Goal: Transaction & Acquisition: Purchase product/service

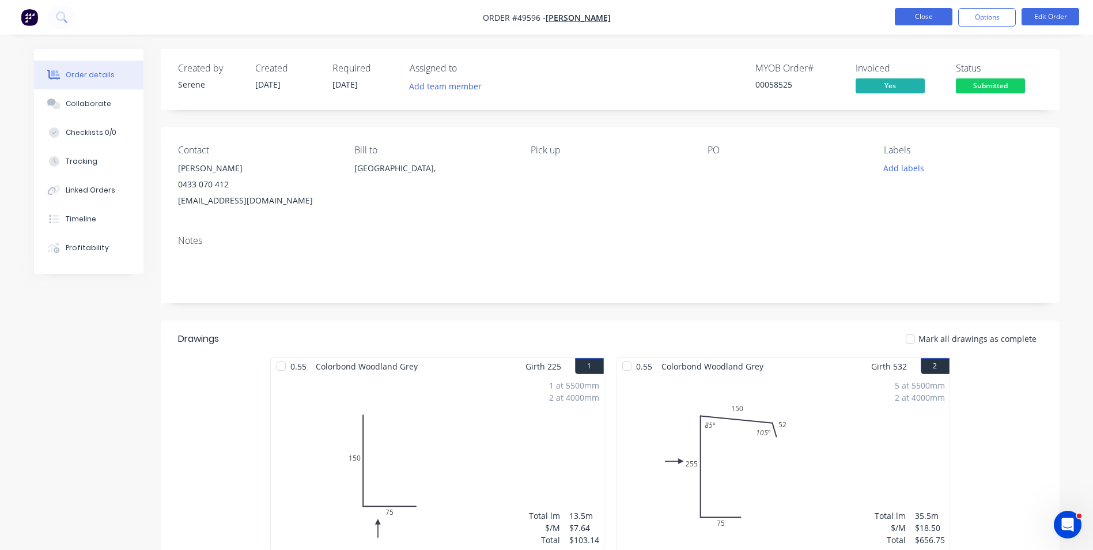
click at [915, 24] on button "Close" at bounding box center [924, 16] width 58 height 17
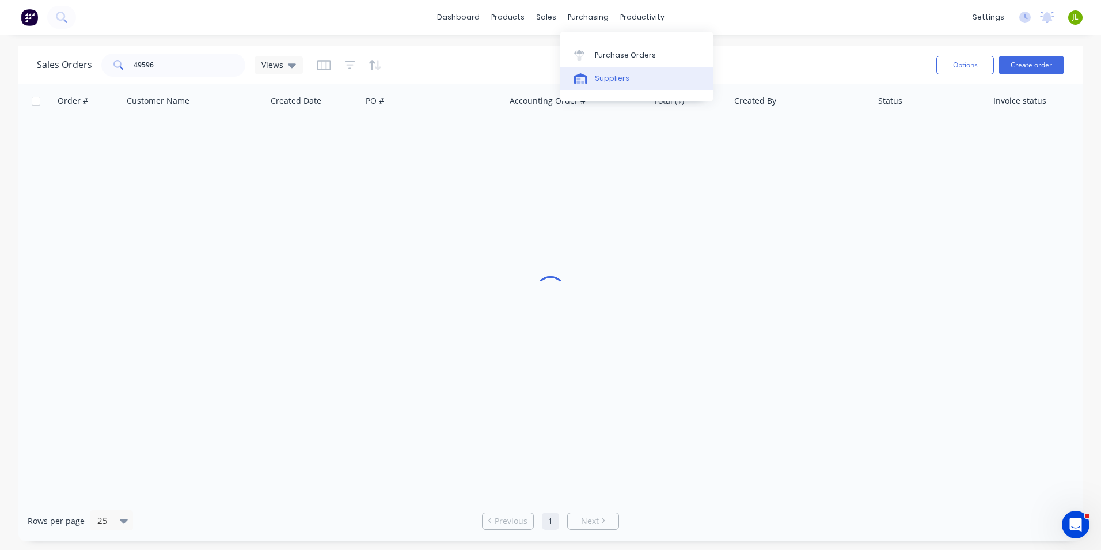
click at [619, 74] on div "Suppliers" at bounding box center [612, 78] width 35 height 10
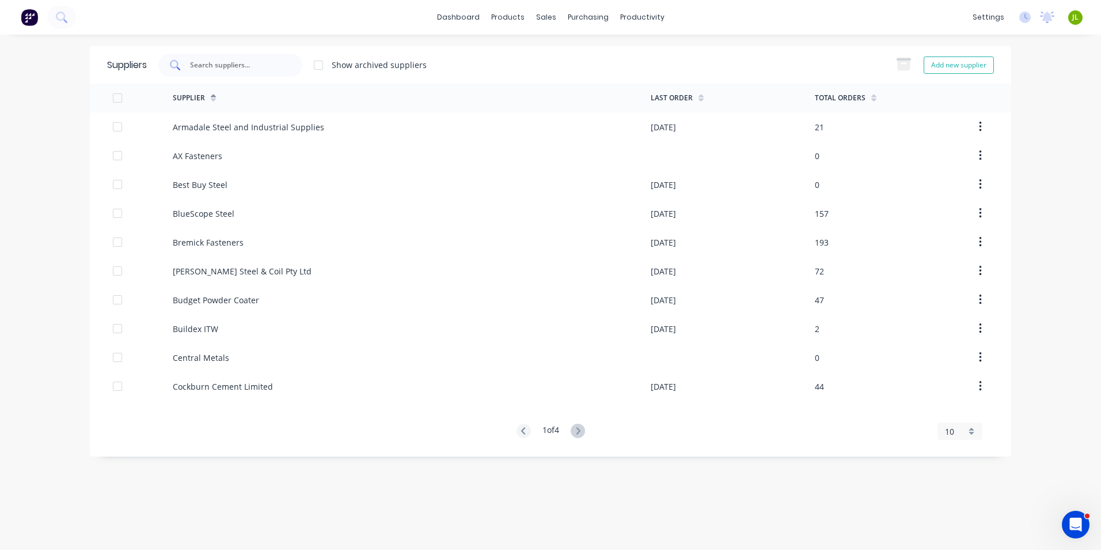
click at [280, 67] on input "text" at bounding box center [237, 65] width 96 height 12
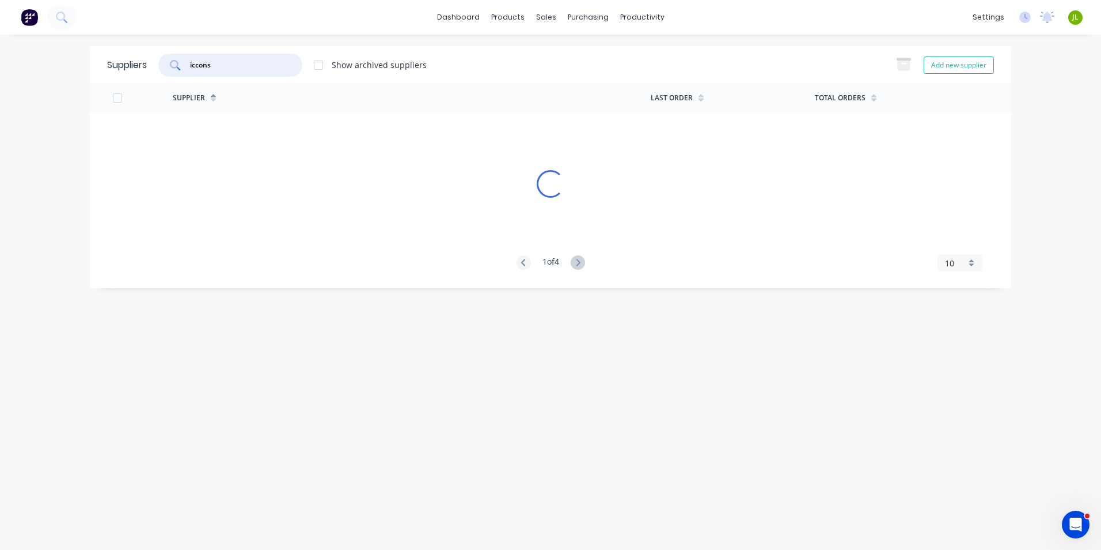
type input "iccons"
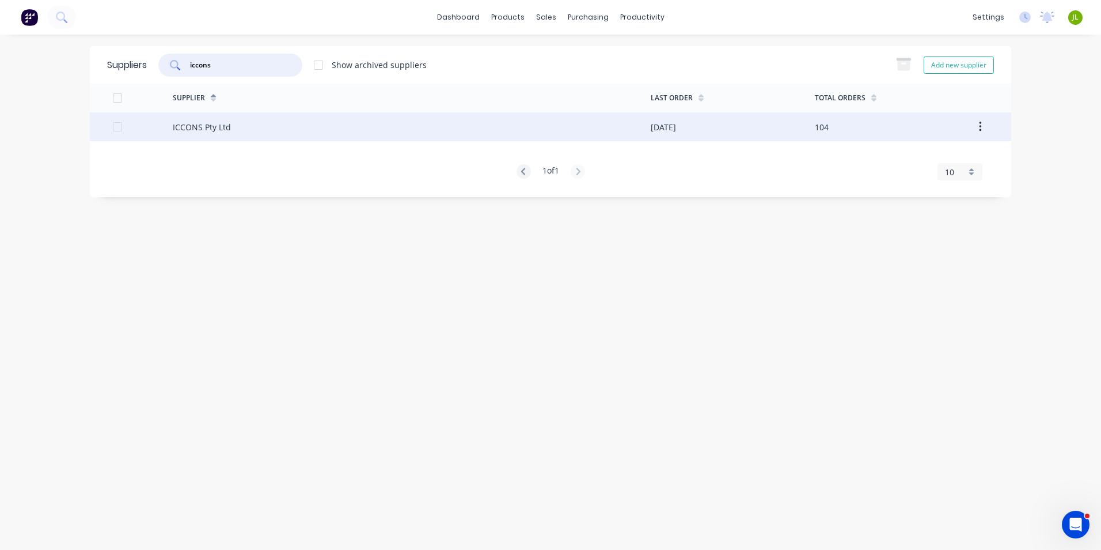
click at [293, 125] on div "ICCONS Pty Ltd" at bounding box center [412, 126] width 478 height 29
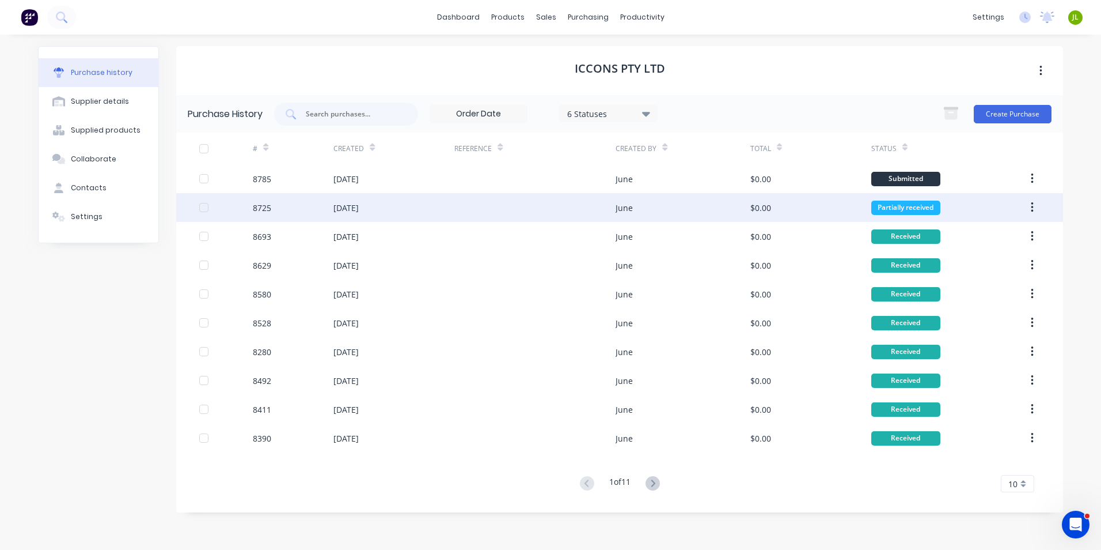
click at [430, 195] on div "[DATE]" at bounding box center [394, 207] width 121 height 29
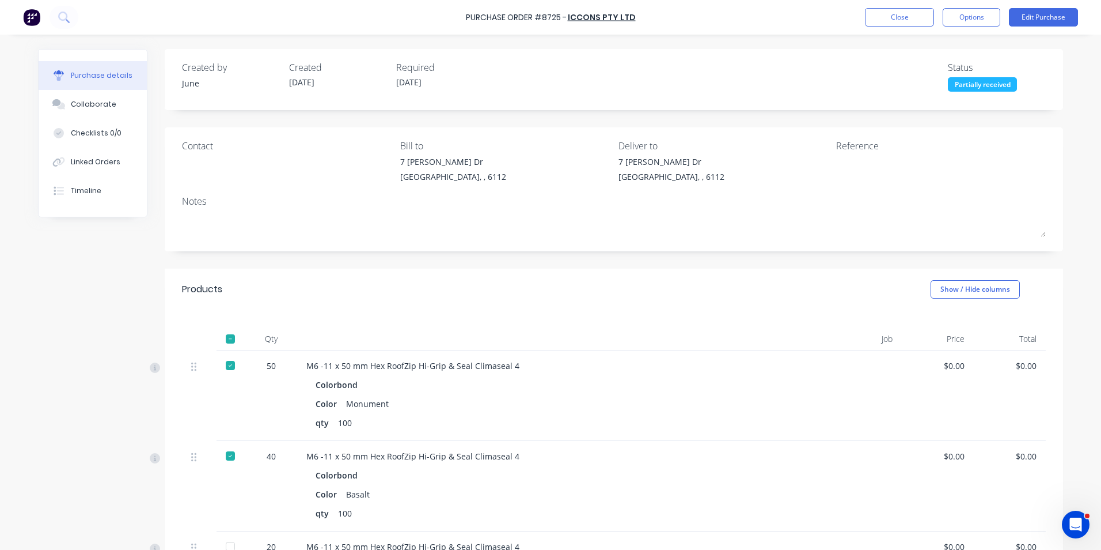
scroll to position [288, 0]
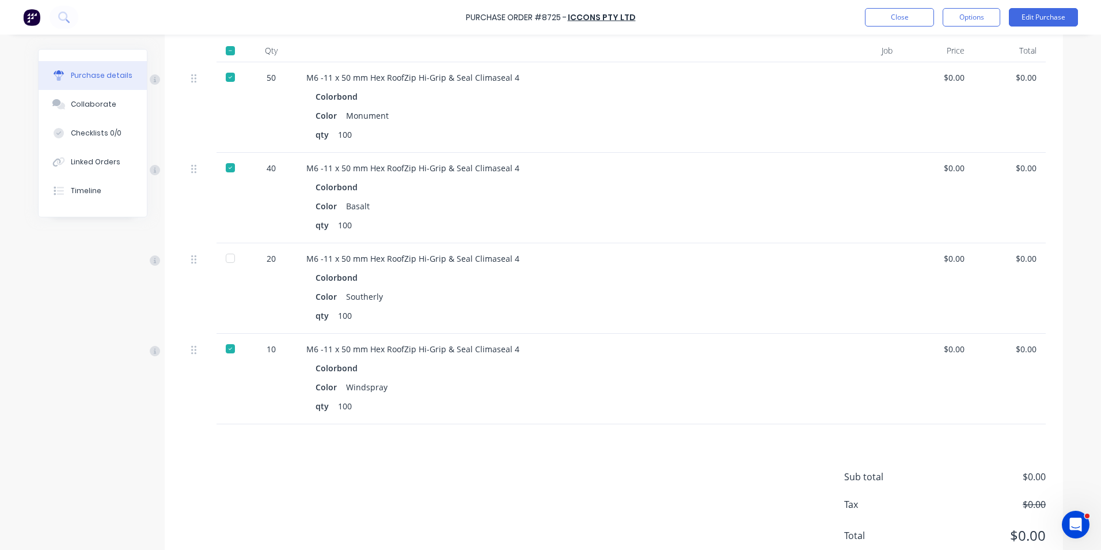
click at [234, 259] on div at bounding box center [230, 258] width 23 height 23
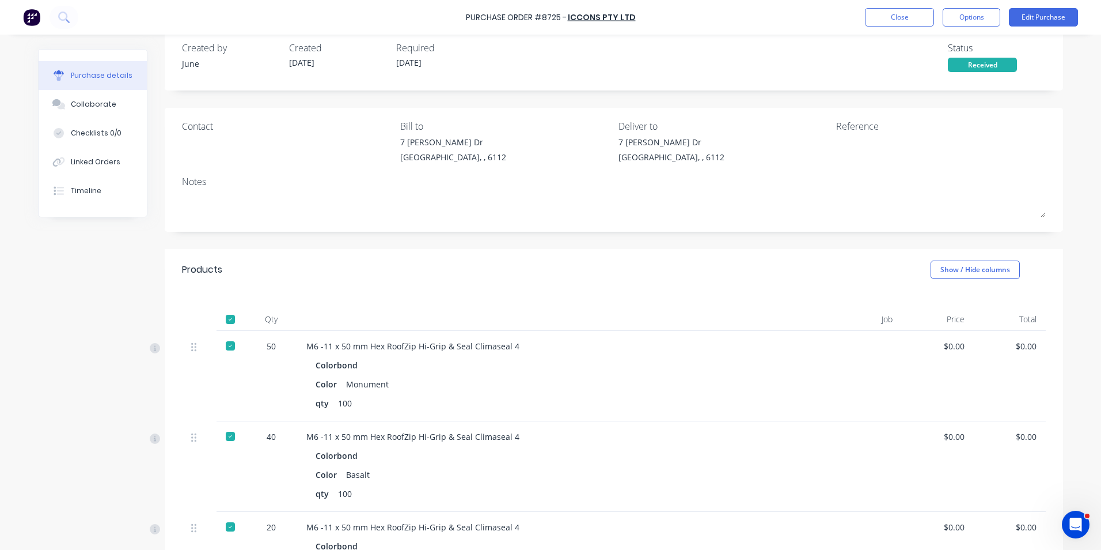
scroll to position [0, 0]
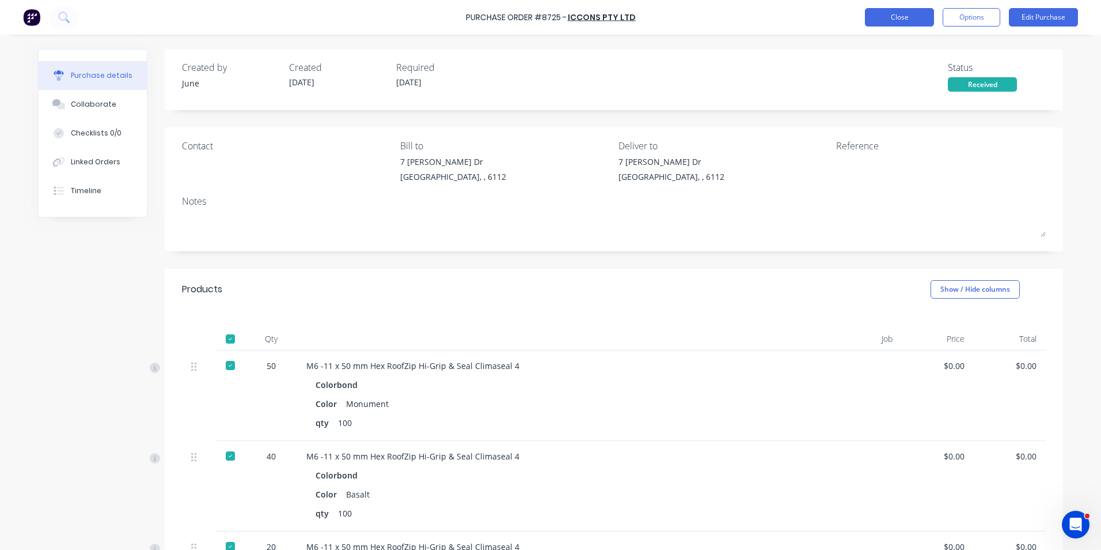
click at [892, 12] on button "Close" at bounding box center [899, 17] width 69 height 18
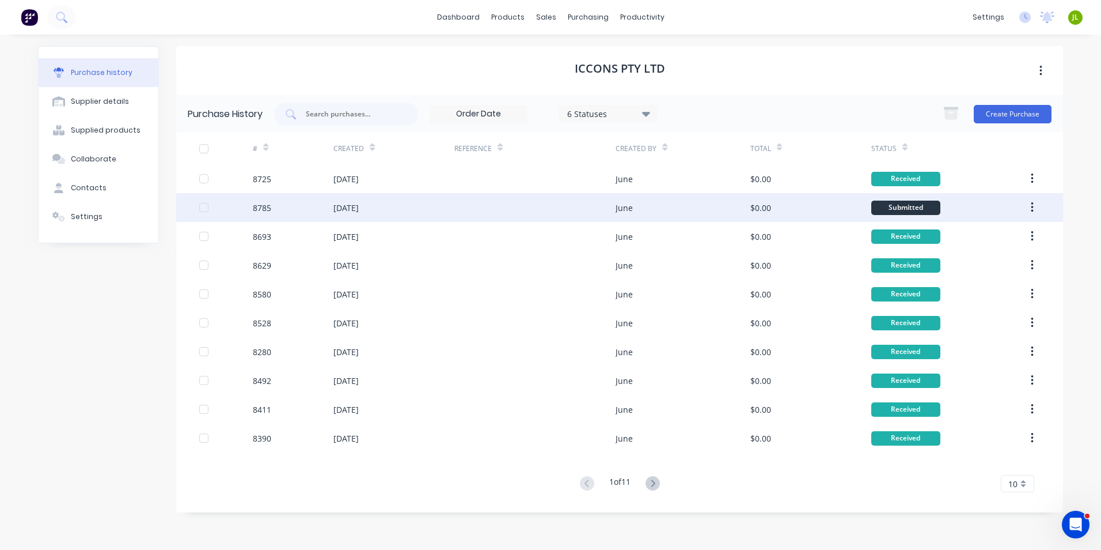
click at [542, 201] on div at bounding box center [534, 207] width 161 height 29
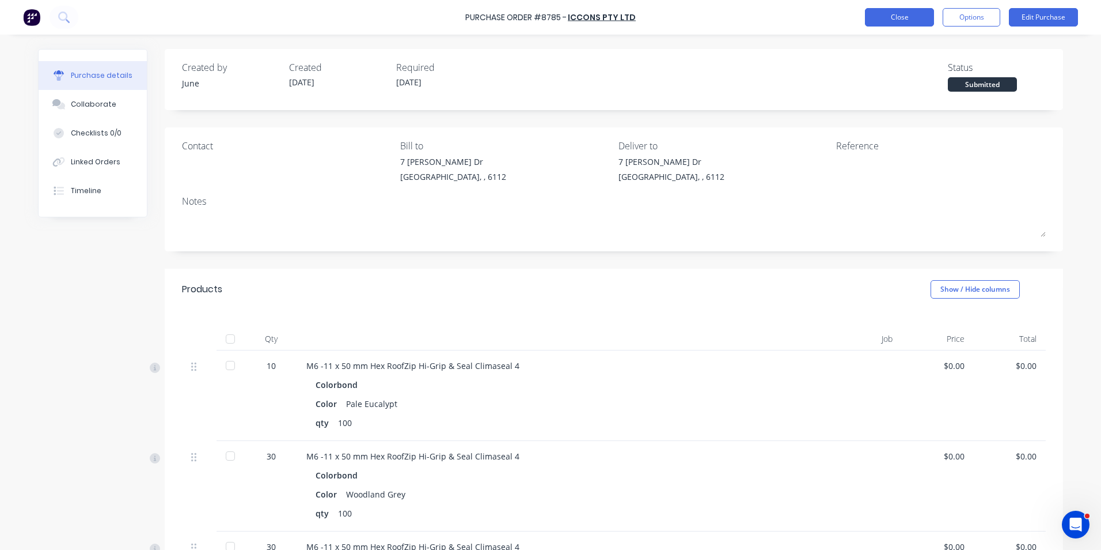
click at [912, 18] on button "Close" at bounding box center [899, 17] width 69 height 18
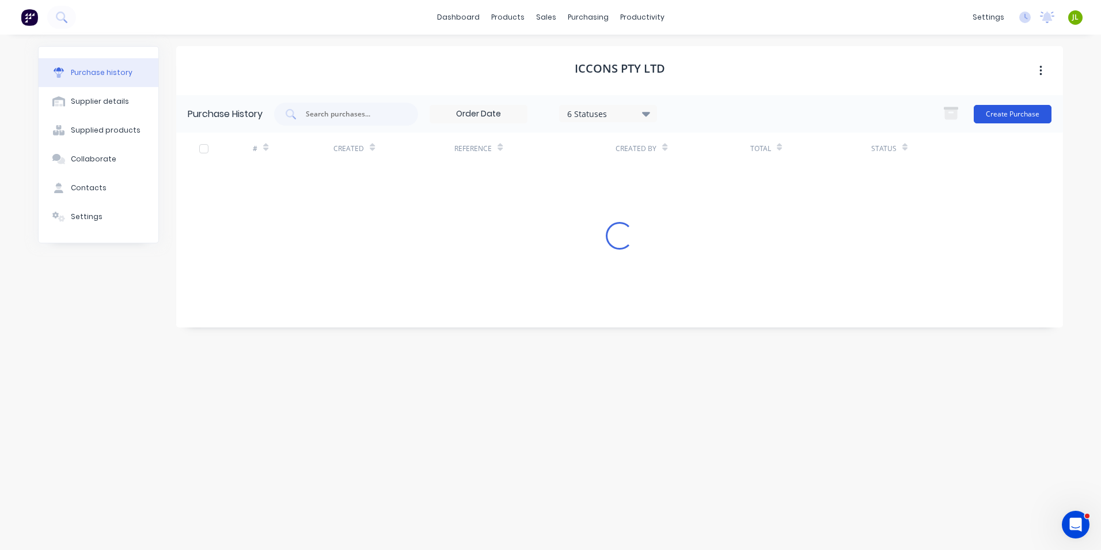
click at [989, 117] on button "Create Purchase" at bounding box center [1013, 114] width 78 height 18
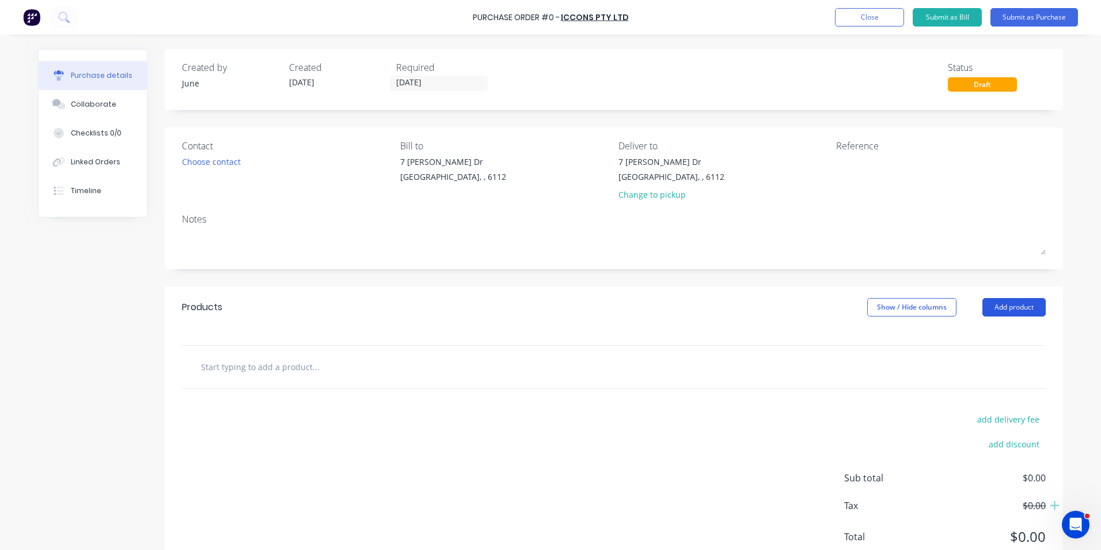
click at [1001, 312] on button "Add product" at bounding box center [1014, 307] width 63 height 18
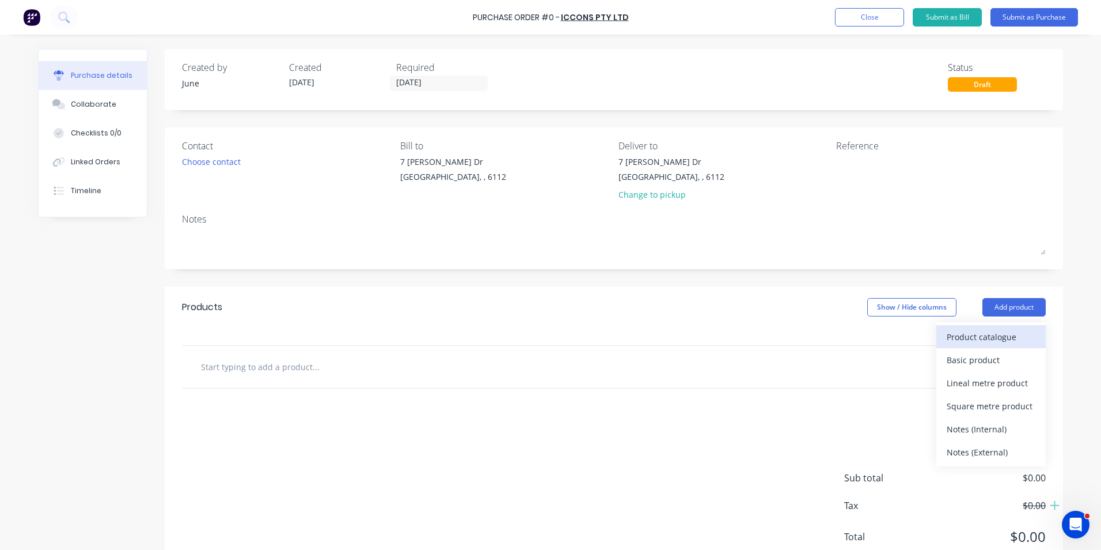
click at [967, 331] on div "Product catalogue" at bounding box center [991, 336] width 89 height 17
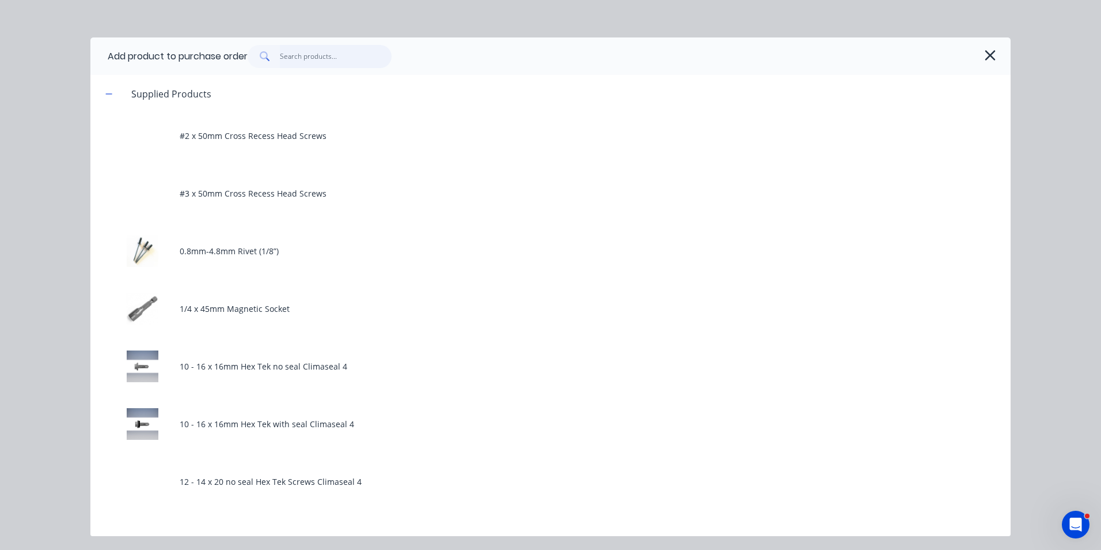
click at [350, 56] on input "text" at bounding box center [336, 56] width 112 height 23
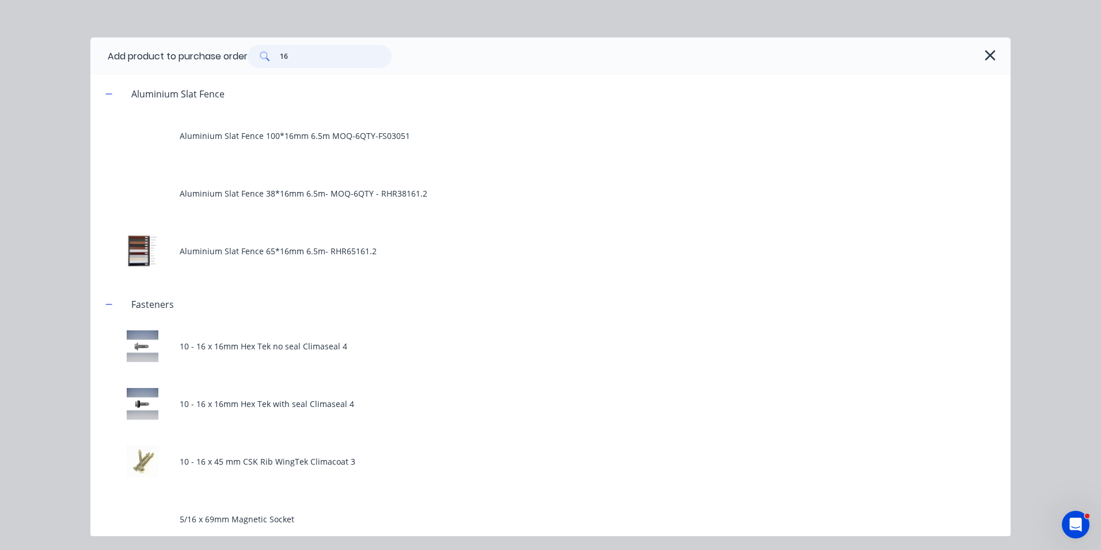
type input "1"
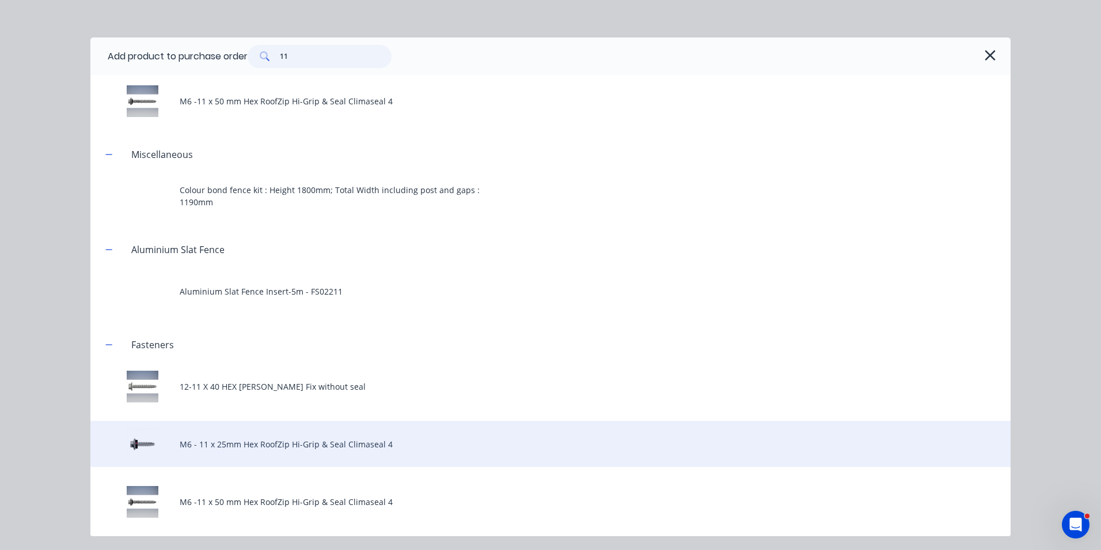
scroll to position [92, 0]
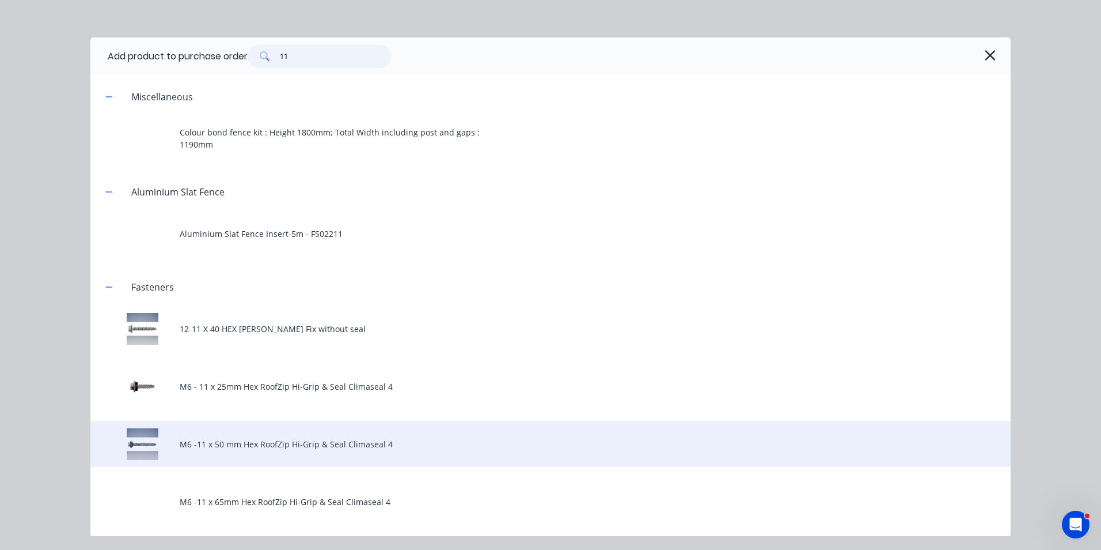
type input "11"
click at [438, 427] on div "M6 -11 x 50 mm Hex RoofZip Hi-Grip & Seal Climaseal 4" at bounding box center [550, 443] width 920 height 46
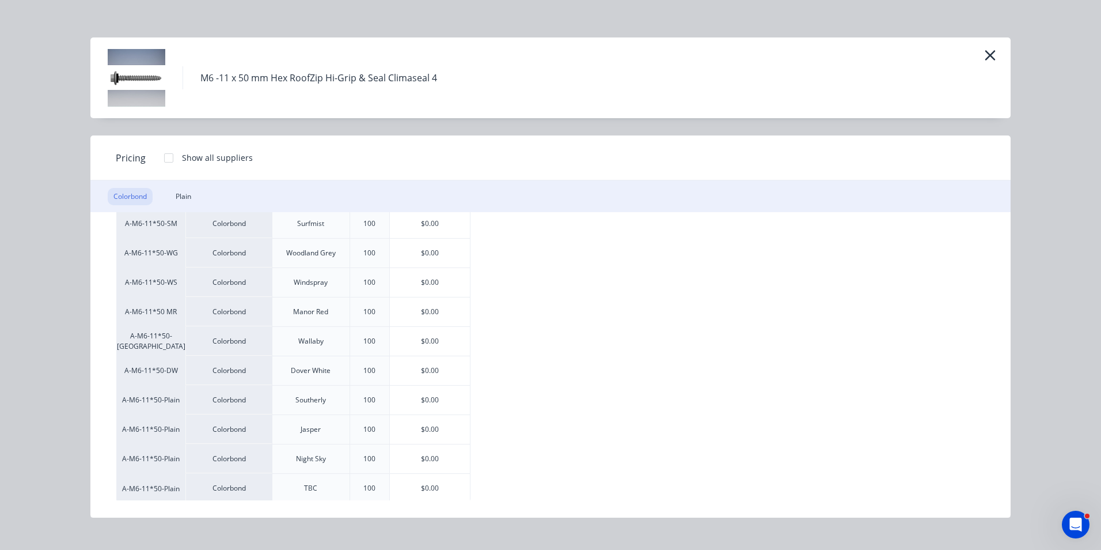
scroll to position [343, 0]
click at [446, 403] on div "$0.00" at bounding box center [430, 396] width 80 height 29
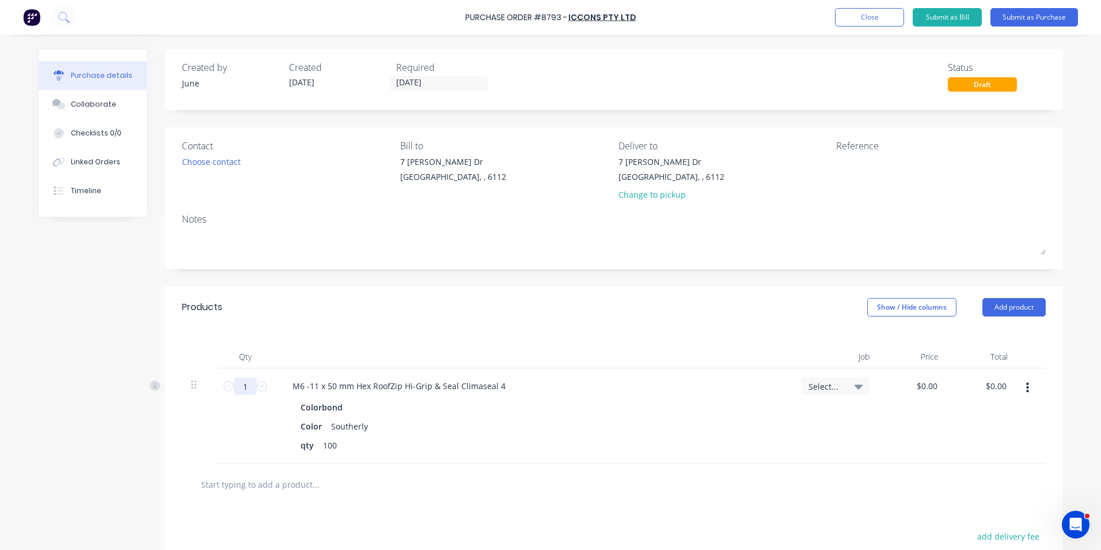
click at [244, 388] on input "1" at bounding box center [245, 385] width 23 height 17
type input "30"
click at [434, 431] on div "Color Southerly" at bounding box center [531, 426] width 470 height 17
click at [420, 84] on input "[DATE]" at bounding box center [439, 83] width 97 height 14
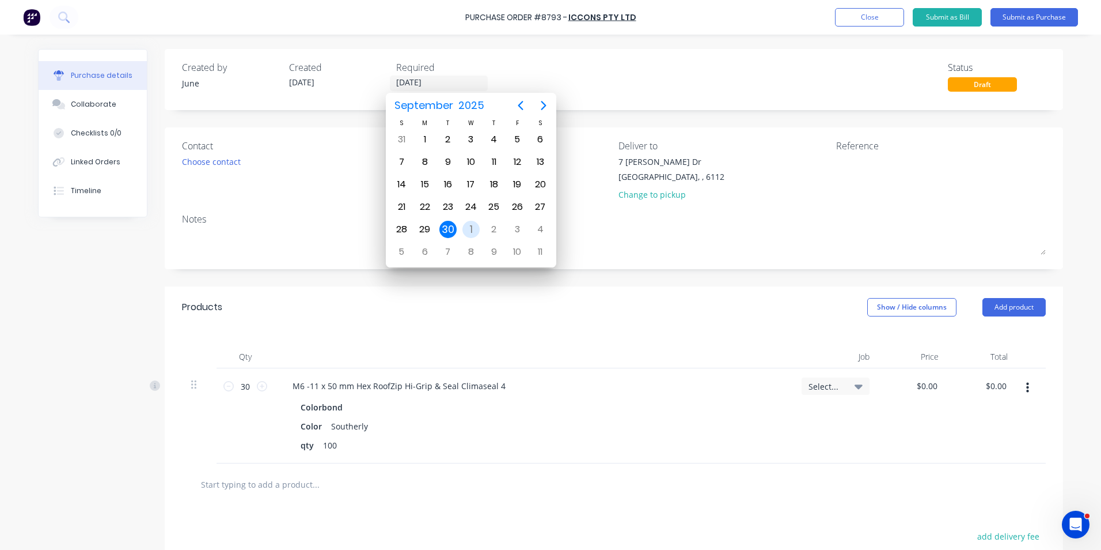
click at [478, 227] on div "1" at bounding box center [471, 229] width 17 height 17
type input "[DATE]"
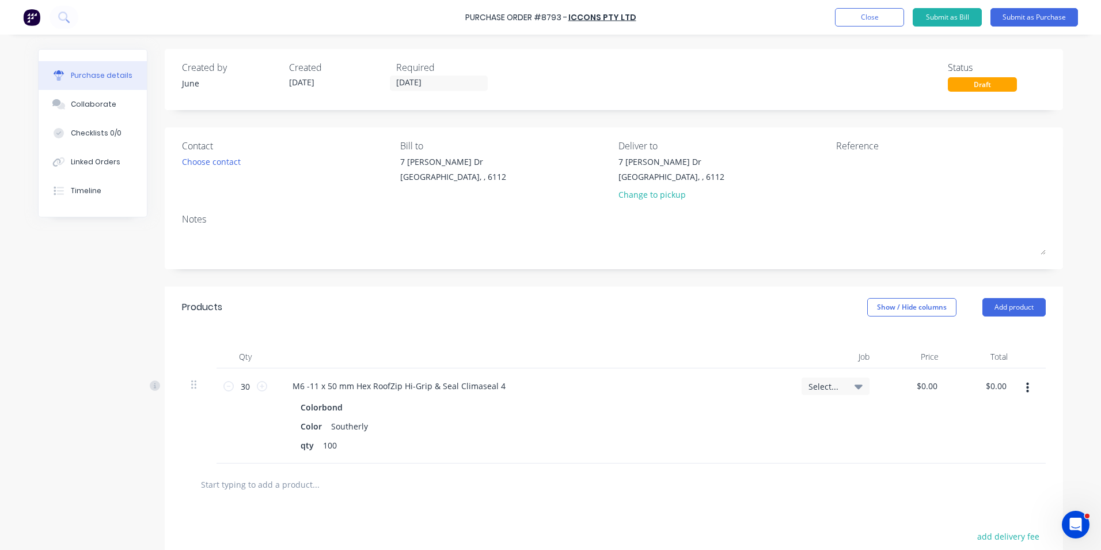
click at [632, 118] on div "Created by June Created [DATE] Required [DATE] Status Draft Contact Choose cont…" at bounding box center [614, 372] width 899 height 646
click at [1026, 14] on button "Submit as Purchase" at bounding box center [1035, 17] width 88 height 18
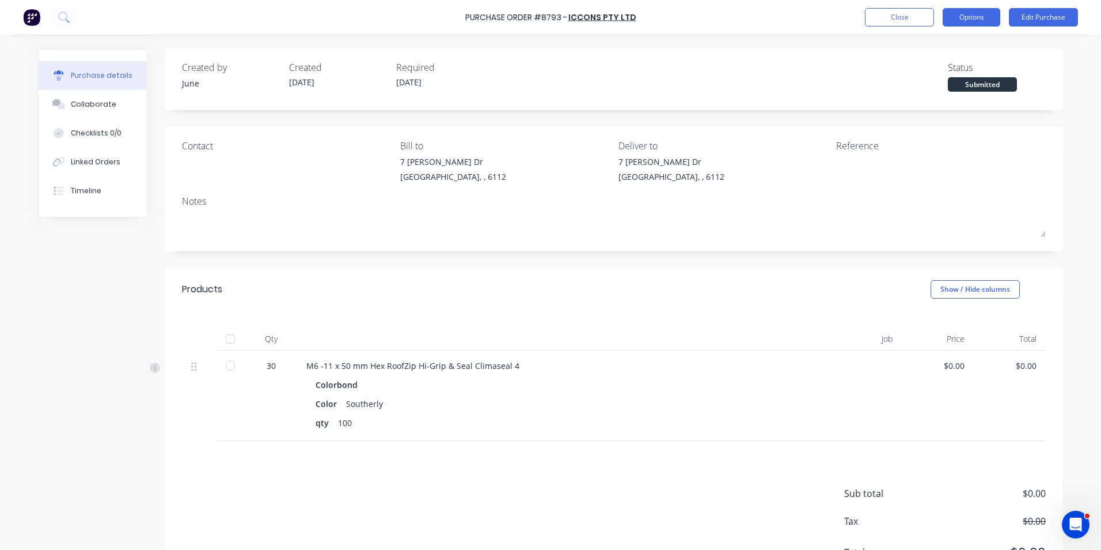
click at [964, 21] on button "Options" at bounding box center [972, 17] width 58 height 18
click at [957, 43] on div "Print / Email" at bounding box center [945, 47] width 89 height 17
click at [930, 99] on div "Without pricing" at bounding box center [945, 93] width 89 height 17
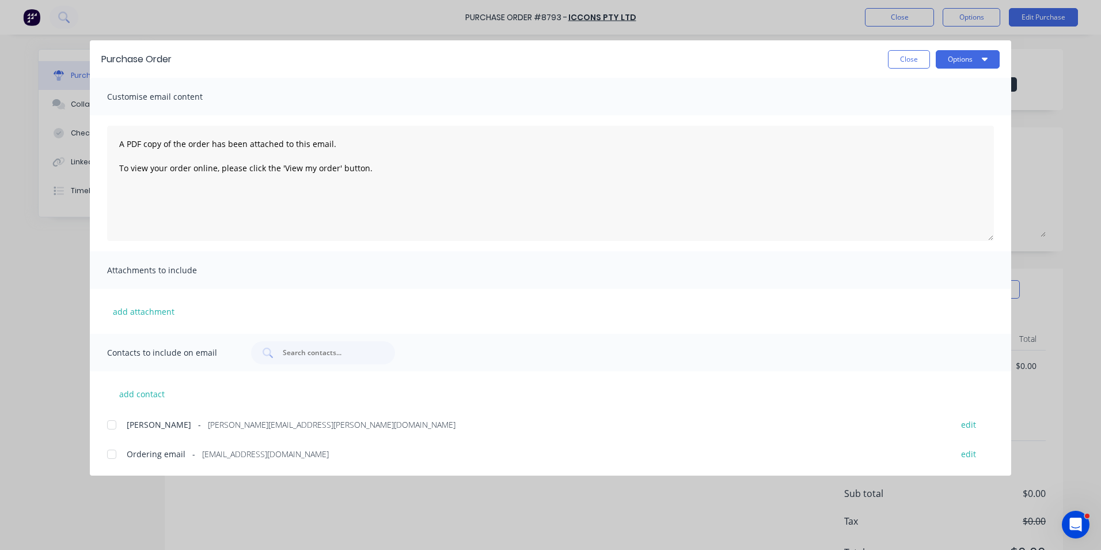
drag, startPoint x: 105, startPoint y: 426, endPoint x: 113, endPoint y: 422, distance: 9.5
click at [105, 426] on div at bounding box center [111, 424] width 23 height 23
drag, startPoint x: 104, startPoint y: 455, endPoint x: 127, endPoint y: 433, distance: 31.4
click at [110, 453] on div at bounding box center [111, 453] width 23 height 23
click at [115, 425] on div at bounding box center [111, 424] width 23 height 23
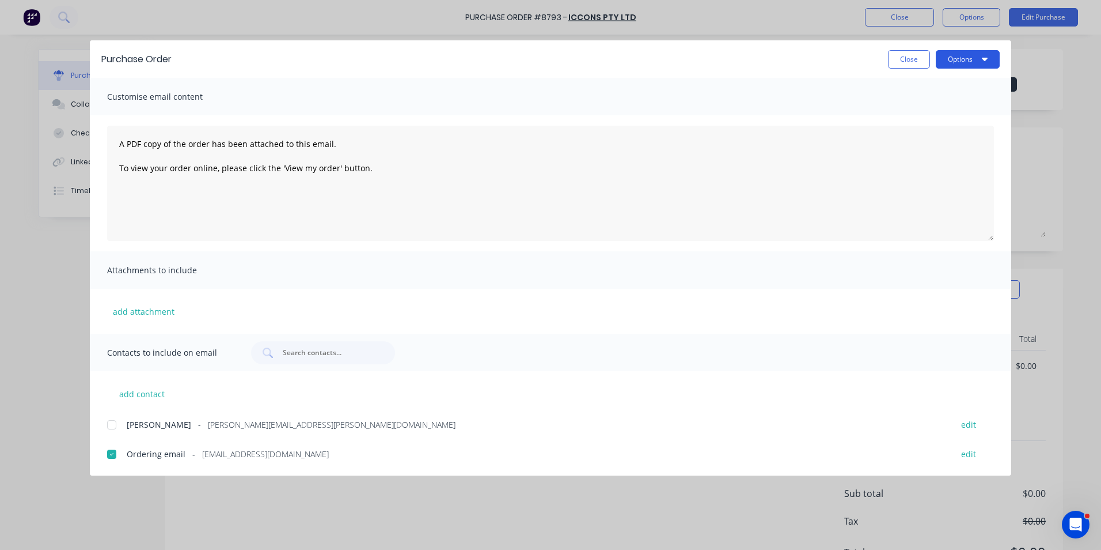
drag, startPoint x: 971, startPoint y: 68, endPoint x: 978, endPoint y: 58, distance: 12.8
click at [973, 63] on button "Options" at bounding box center [968, 59] width 64 height 18
click at [964, 131] on div "Email" at bounding box center [945, 134] width 89 height 17
click at [920, 63] on button "Close" at bounding box center [909, 59] width 42 height 18
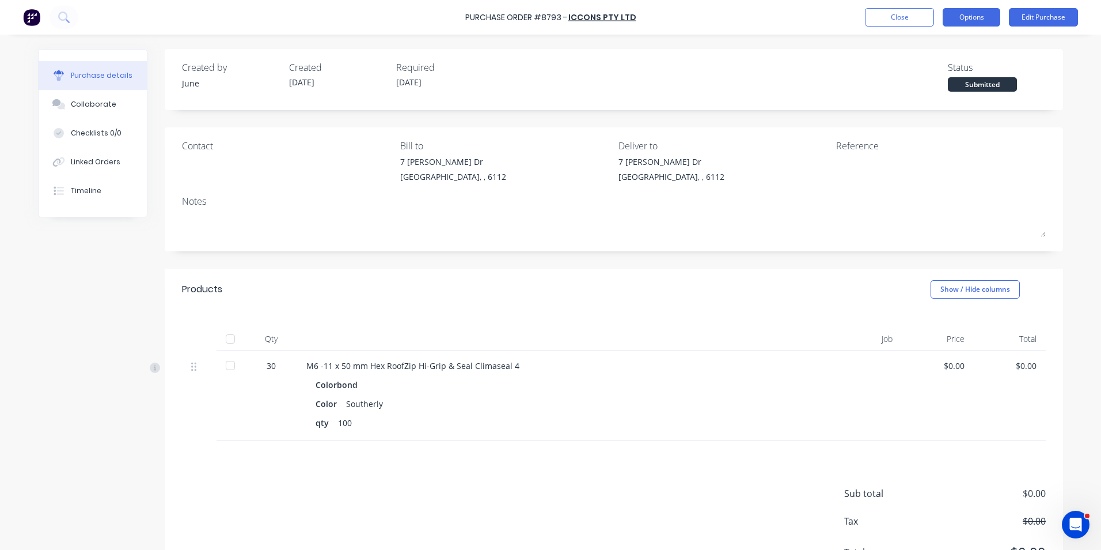
click at [959, 13] on button "Options" at bounding box center [972, 17] width 58 height 18
click at [90, 192] on div "Timeline" at bounding box center [86, 190] width 31 height 10
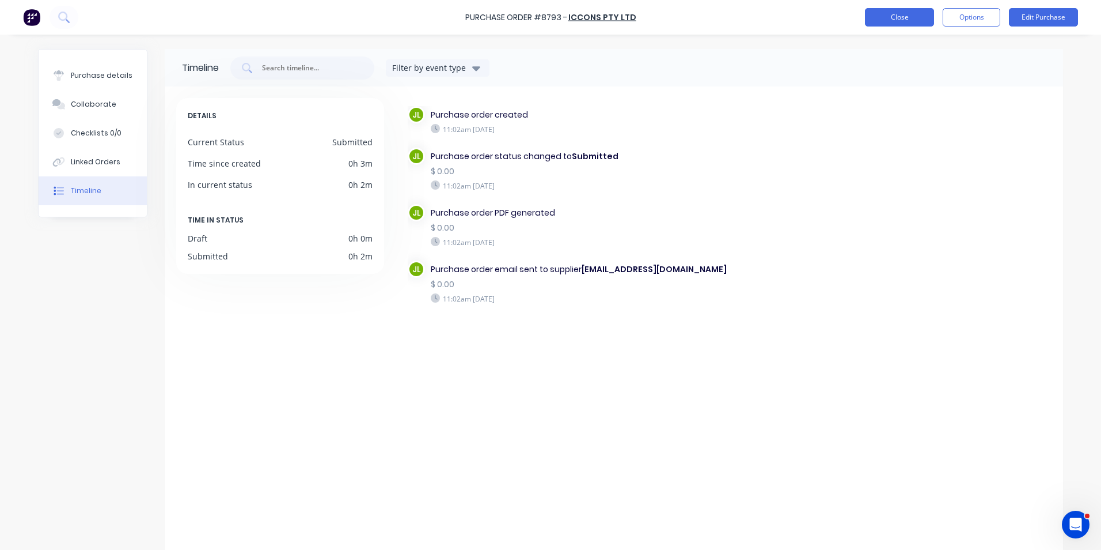
click at [881, 15] on button "Close" at bounding box center [899, 17] width 69 height 18
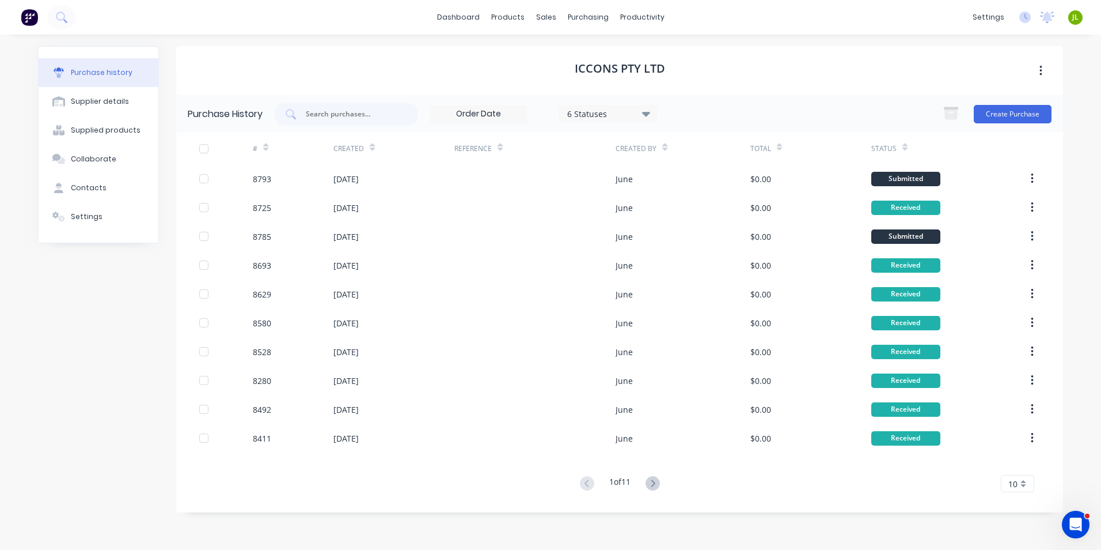
click at [56, 348] on div "Purchase history Supplier details Supplied products Collaborate Contacts Settin…" at bounding box center [98, 286] width 121 height 480
click at [572, 73] on div "Customers" at bounding box center [585, 78] width 41 height 10
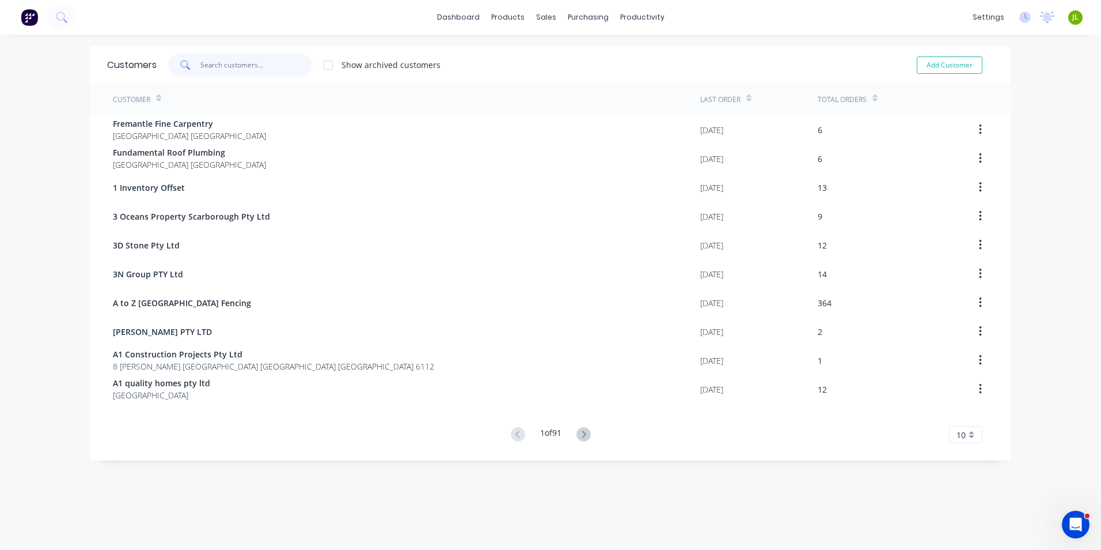
click at [277, 59] on input "text" at bounding box center [256, 65] width 112 height 23
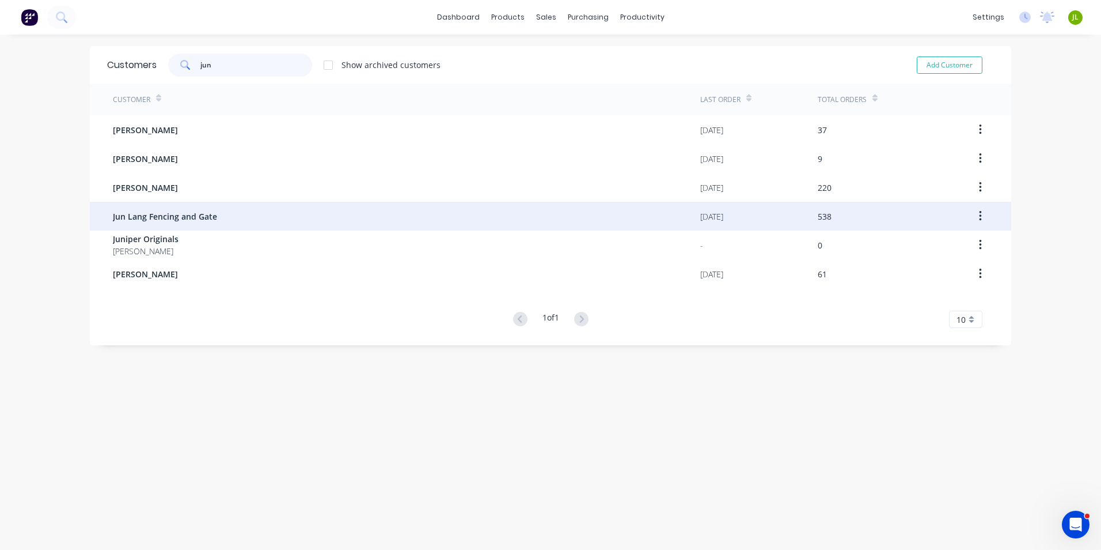
type input "jun"
click at [181, 228] on div "Jun Lang Fencing and Gate" at bounding box center [407, 216] width 588 height 29
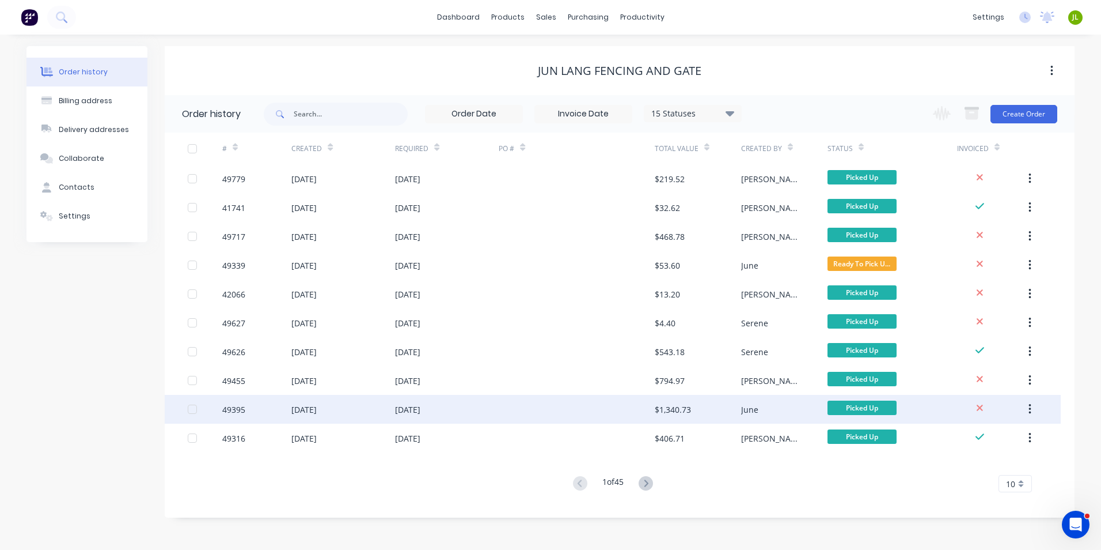
click at [637, 404] on div at bounding box center [577, 409] width 156 height 29
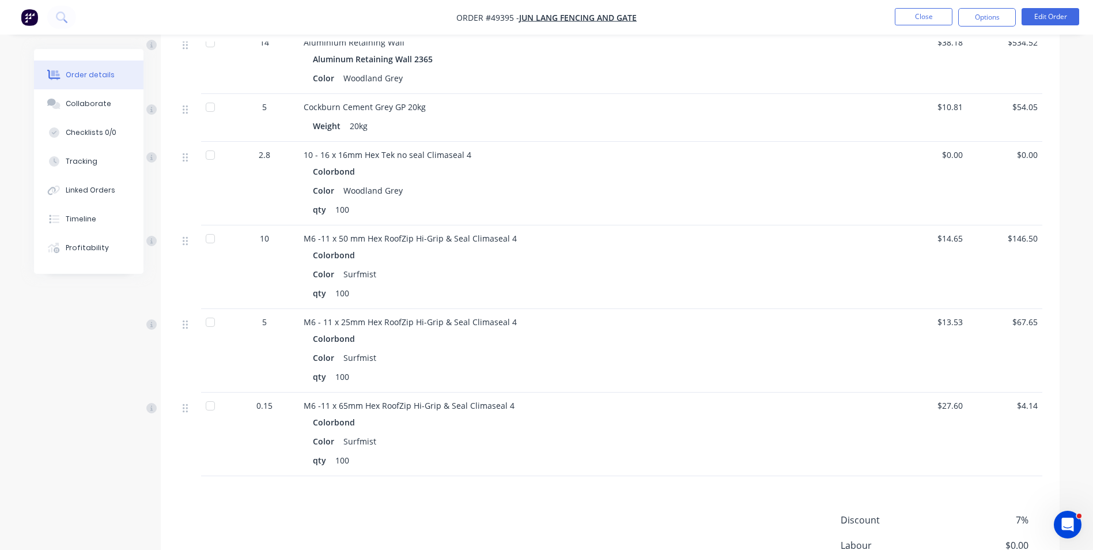
scroll to position [634, 0]
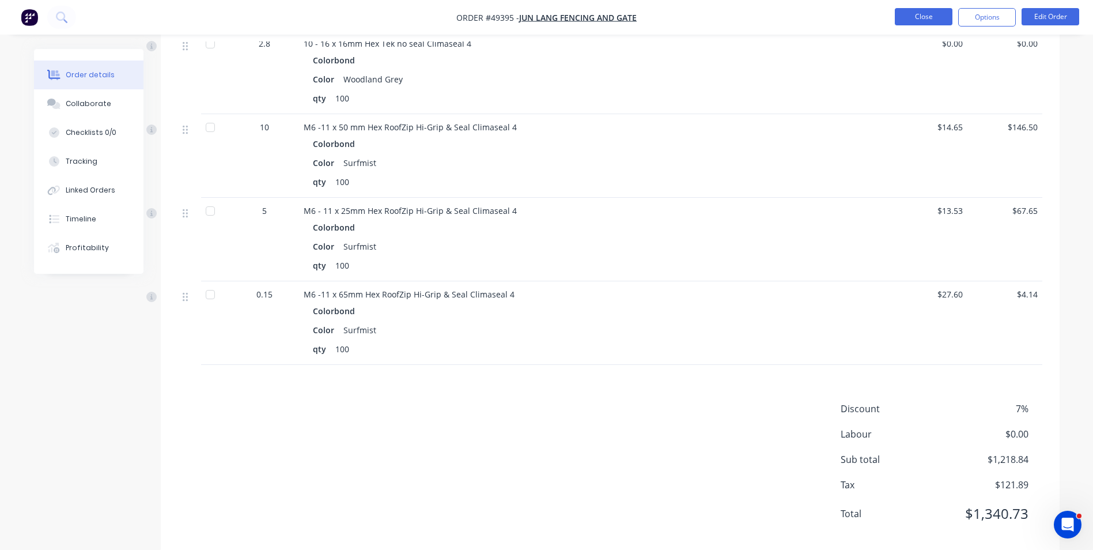
click at [935, 18] on button "Close" at bounding box center [924, 16] width 58 height 17
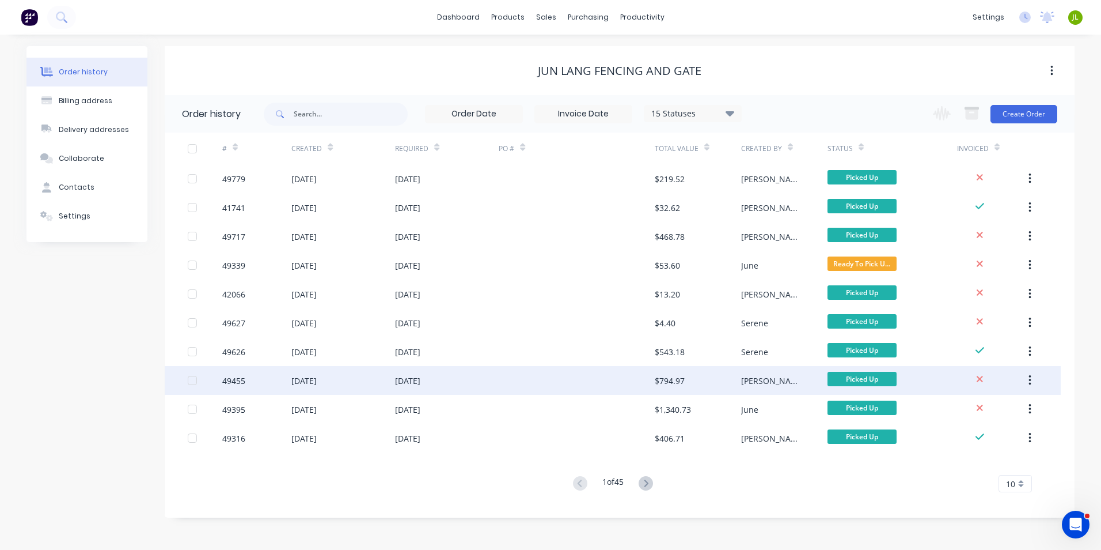
click at [503, 373] on div at bounding box center [577, 380] width 156 height 29
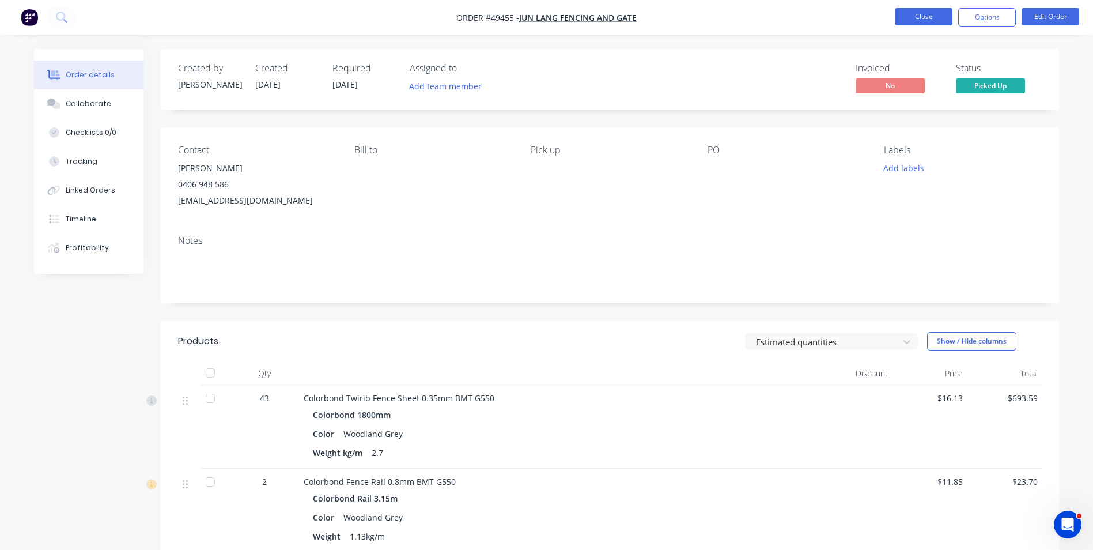
click at [925, 18] on button "Close" at bounding box center [924, 16] width 58 height 17
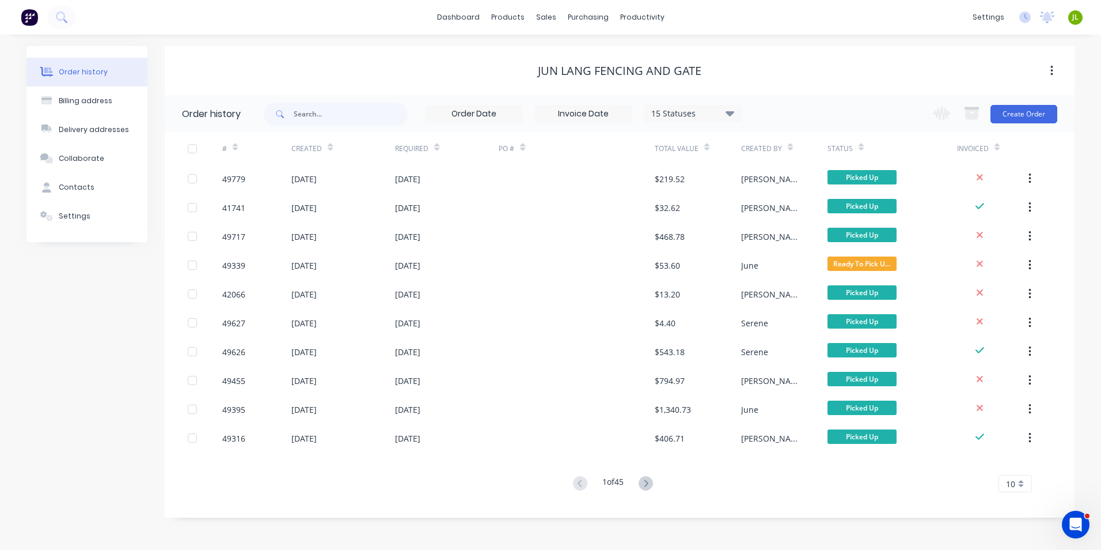
click at [645, 488] on icon at bounding box center [646, 483] width 14 height 14
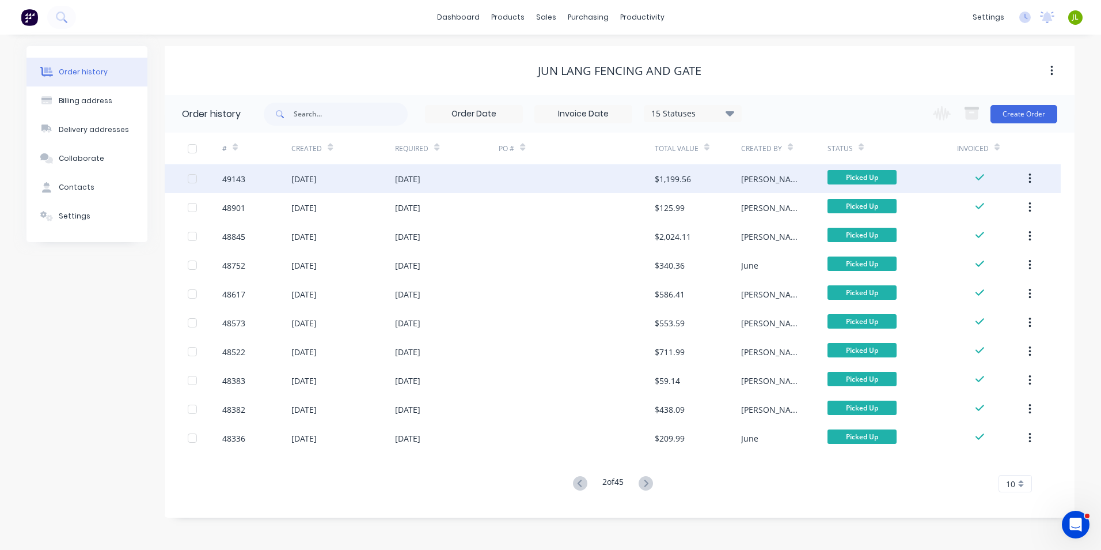
click at [626, 180] on div at bounding box center [577, 178] width 156 height 29
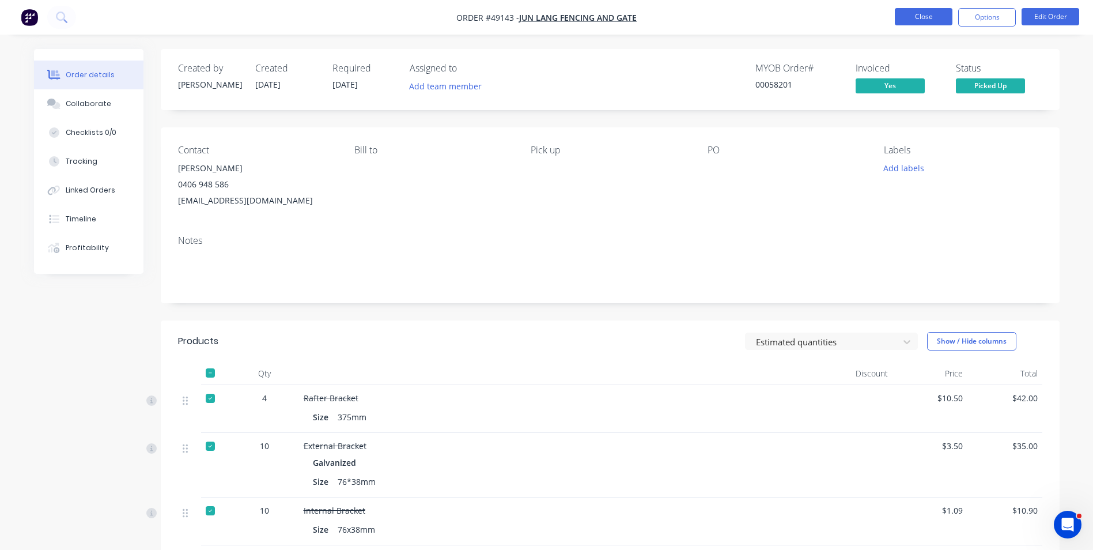
click at [928, 18] on button "Close" at bounding box center [924, 16] width 58 height 17
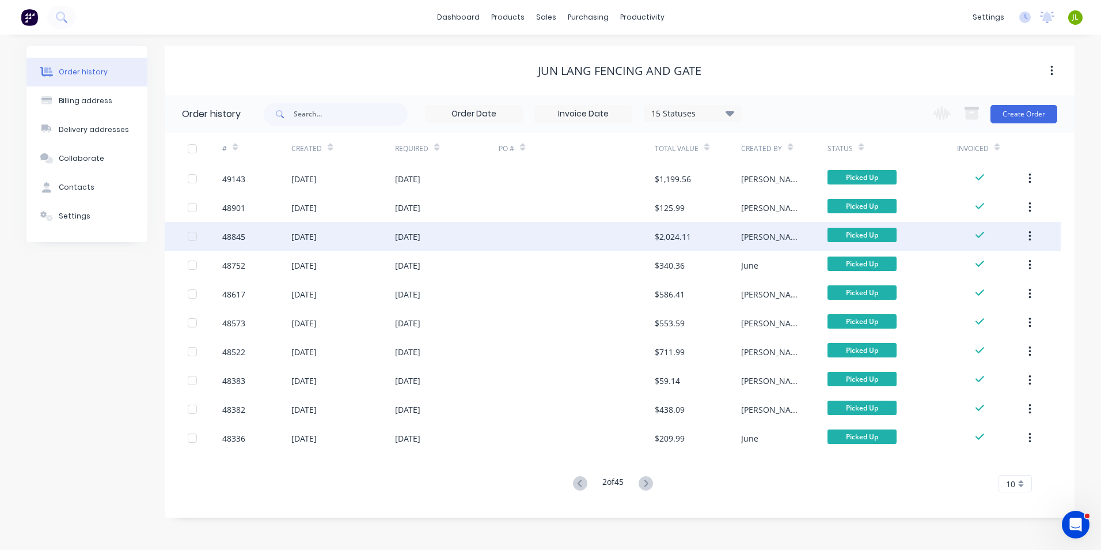
click at [581, 229] on div at bounding box center [577, 236] width 156 height 29
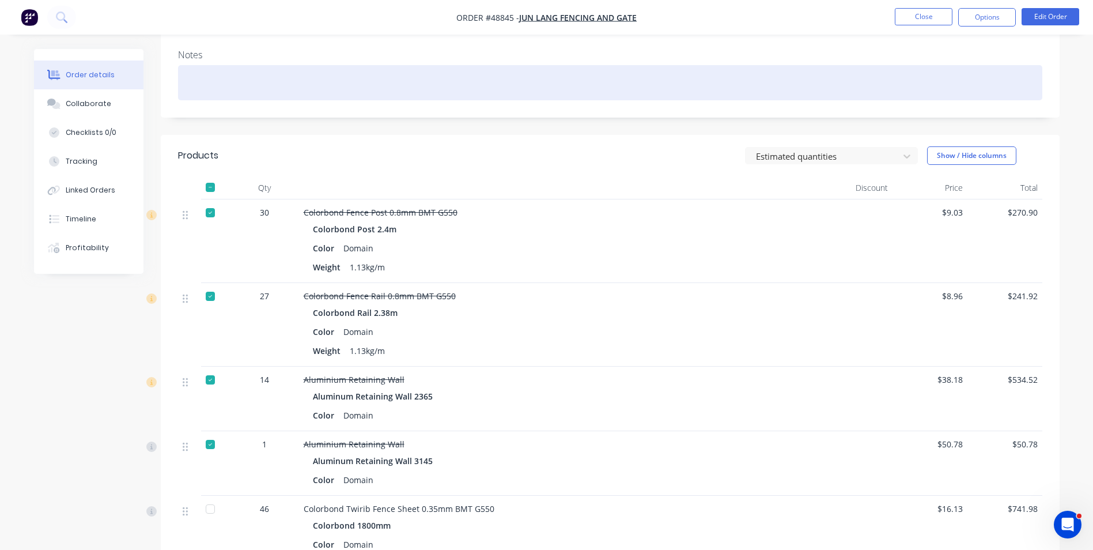
scroll to position [346, 0]
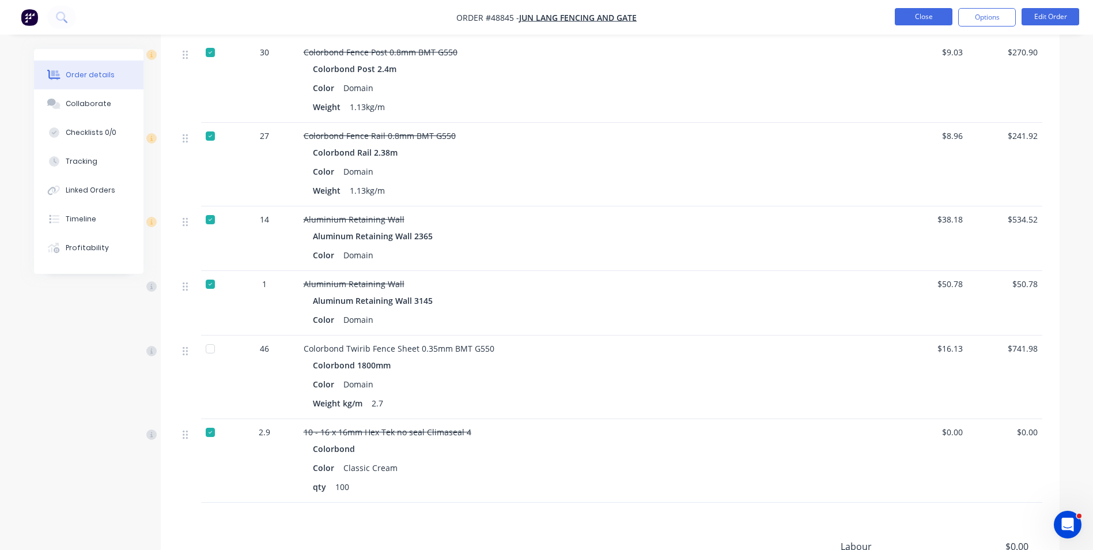
click at [907, 24] on button "Close" at bounding box center [924, 16] width 58 height 17
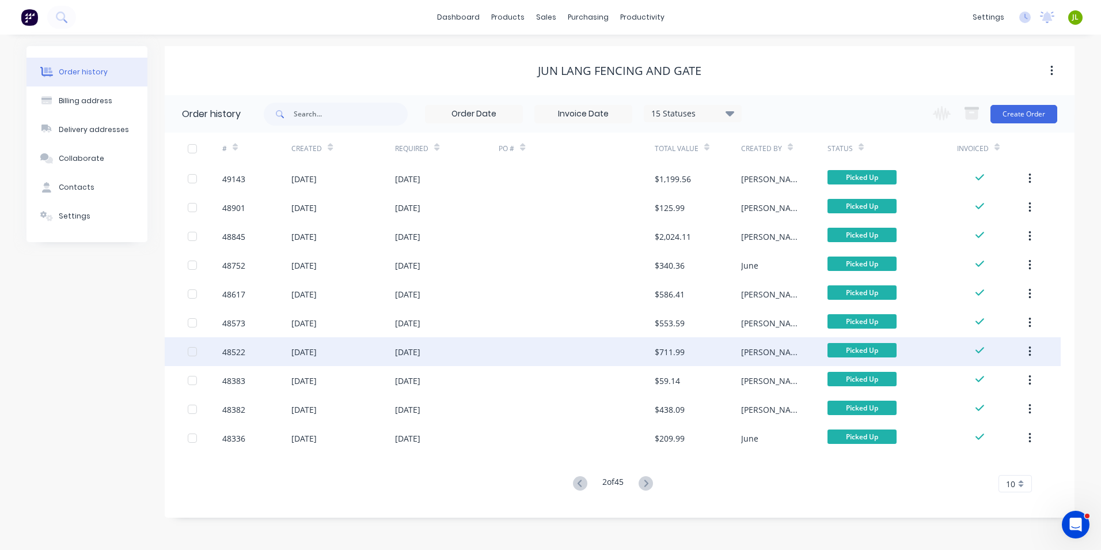
click at [622, 359] on div at bounding box center [577, 351] width 156 height 29
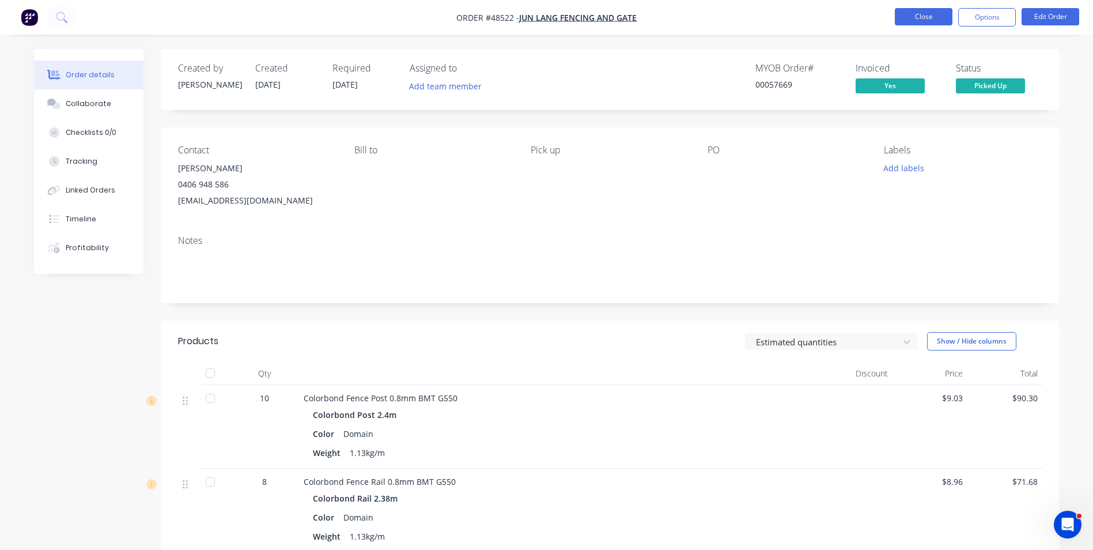
click at [920, 14] on button "Close" at bounding box center [924, 16] width 58 height 17
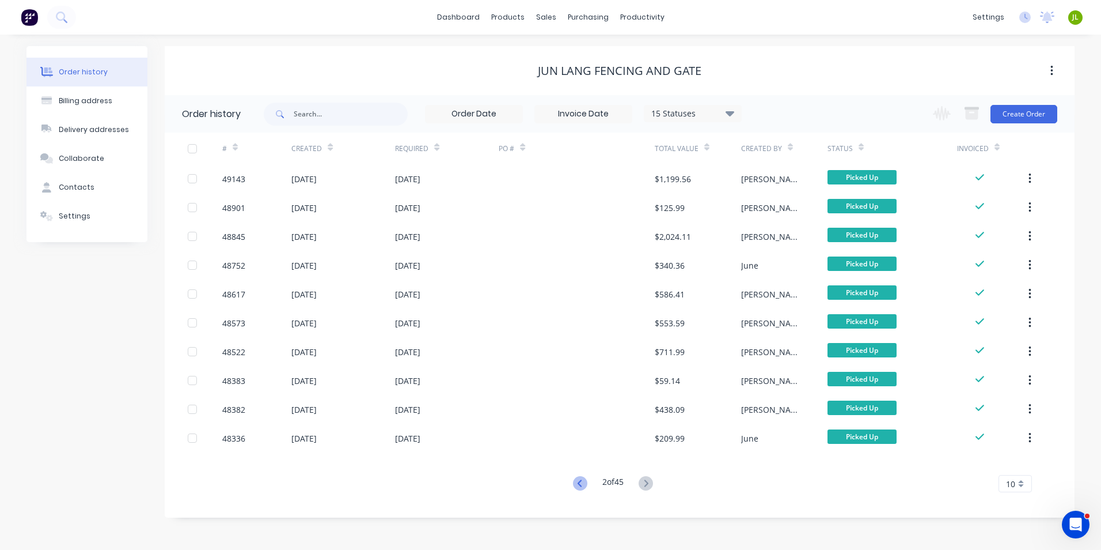
click at [575, 482] on icon at bounding box center [580, 483] width 14 height 14
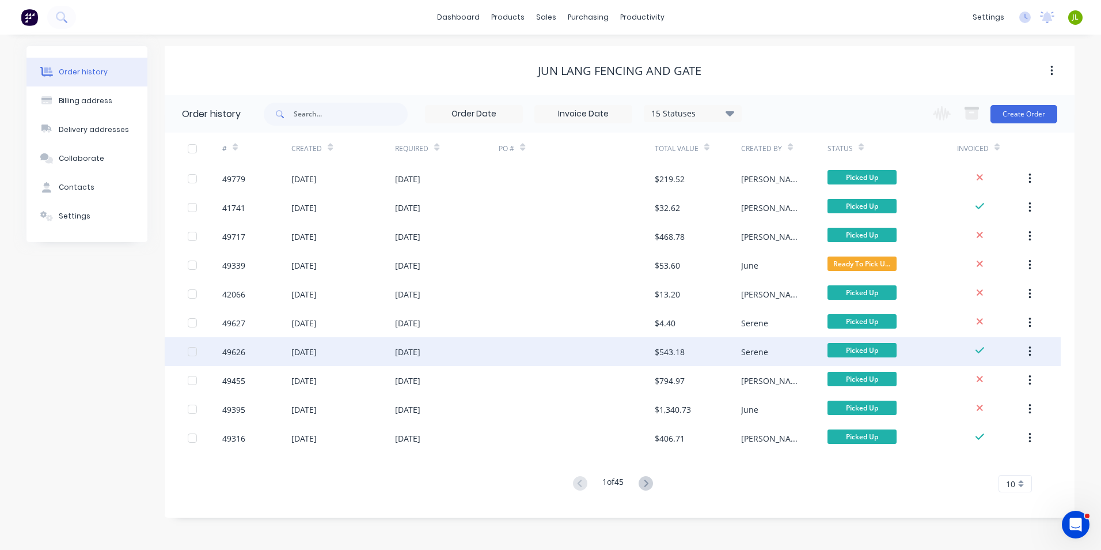
click at [627, 346] on div at bounding box center [577, 351] width 156 height 29
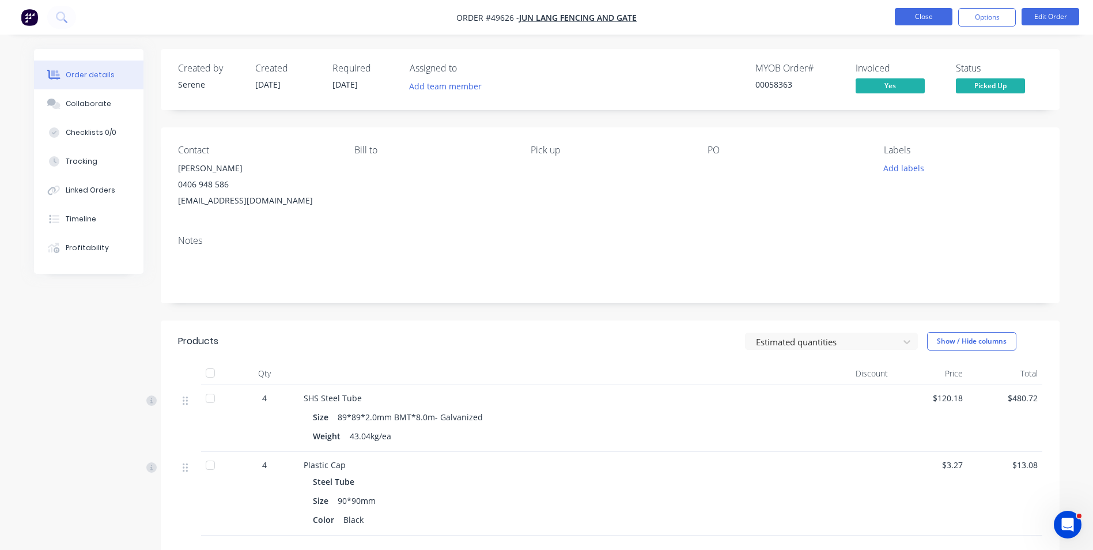
click at [916, 24] on button "Close" at bounding box center [924, 16] width 58 height 17
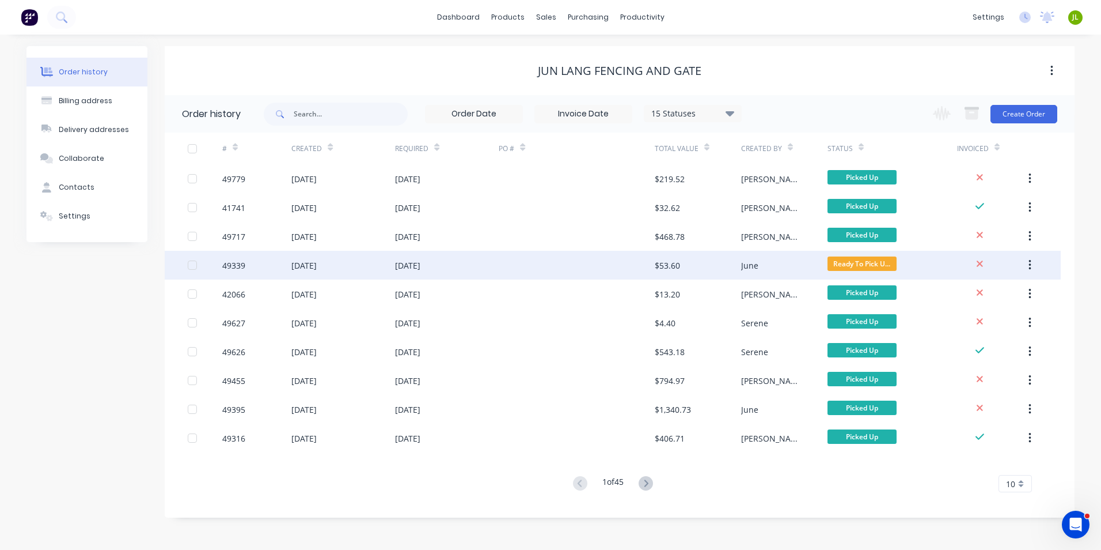
click at [562, 268] on div at bounding box center [577, 265] width 156 height 29
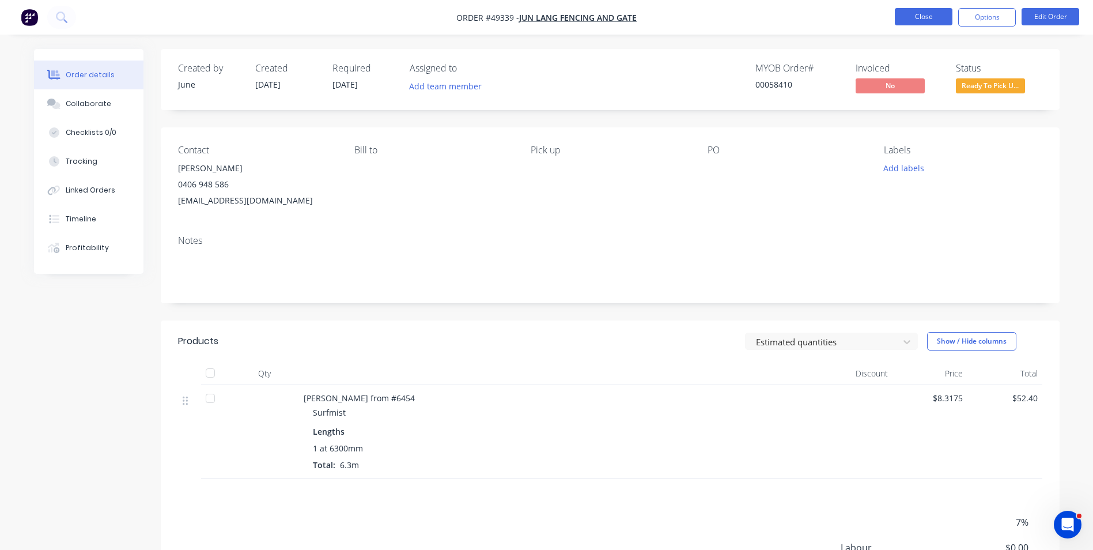
click at [918, 18] on button "Close" at bounding box center [924, 16] width 58 height 17
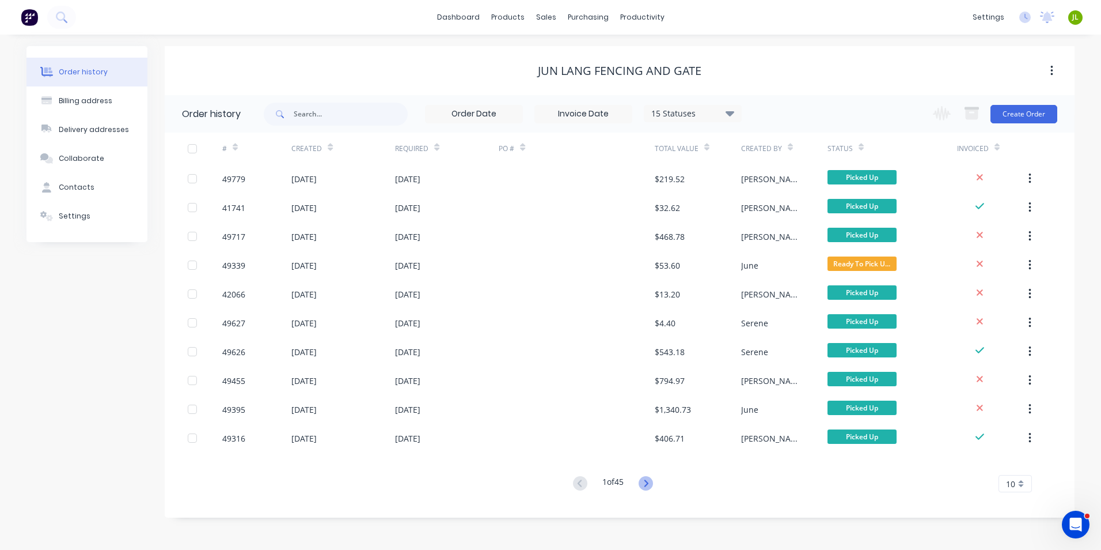
click at [647, 482] on icon at bounding box center [646, 483] width 14 height 14
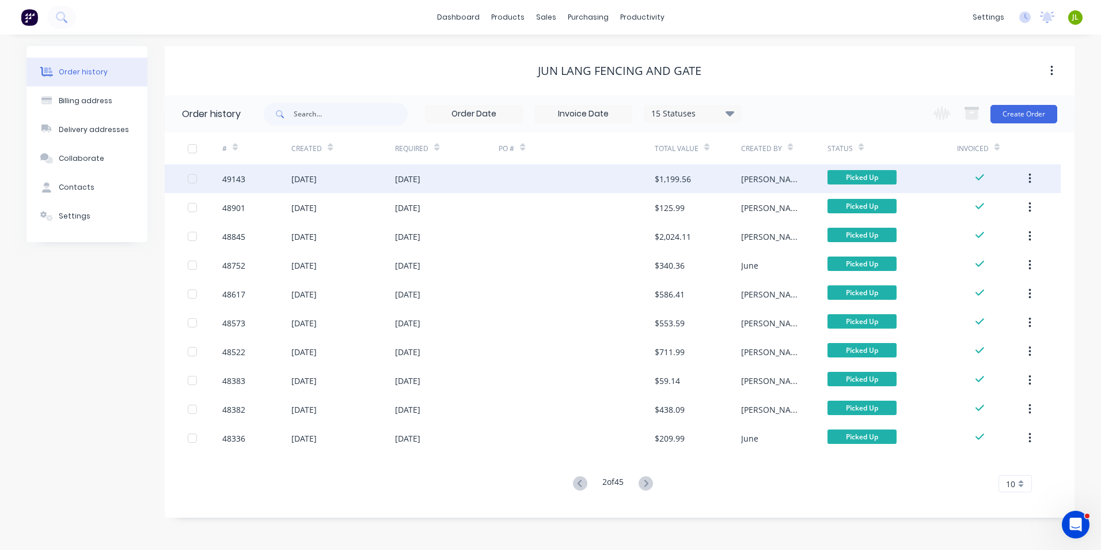
click at [515, 180] on div at bounding box center [577, 178] width 156 height 29
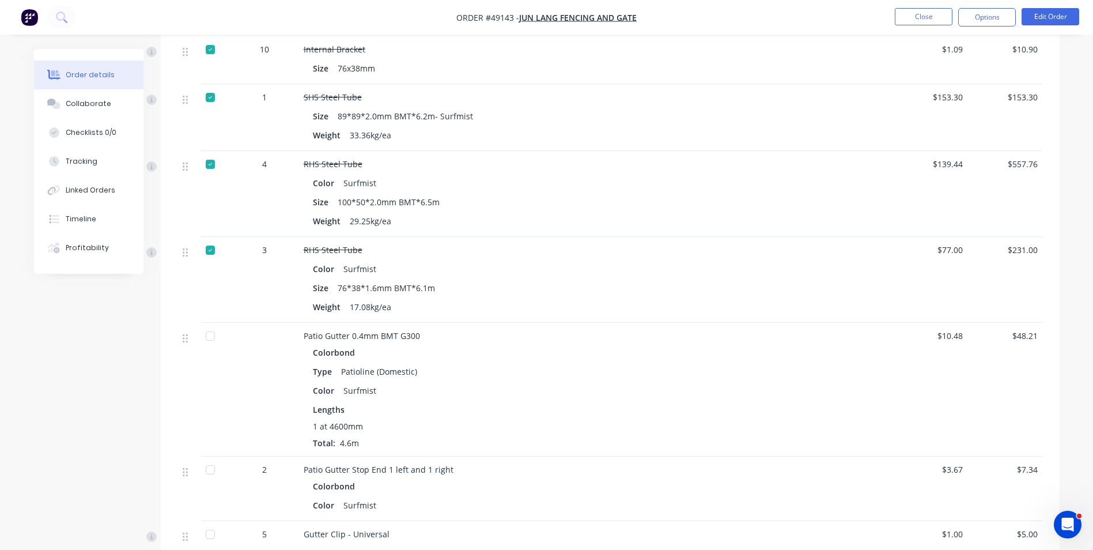
scroll to position [518, 0]
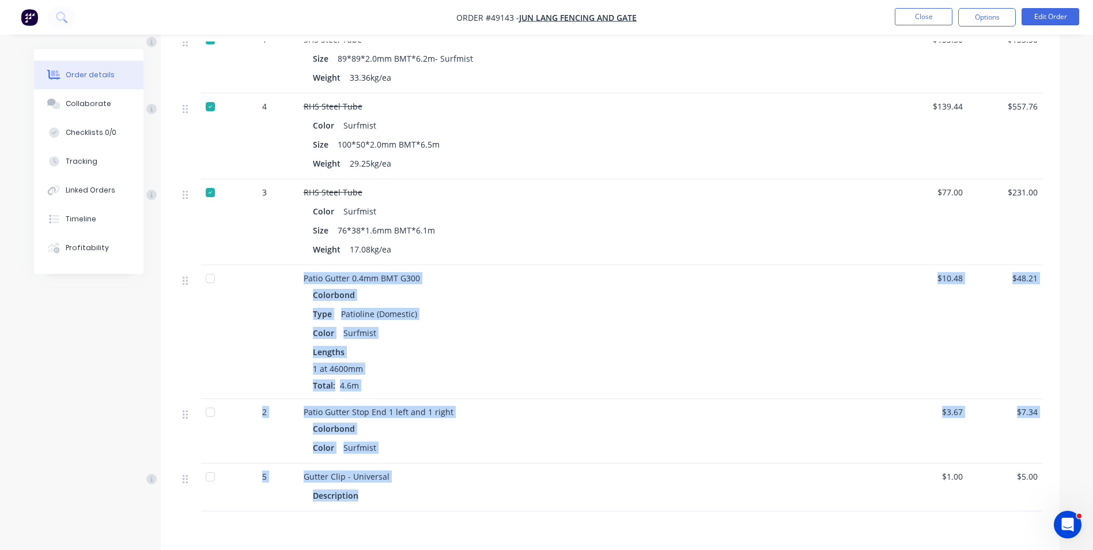
drag, startPoint x: 361, startPoint y: 495, endPoint x: 292, endPoint y: 281, distance: 225.5
click at [292, 281] on div "4 Rafter Bracket Size 375mm $10.50 $42.00 10 External Bracket Galvanized Size 7…" at bounding box center [610, 188] width 864 height 645
click at [487, 332] on div "Color Surfmist" at bounding box center [558, 332] width 491 height 17
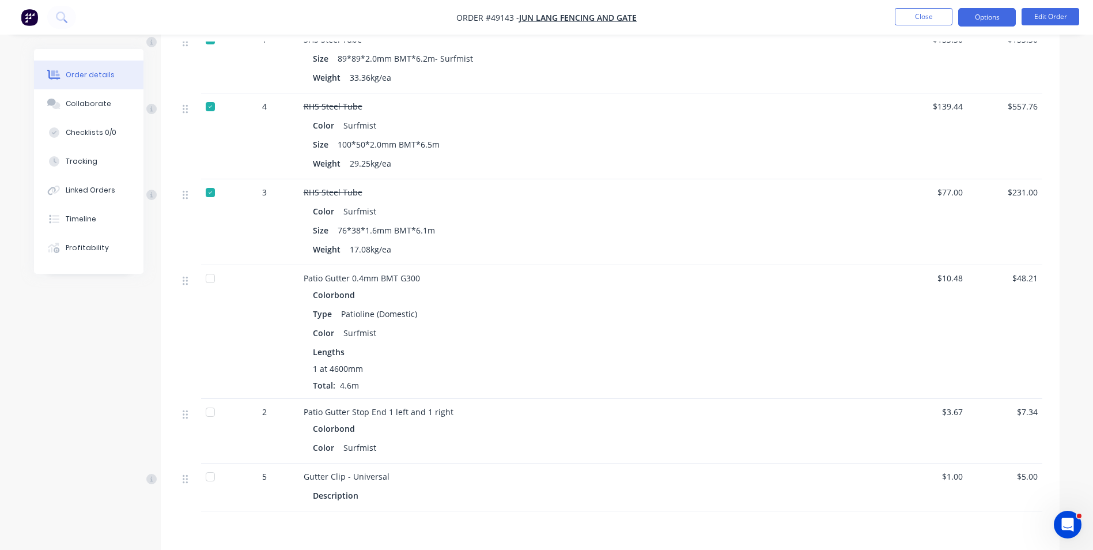
click at [993, 16] on button "Options" at bounding box center [987, 17] width 58 height 18
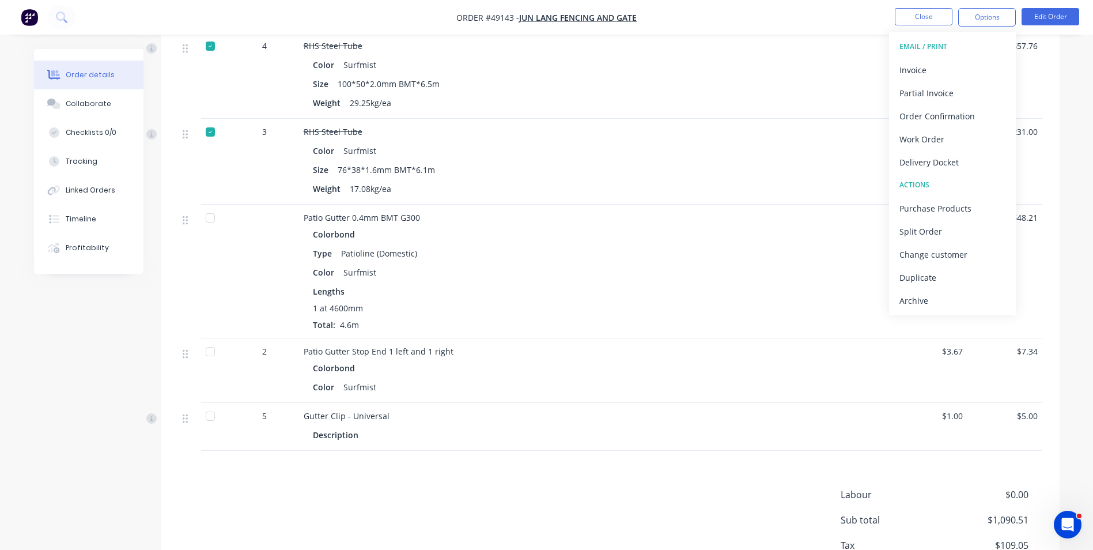
scroll to position [660, 0]
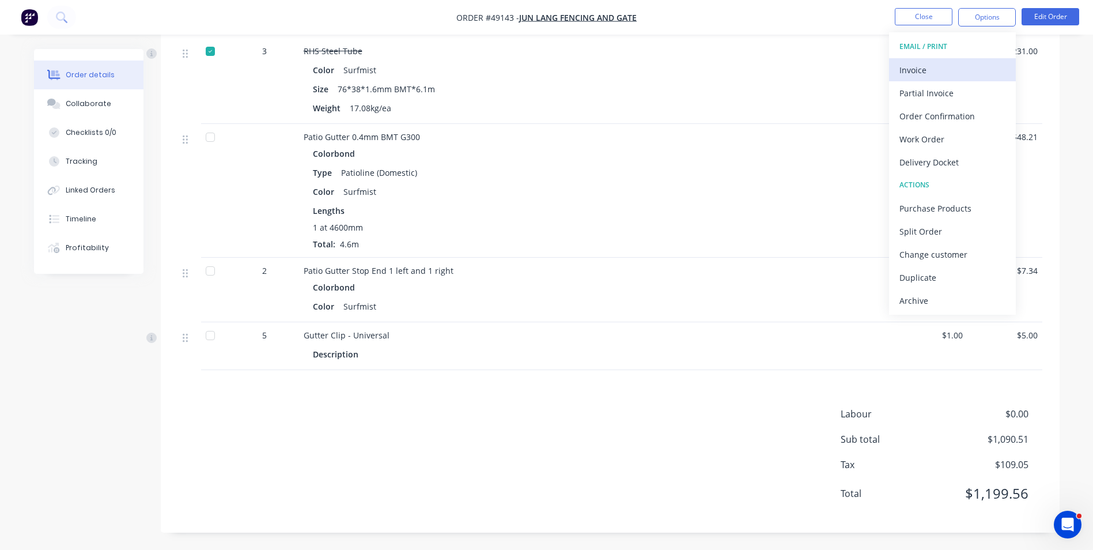
click at [946, 69] on div "Invoice" at bounding box center [952, 70] width 106 height 17
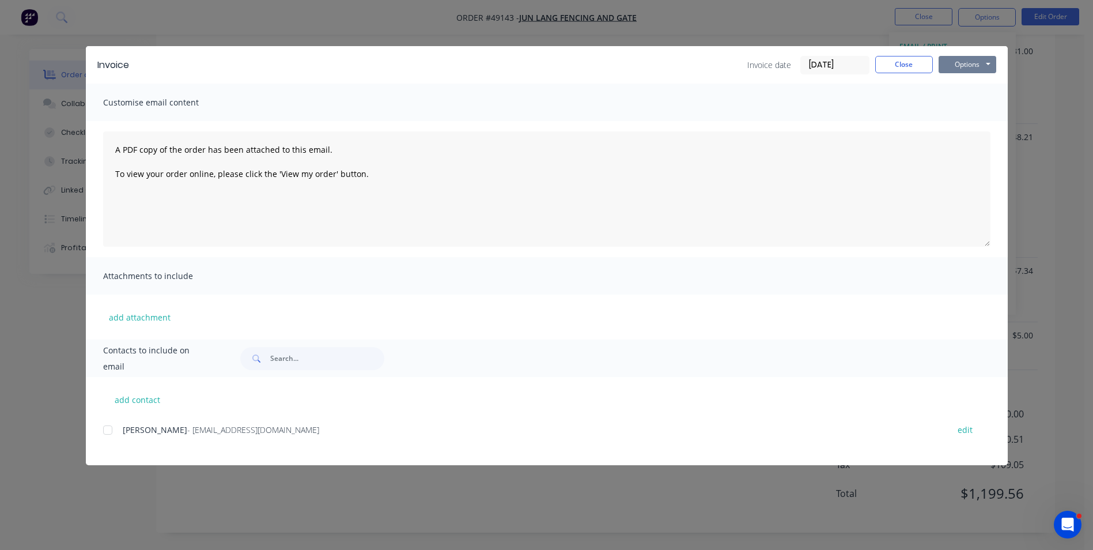
click at [967, 60] on button "Options" at bounding box center [967, 64] width 58 height 17
click at [975, 104] on button "Print" at bounding box center [975, 103] width 74 height 19
drag, startPoint x: 912, startPoint y: 66, endPoint x: 915, endPoint y: 36, distance: 30.2
click at [911, 65] on button "Close" at bounding box center [904, 64] width 58 height 17
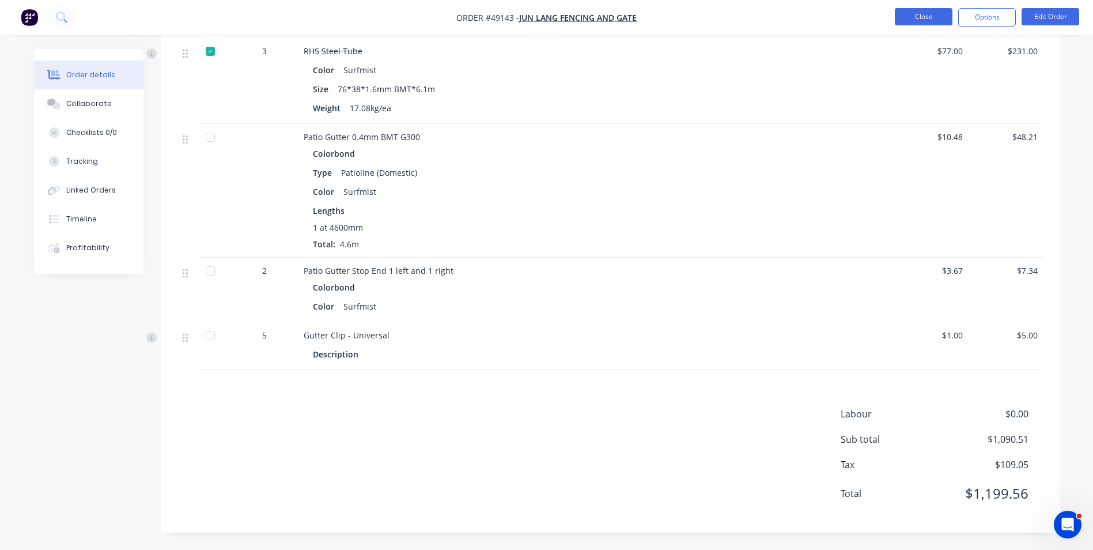
click at [916, 18] on button "Close" at bounding box center [924, 16] width 58 height 17
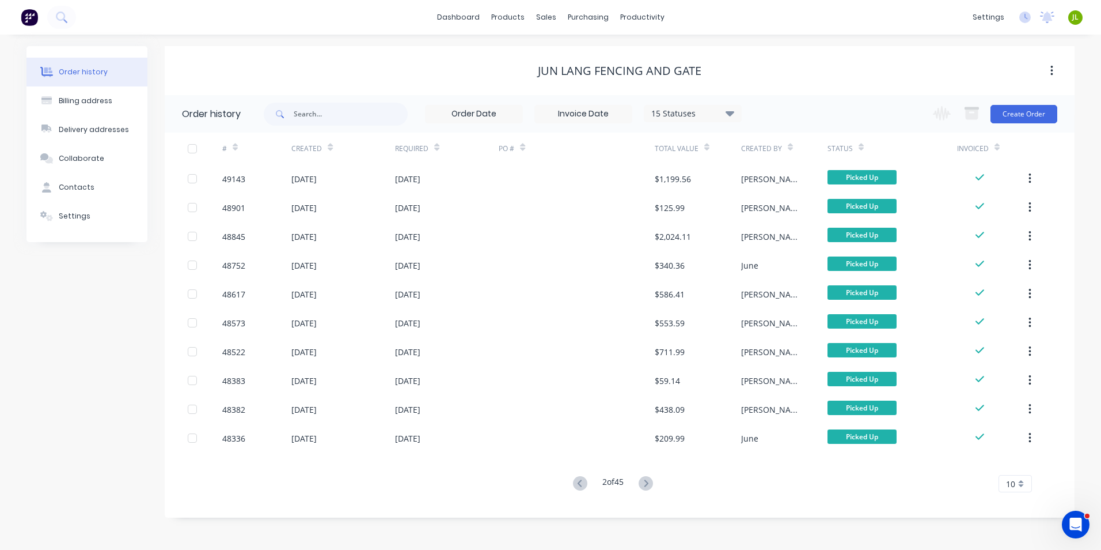
click at [575, 484] on icon at bounding box center [580, 483] width 14 height 14
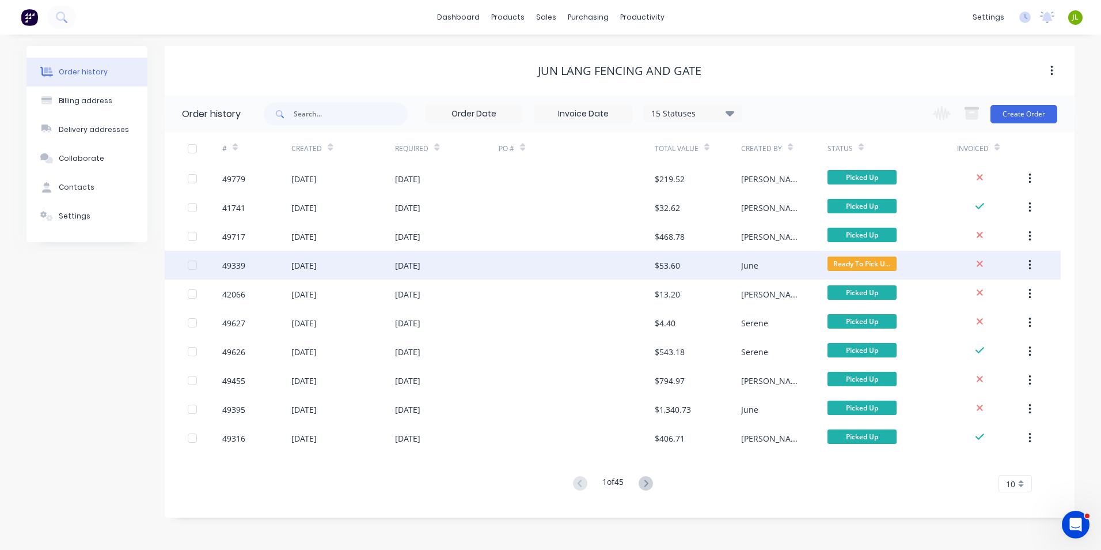
click at [577, 264] on div at bounding box center [577, 265] width 156 height 29
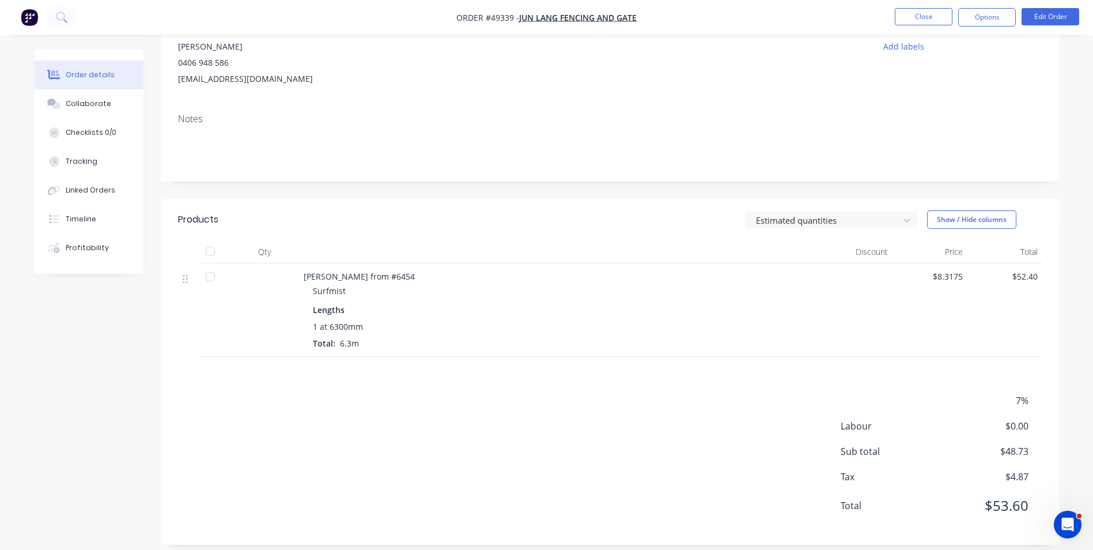
scroll to position [134, 0]
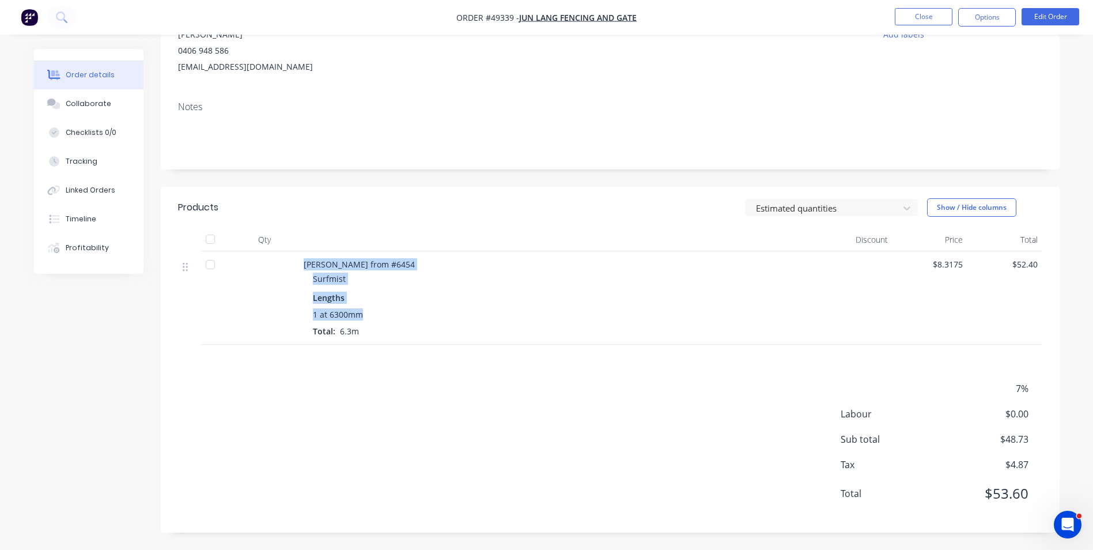
drag, startPoint x: 315, startPoint y: 309, endPoint x: 302, endPoint y: 266, distance: 44.5
click at [302, 266] on div "[PERSON_NAME] from #6454 Surfmist Lengths 1 at 6300mm Total: 6.3m" at bounding box center [558, 297] width 518 height 93
click at [370, 276] on div "Surfmist" at bounding box center [563, 278] width 500 height 12
drag, startPoint x: 358, startPoint y: 337, endPoint x: 305, endPoint y: 259, distance: 94.4
click at [305, 259] on div "[PERSON_NAME] from #6454 Surfmist Lengths 1 at 6300mm Total: 6.3m" at bounding box center [558, 297] width 518 height 93
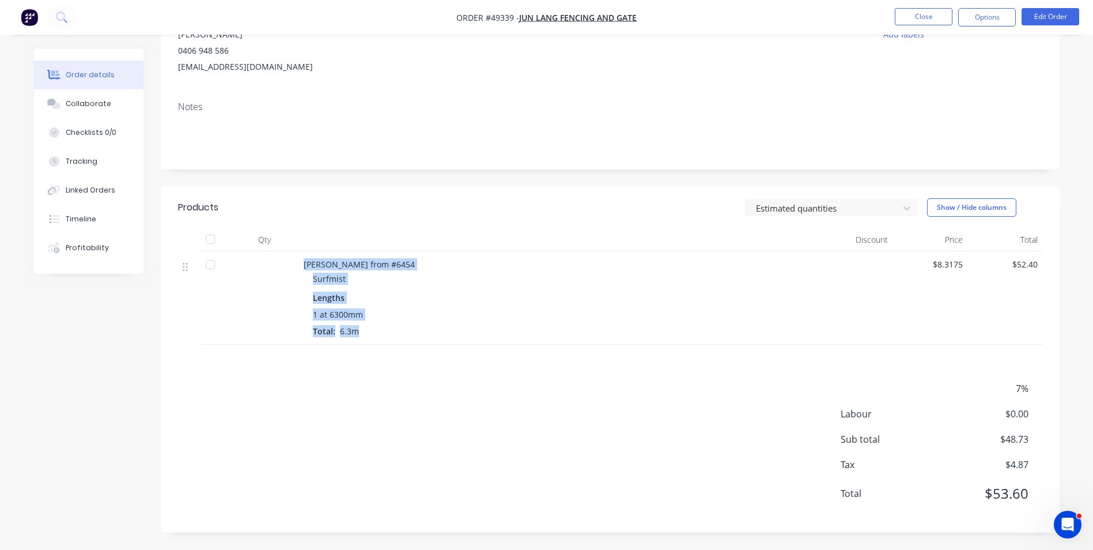
click at [406, 284] on div "Surfmist" at bounding box center [563, 278] width 500 height 12
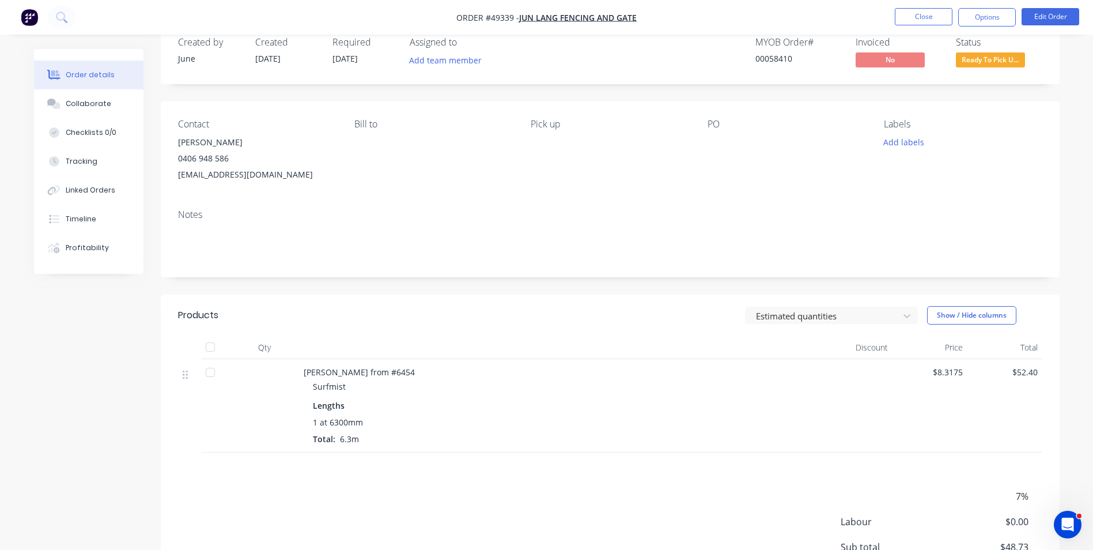
scroll to position [0, 0]
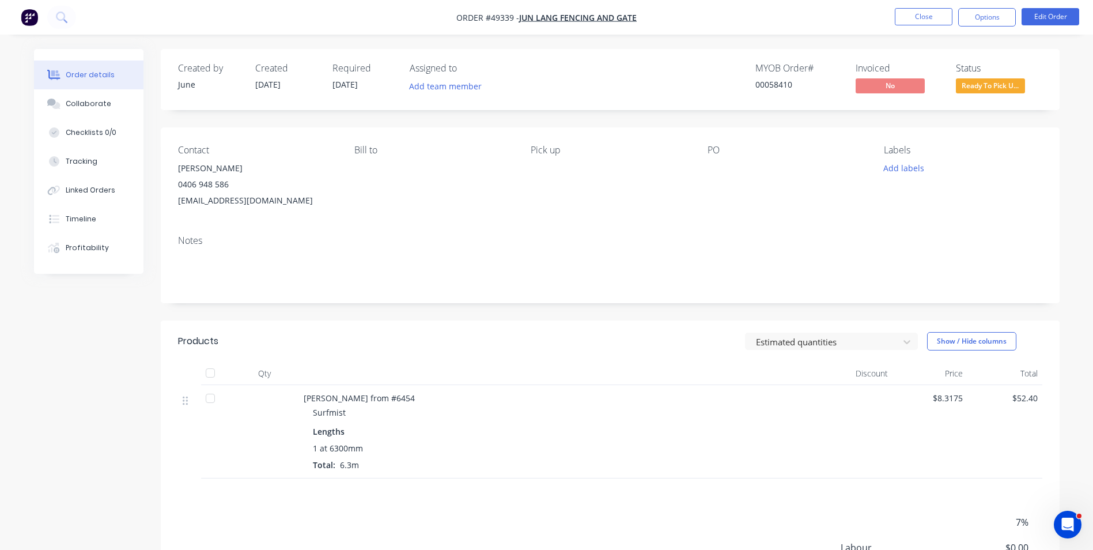
click at [546, 422] on div "Lengths 1 at 6300mm Total: 6.3m" at bounding box center [558, 445] width 509 height 50
click at [971, 14] on button "Options" at bounding box center [987, 17] width 58 height 18
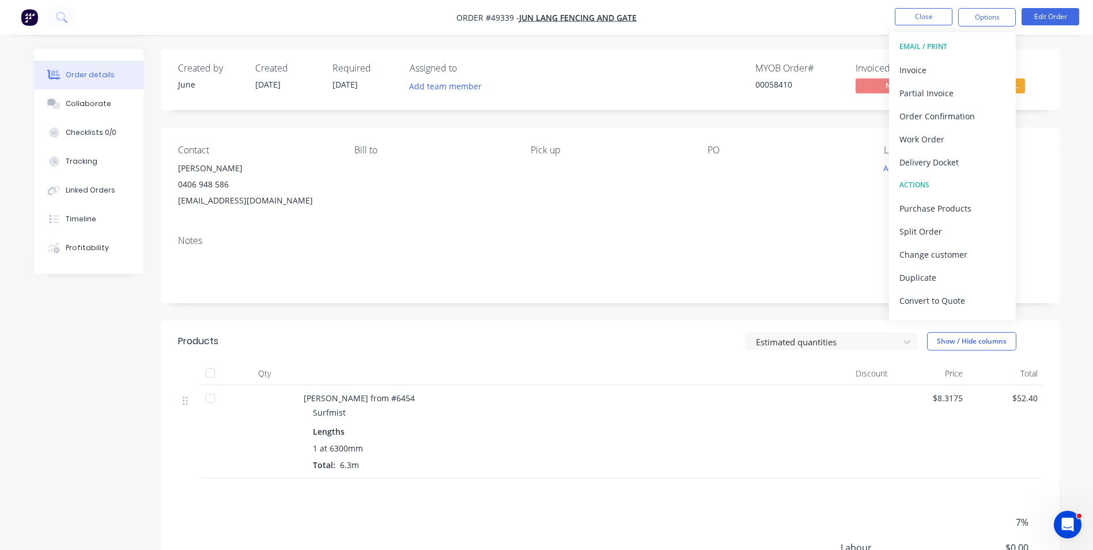
click at [945, 155] on div "Delivery Docket" at bounding box center [952, 162] width 106 height 17
click at [949, 112] on div "Without pricing" at bounding box center [952, 116] width 106 height 17
drag, startPoint x: 734, startPoint y: 24, endPoint x: 791, endPoint y: 24, distance: 57.0
click at [741, 24] on nav "Order #49339 - Jun Lang Fencing and Gate Close Options EMAIL / PRINT Invoice Pa…" at bounding box center [546, 17] width 1093 height 35
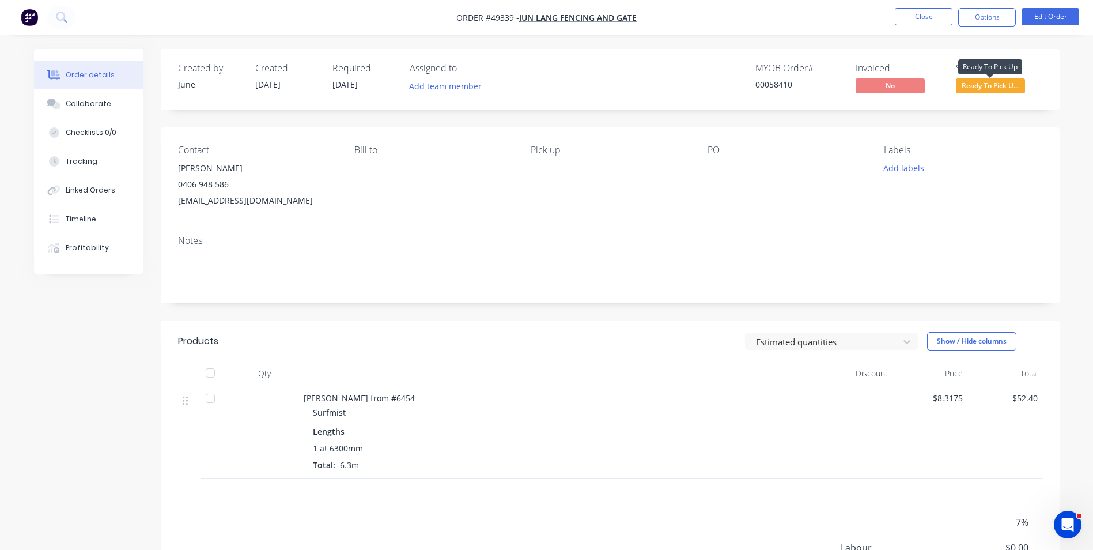
click at [1010, 85] on span "Ready To Pick U..." at bounding box center [990, 85] width 69 height 14
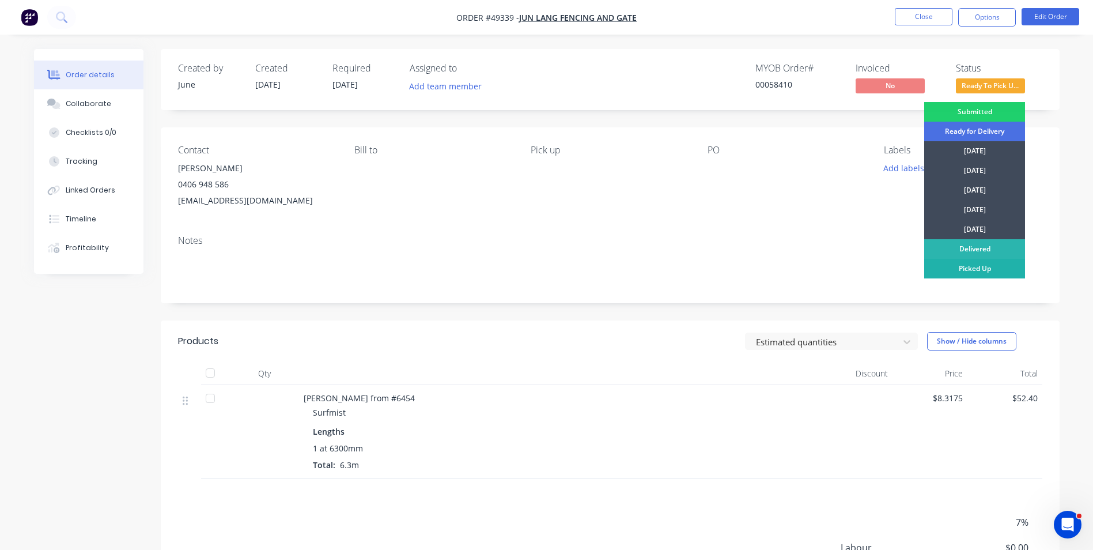
click at [987, 268] on div "Picked Up" at bounding box center [974, 269] width 101 height 20
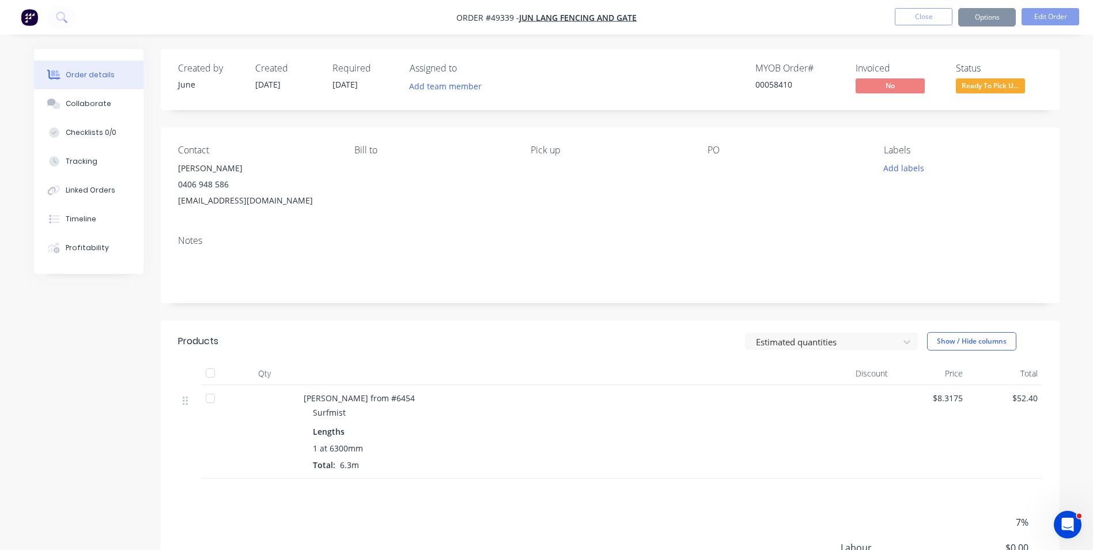
click at [1047, 176] on div "Contact [PERSON_NAME] [PHONE_NUMBER] [EMAIL_ADDRESS][DOMAIN_NAME] [PERSON_NAME]…" at bounding box center [610, 176] width 899 height 98
click at [917, 20] on button "Close" at bounding box center [924, 16] width 58 height 17
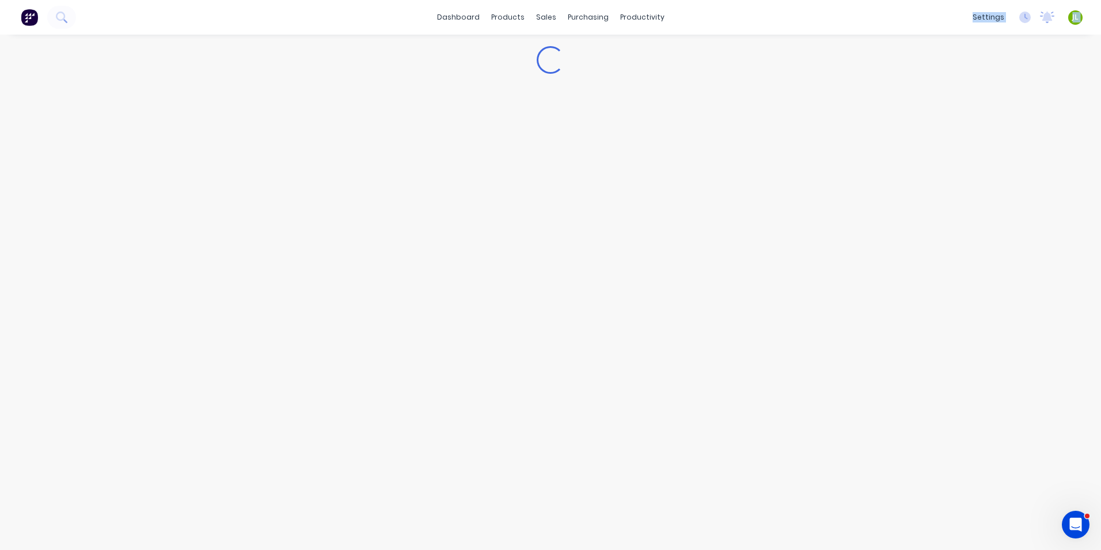
drag, startPoint x: 917, startPoint y: 20, endPoint x: 871, endPoint y: 31, distance: 46.9
click at [871, 31] on div "dashboard products sales purchasing productivity dashboard products Product Cat…" at bounding box center [550, 275] width 1101 height 550
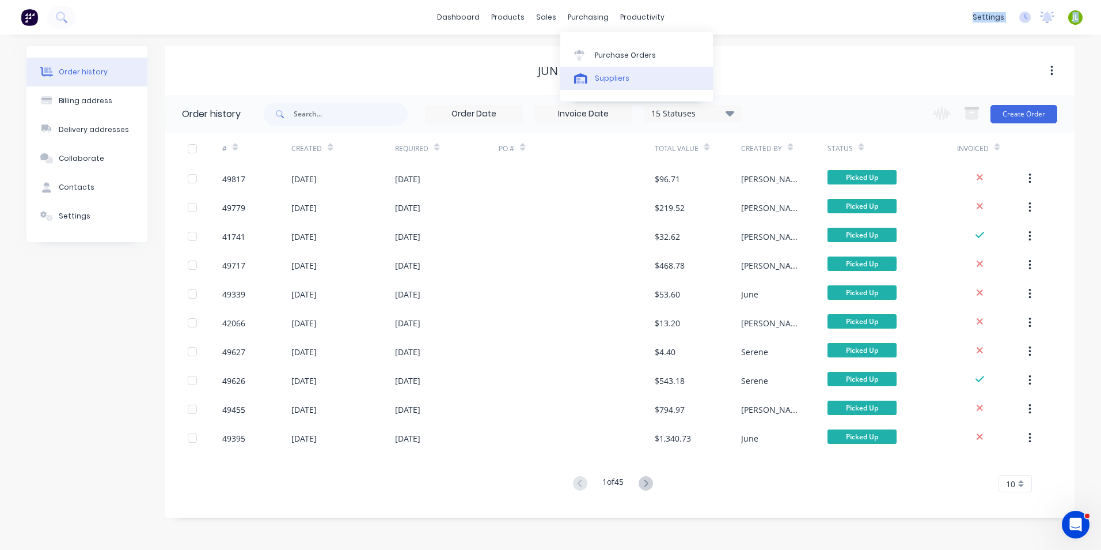
click at [602, 71] on link "Suppliers" at bounding box center [636, 78] width 153 height 23
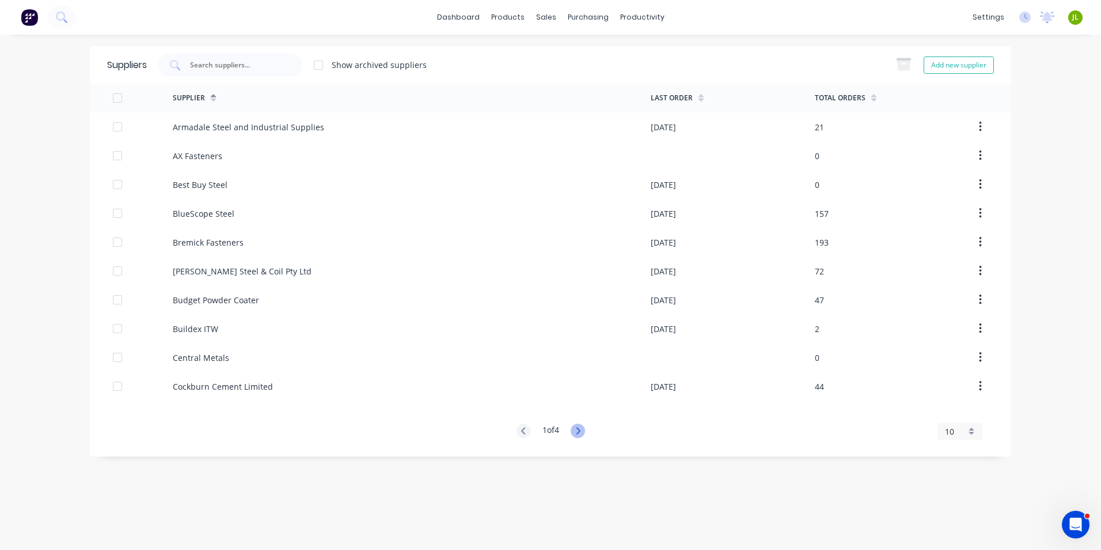
click at [576, 430] on icon at bounding box center [578, 430] width 14 height 14
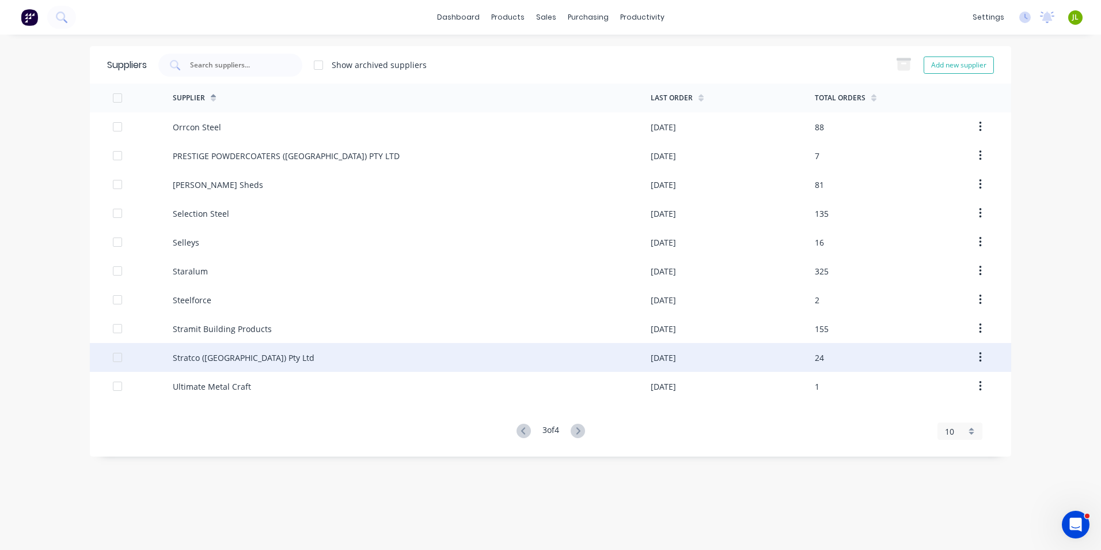
click at [340, 366] on div "Stratco ([GEOGRAPHIC_DATA]) Pty Ltd" at bounding box center [412, 357] width 478 height 29
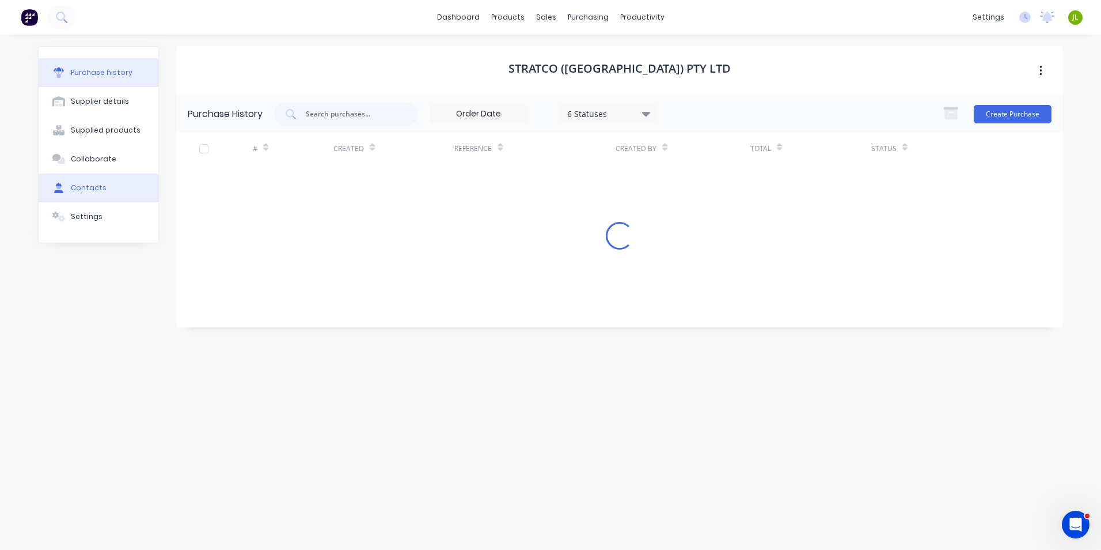
click at [88, 187] on div "Contacts" at bounding box center [89, 188] width 36 height 10
select select "AU"
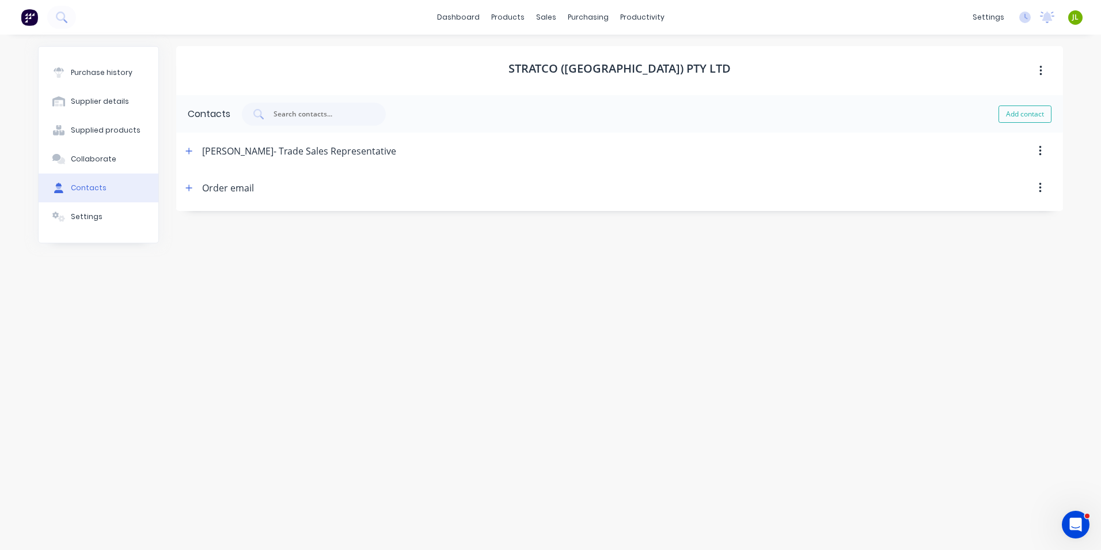
click at [177, 148] on header "[PERSON_NAME]- Trade Sales Representative" at bounding box center [619, 150] width 887 height 37
click at [187, 148] on icon "button" at bounding box center [188, 151] width 7 height 8
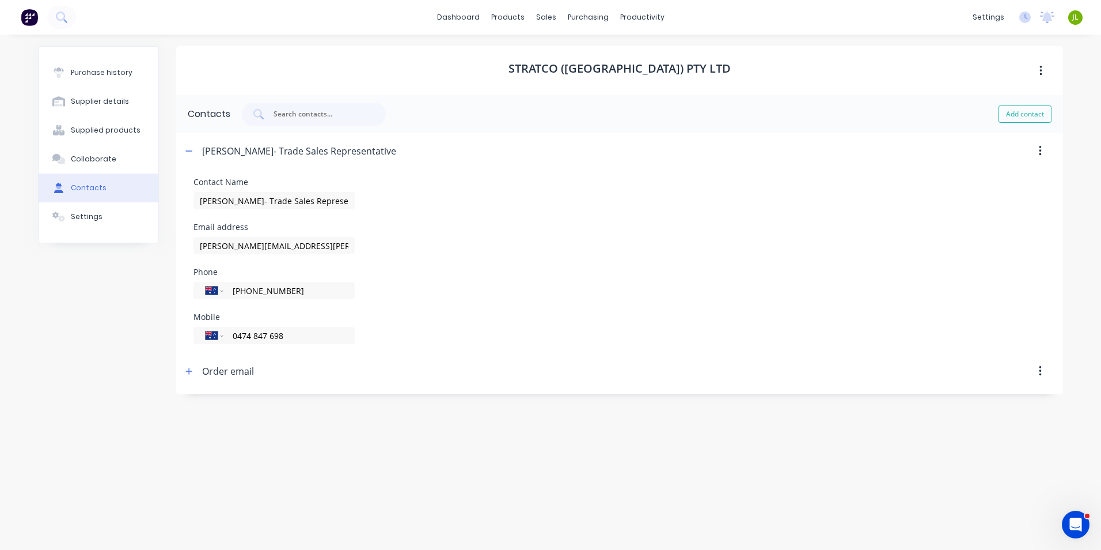
click at [534, 442] on div "Stratco ([GEOGRAPHIC_DATA]) Pty Ltd Contacts Add contact [PERSON_NAME]- Trade S…" at bounding box center [619, 286] width 887 height 480
click at [495, 61] on div "Stratco ([GEOGRAPHIC_DATA]) Pty Ltd" at bounding box center [619, 70] width 887 height 49
click at [106, 62] on button "Purchase history" at bounding box center [99, 72] width 120 height 29
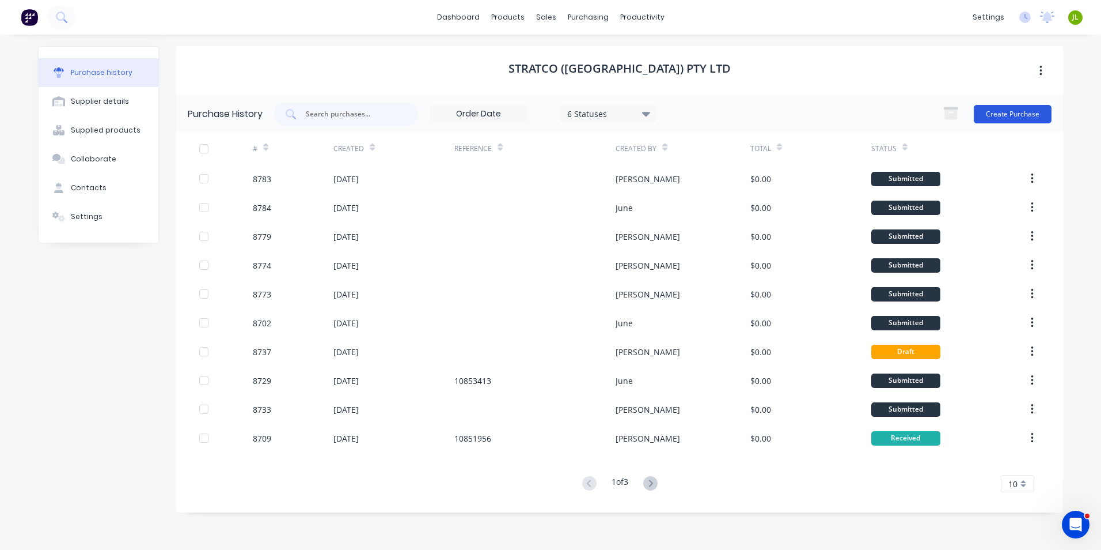
click at [1007, 105] on button "Create Purchase" at bounding box center [1013, 114] width 78 height 18
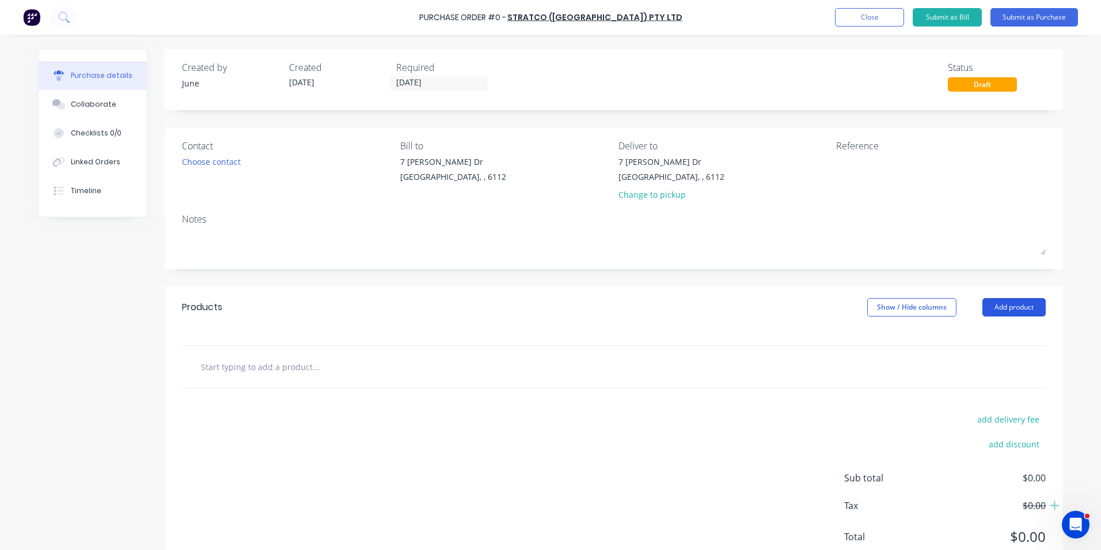
click at [1007, 302] on button "Add product" at bounding box center [1014, 307] width 63 height 18
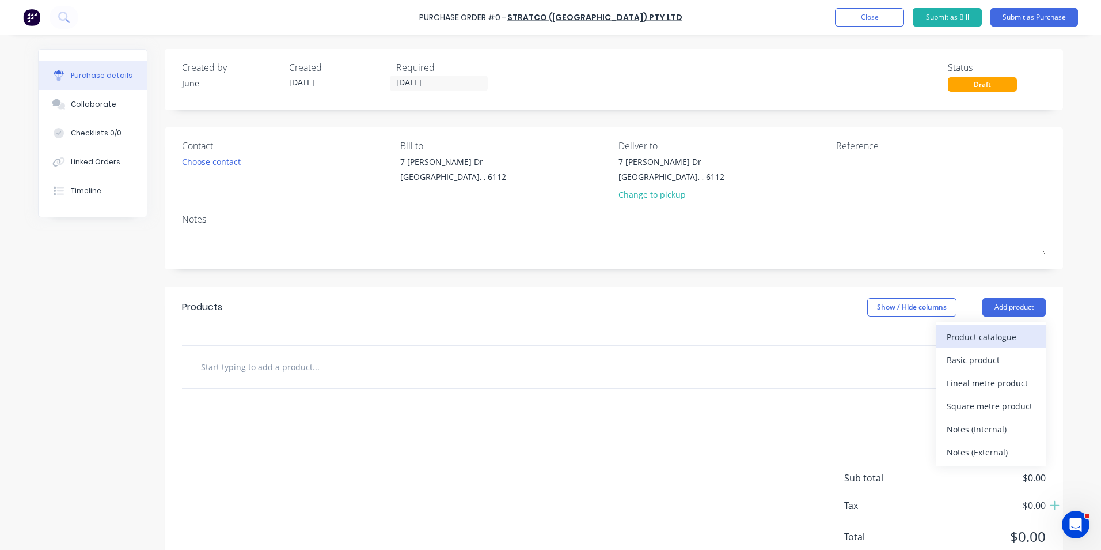
click at [937, 334] on button "Product catalogue" at bounding box center [991, 336] width 109 height 23
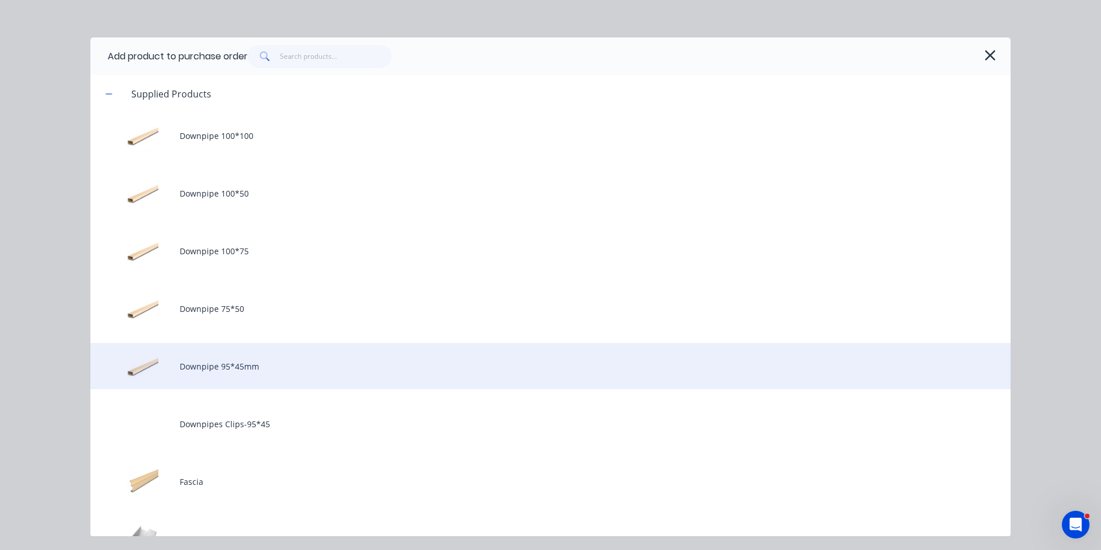
click at [355, 358] on div "Downpipe 95*45mm" at bounding box center [550, 366] width 920 height 46
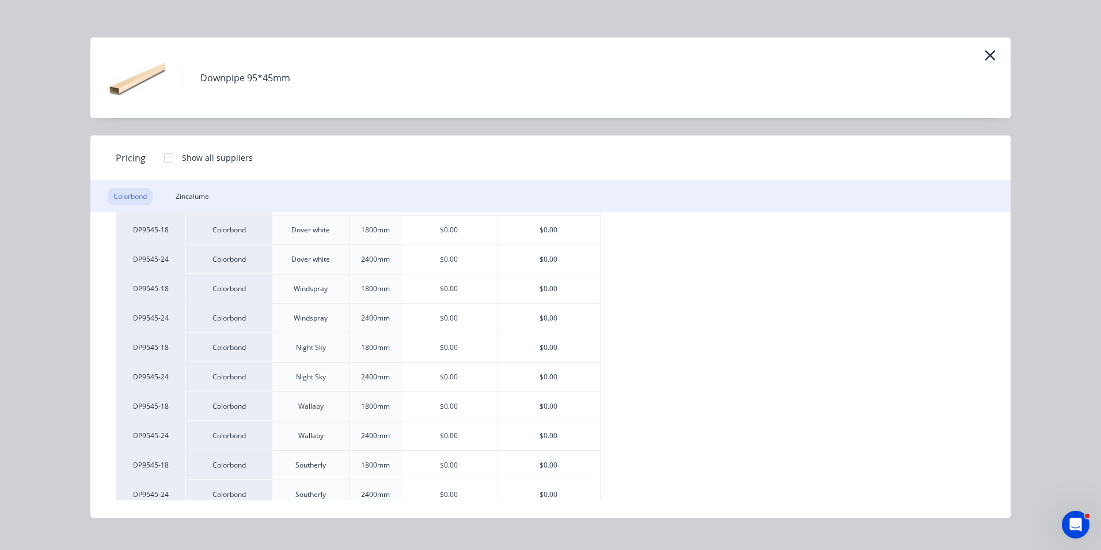
scroll to position [990, 0]
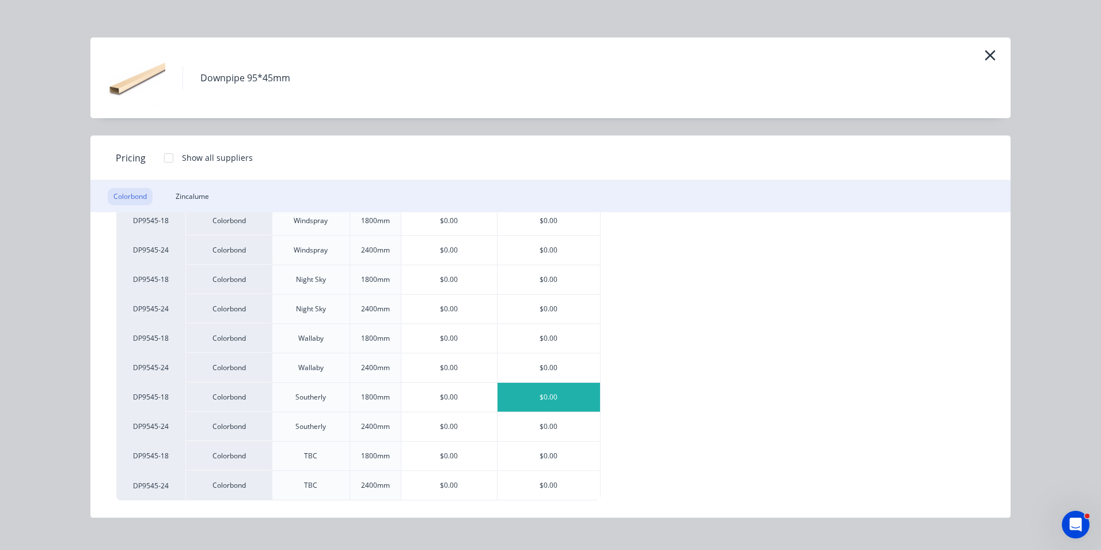
click at [529, 395] on div "$0.00" at bounding box center [549, 396] width 103 height 29
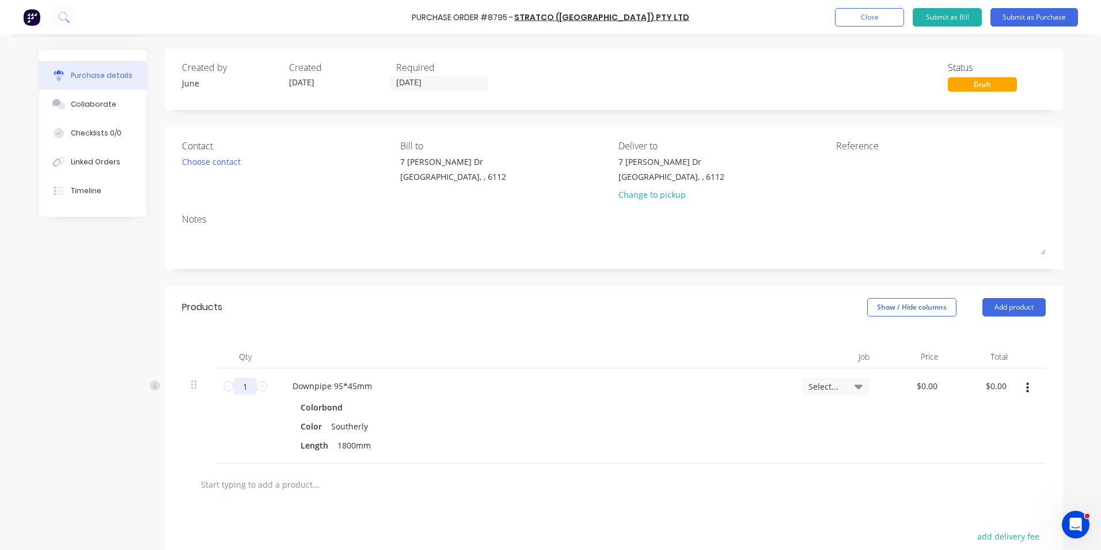
click at [240, 385] on input "1" at bounding box center [245, 385] width 23 height 17
type input "10"
click at [310, 298] on div "Products Show / Hide columns Add product" at bounding box center [614, 306] width 899 height 41
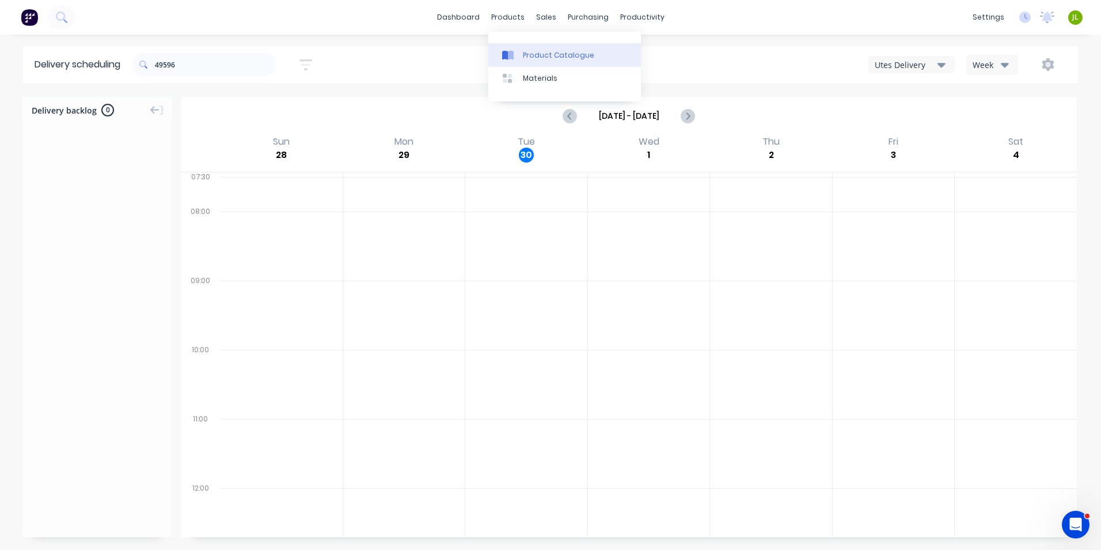
click at [513, 48] on link "Product Catalogue" at bounding box center [564, 54] width 153 height 23
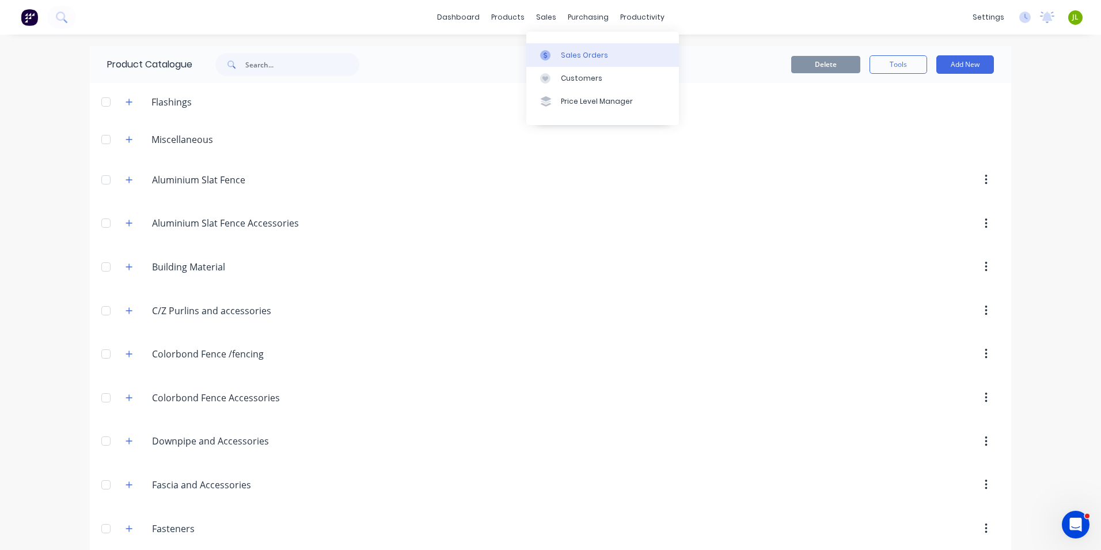
click at [548, 57] on icon at bounding box center [545, 55] width 10 height 10
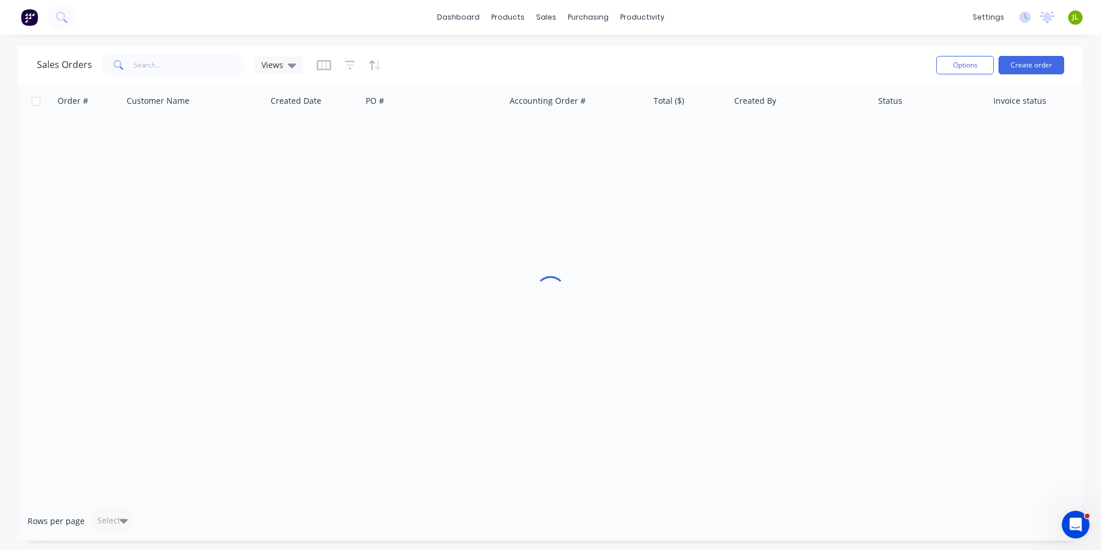
click at [201, 78] on div "Sales Orders Views" at bounding box center [482, 65] width 891 height 28
click at [203, 67] on input "text" at bounding box center [190, 65] width 112 height 23
type input "50301"
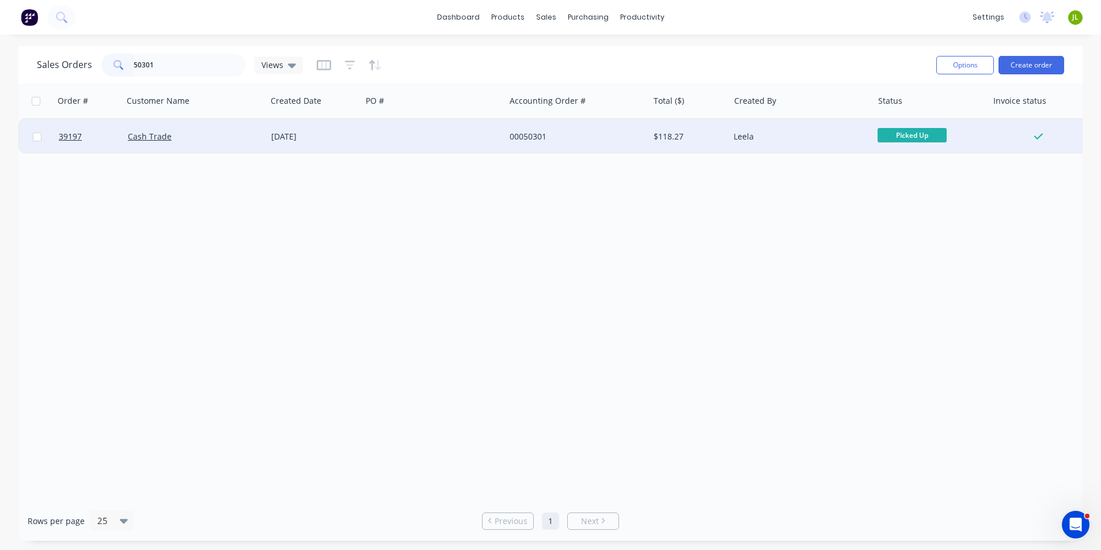
click at [362, 131] on div at bounding box center [433, 136] width 143 height 35
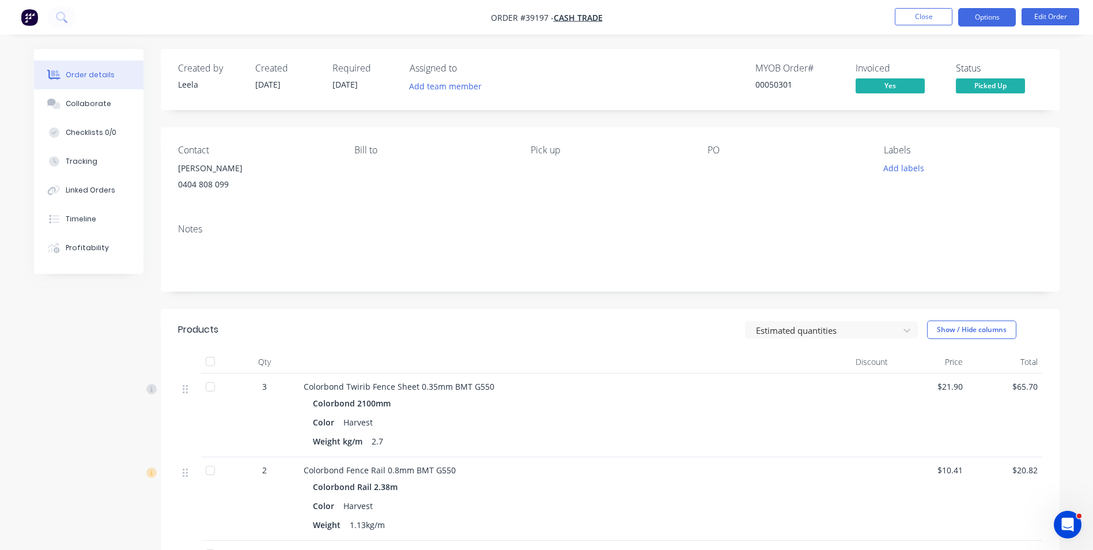
click at [981, 21] on button "Options" at bounding box center [987, 17] width 58 height 18
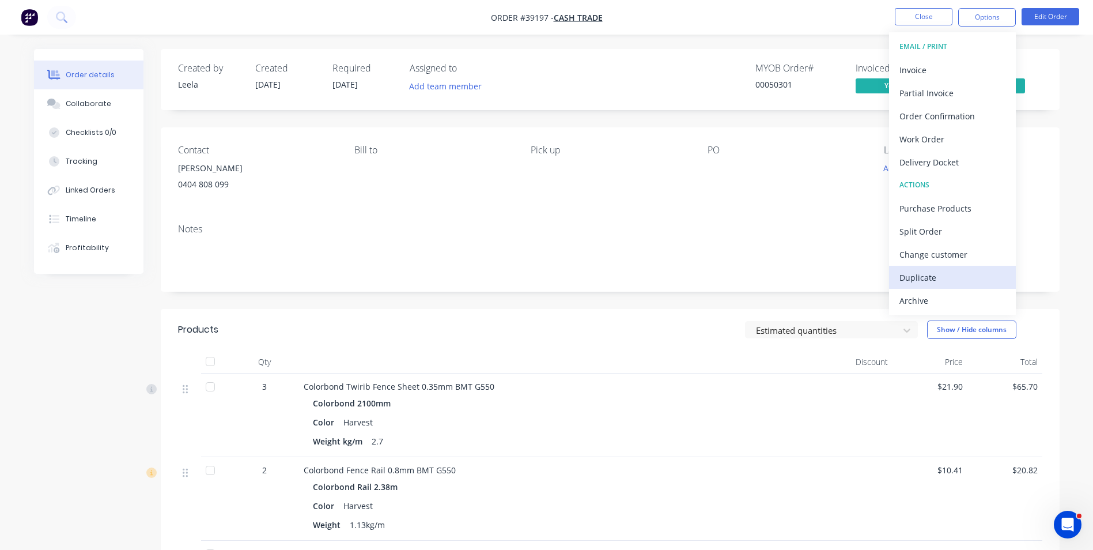
click at [944, 285] on div "Duplicate" at bounding box center [952, 277] width 106 height 17
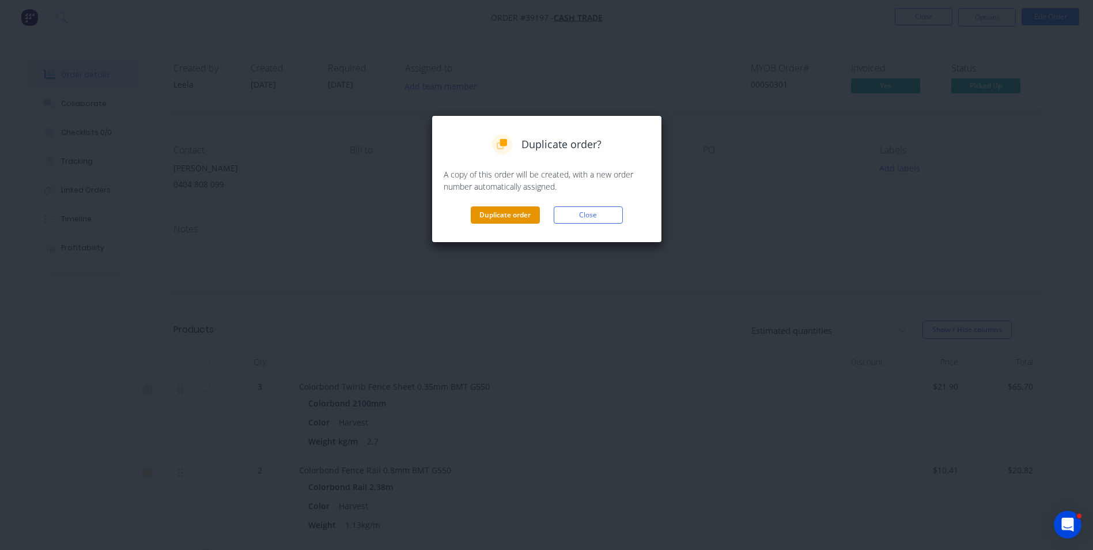
click at [521, 208] on button "Duplicate order" at bounding box center [505, 214] width 69 height 17
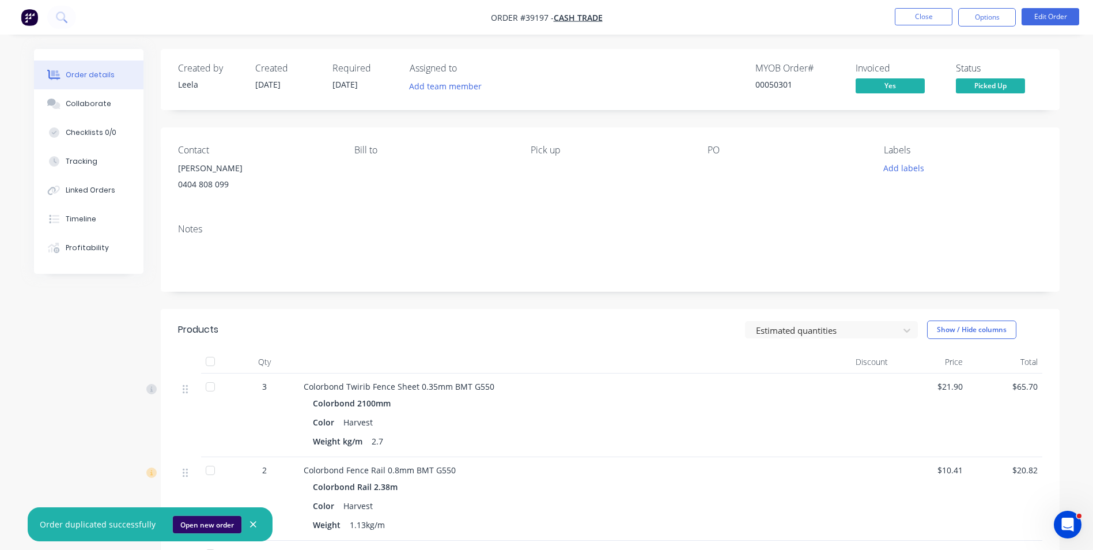
click at [184, 520] on button "Open new order" at bounding box center [207, 524] width 69 height 17
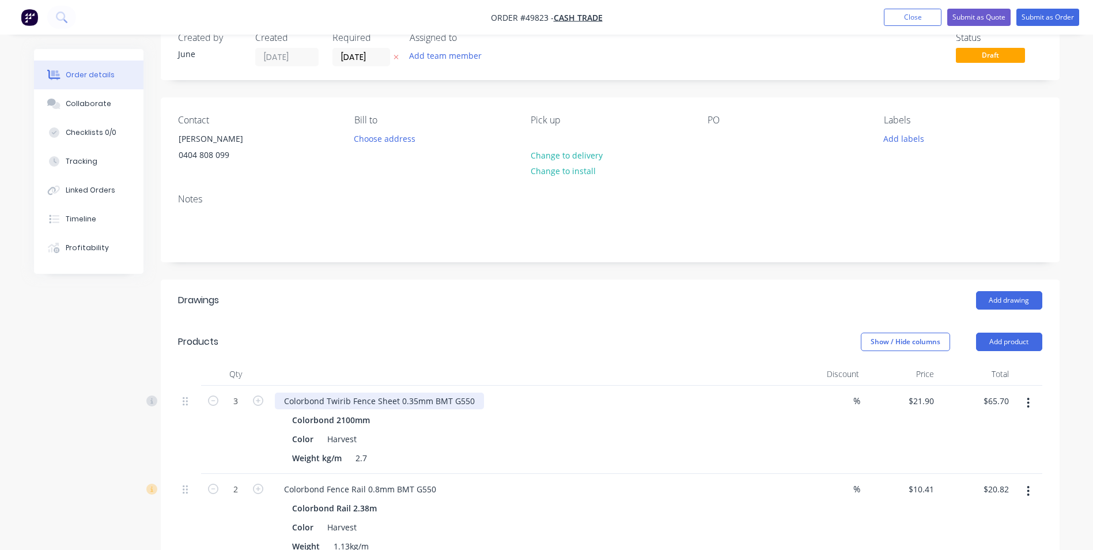
scroll to position [58, 0]
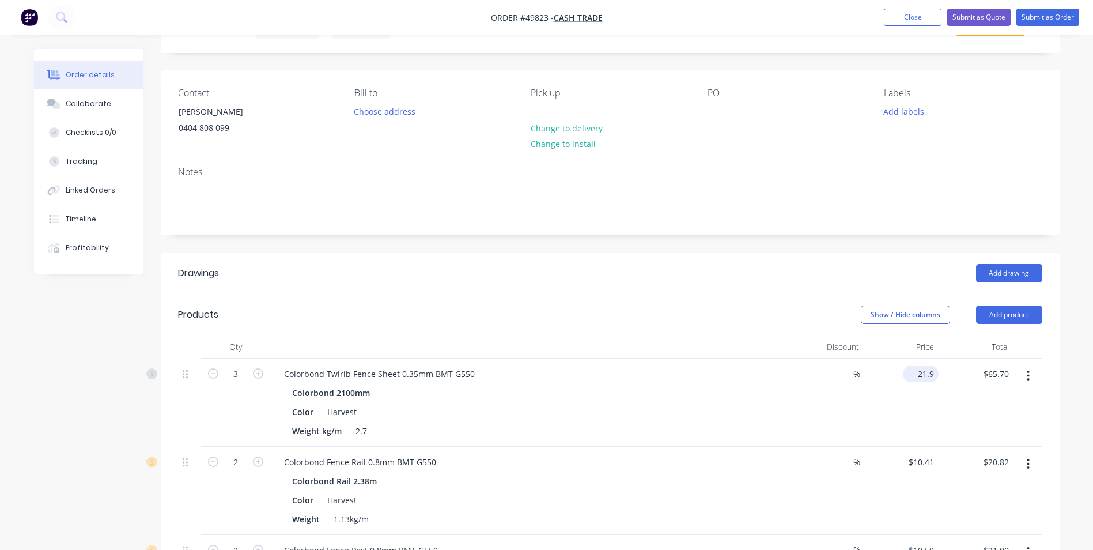
click at [935, 373] on input "21.9" at bounding box center [922, 373] width 31 height 17
type input "$21.90"
click at [399, 376] on div "Colorbond Twirib Fence Sheet 0.35mm BMT G550" at bounding box center [379, 373] width 209 height 17
click at [1015, 372] on button "button" at bounding box center [1027, 375] width 27 height 21
click at [994, 396] on button "Edit" at bounding box center [987, 405] width 109 height 23
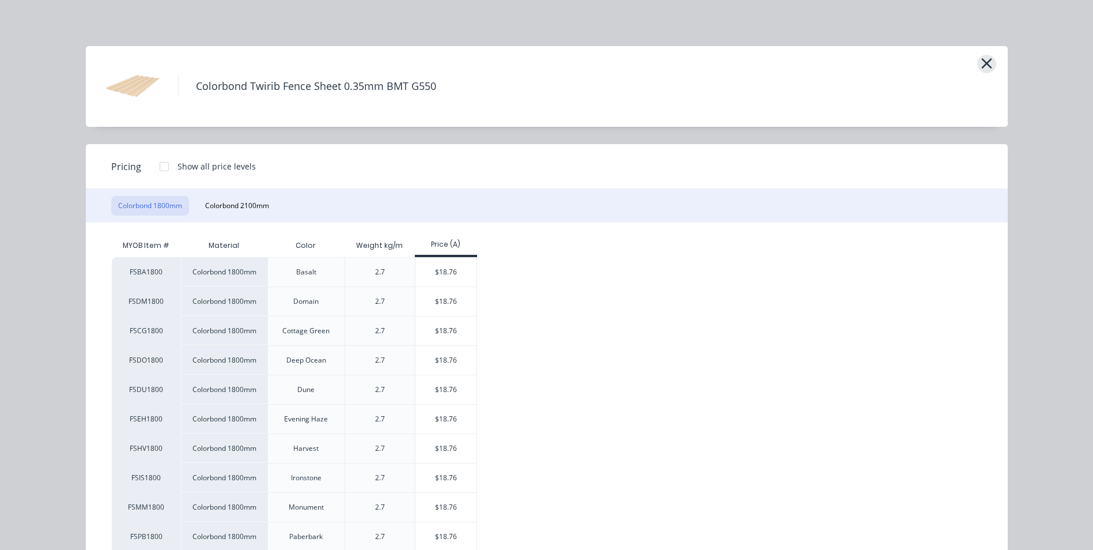
click at [981, 65] on icon "button" at bounding box center [986, 63] width 10 height 10
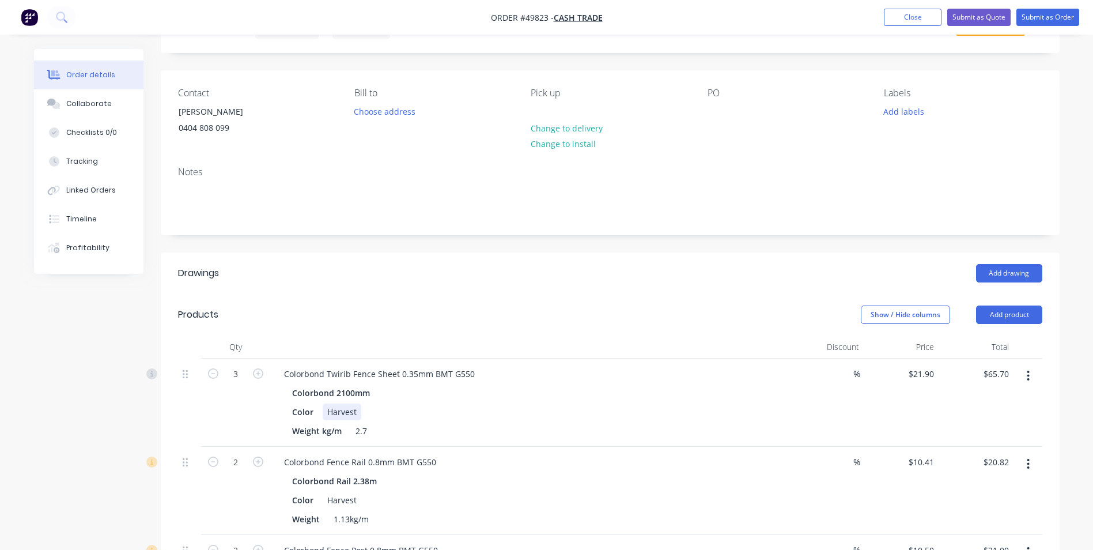
click at [662, 402] on div "Colorbond 2100mm Color Harvest Weight kg/m 2.7" at bounding box center [529, 411] width 509 height 55
click at [1025, 377] on button "button" at bounding box center [1027, 375] width 27 height 21
click at [1001, 401] on div "Edit" at bounding box center [987, 405] width 89 height 17
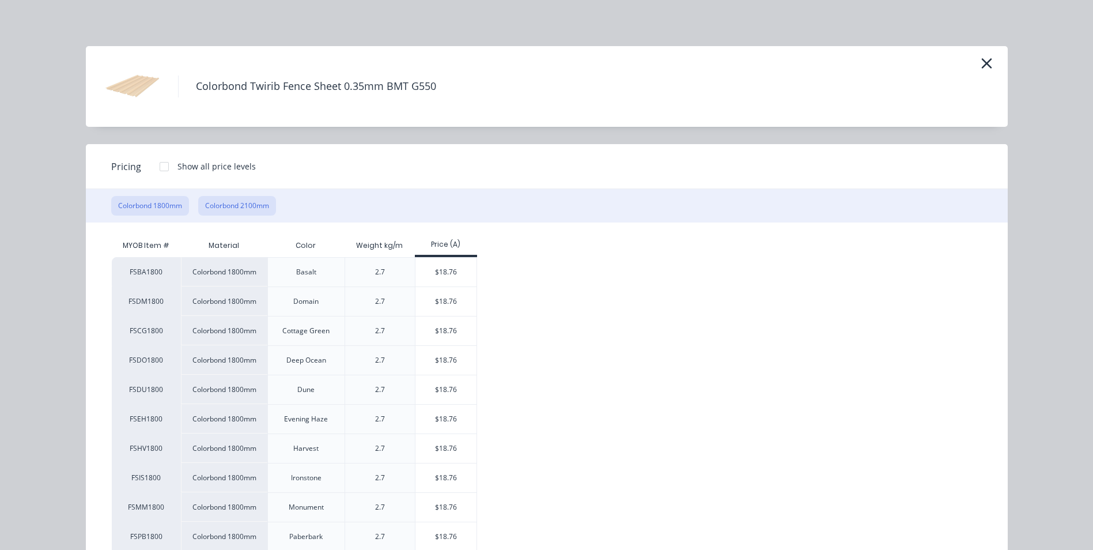
click at [231, 205] on button "Colorbond 2100mm" at bounding box center [237, 206] width 78 height 20
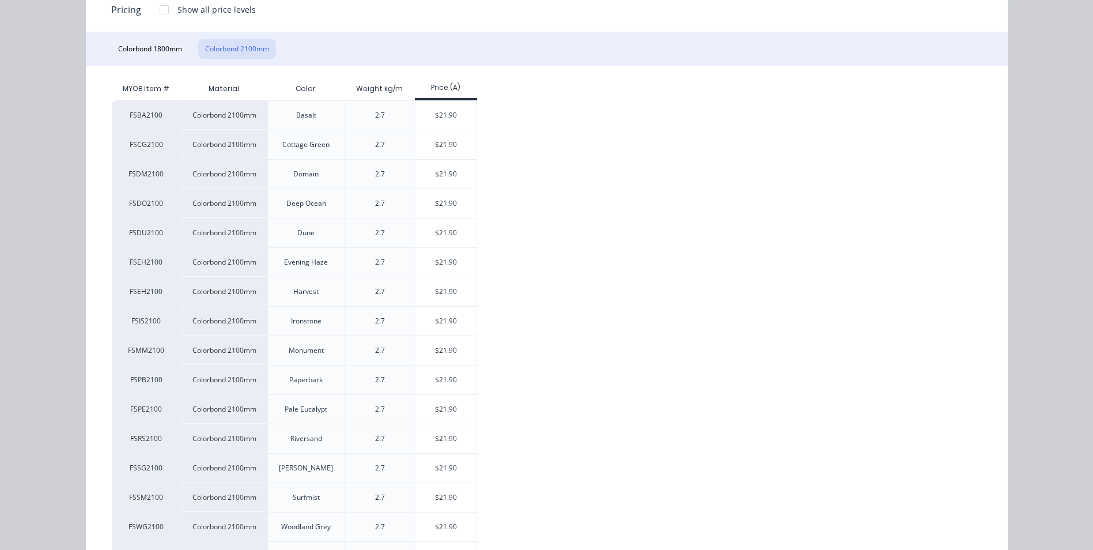
scroll to position [173, 0]
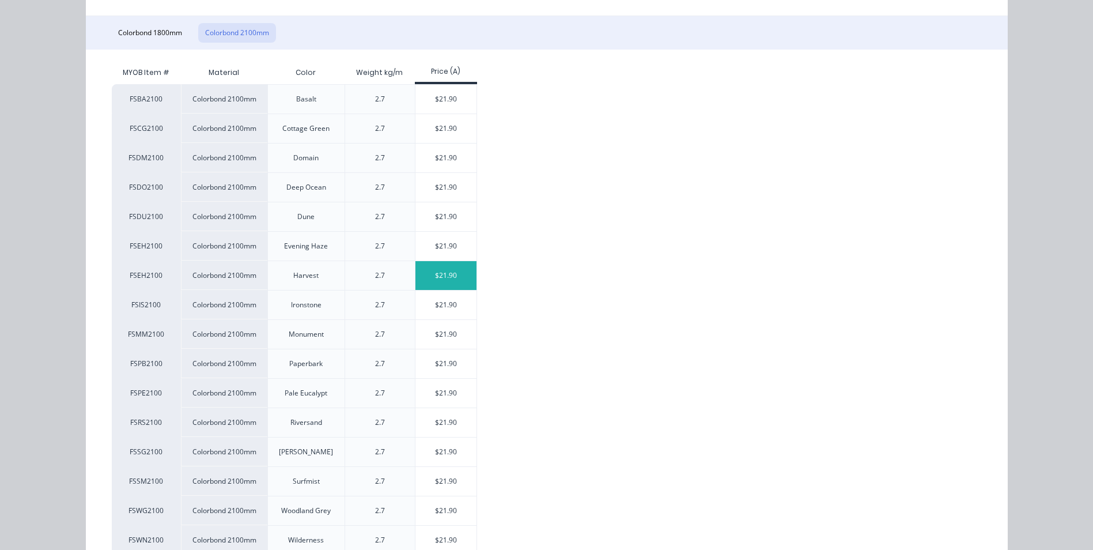
click at [461, 274] on div "$21.90" at bounding box center [446, 275] width 62 height 29
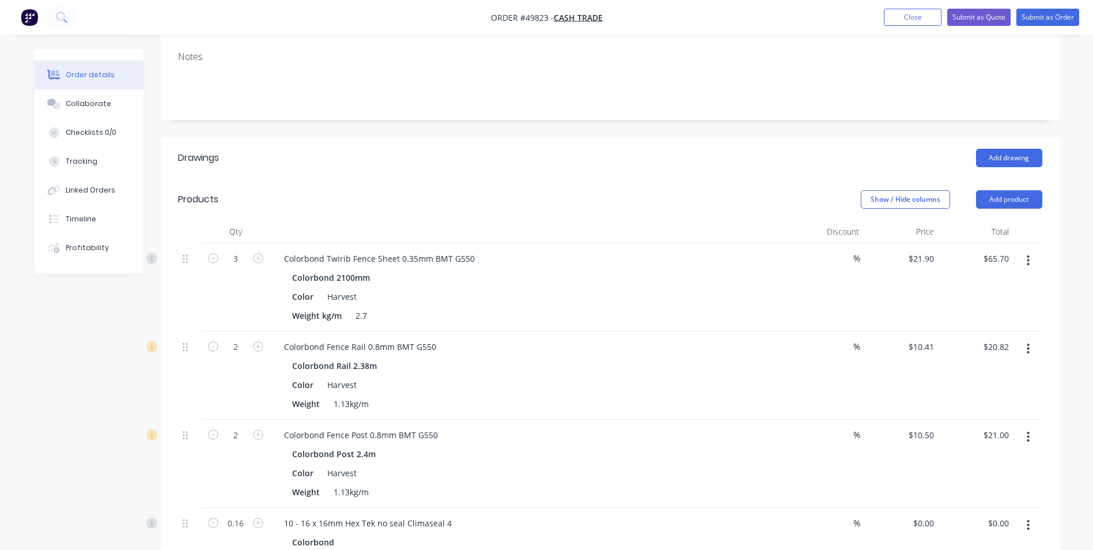
click at [1030, 350] on button "button" at bounding box center [1027, 348] width 27 height 21
click at [997, 381] on div "Edit" at bounding box center [987, 378] width 89 height 17
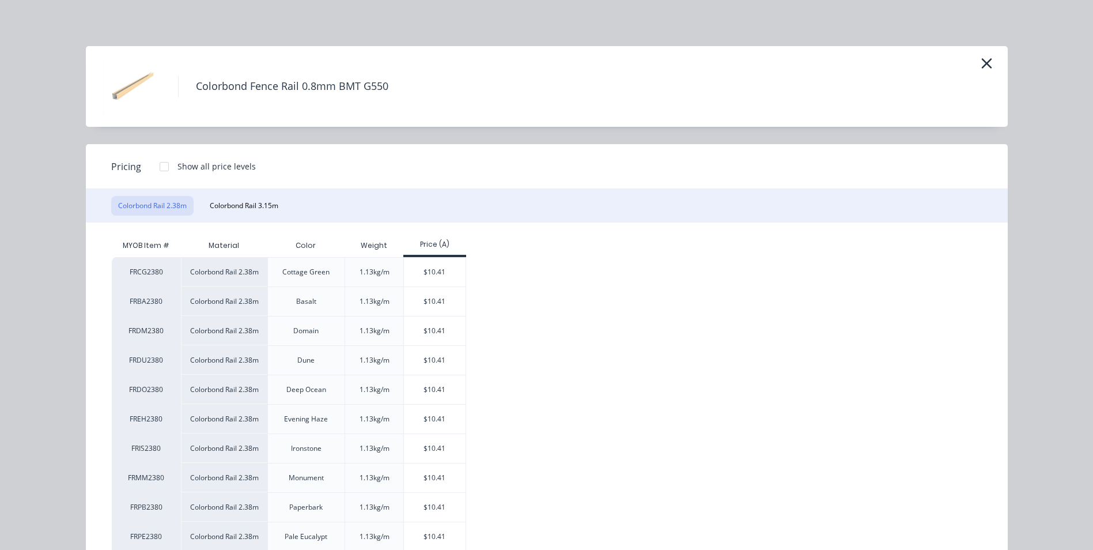
click at [994, 62] on div "Colorbond Fence Rail 0.8mm BMT G550" at bounding box center [547, 86] width 922 height 81
click at [984, 66] on icon "button" at bounding box center [986, 63] width 10 height 10
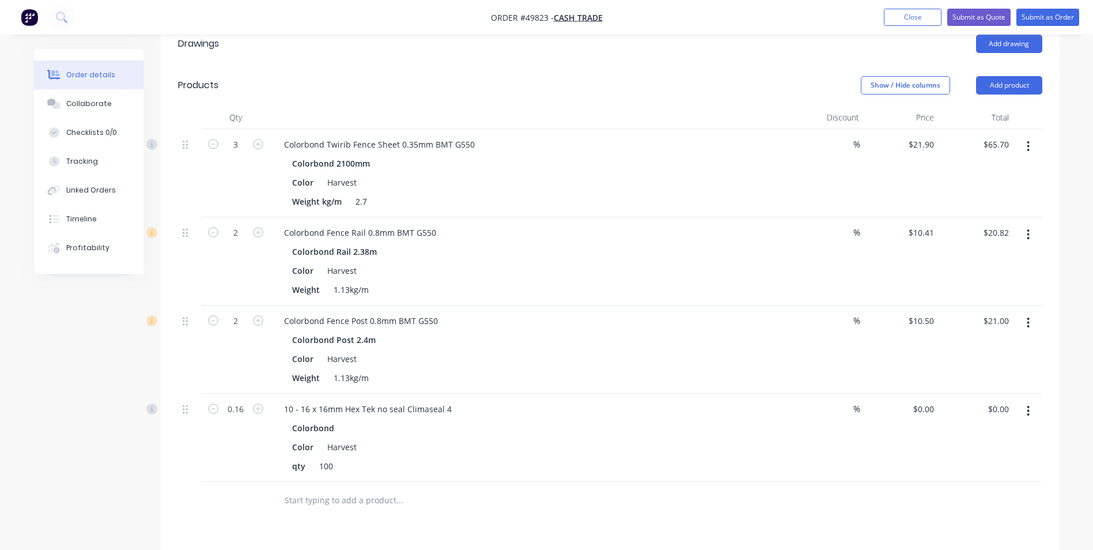
scroll to position [288, 0]
click at [241, 318] on input "2" at bounding box center [236, 319] width 30 height 17
type input "4"
type input "$42.00"
click at [732, 346] on div "Colorbond Post 2.4m" at bounding box center [529, 338] width 475 height 17
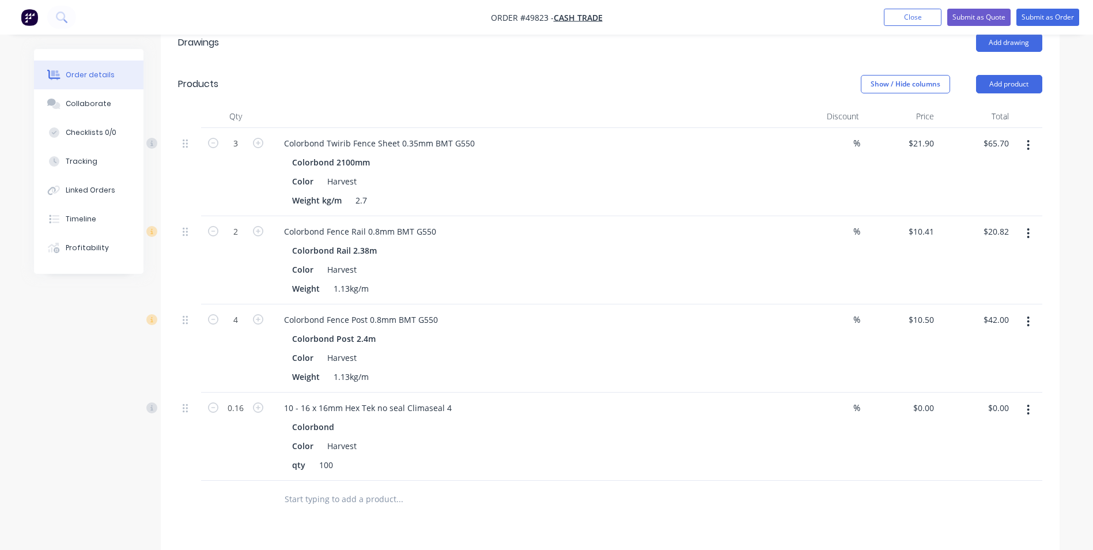
click at [1030, 323] on button "button" at bounding box center [1027, 321] width 27 height 21
click at [810, 130] on div "%" at bounding box center [826, 172] width 75 height 88
click at [1023, 148] on button "button" at bounding box center [1027, 145] width 27 height 21
click at [599, 365] on div "Color Harvest" at bounding box center [526, 357] width 479 height 17
click at [1023, 149] on button "button" at bounding box center [1027, 145] width 27 height 21
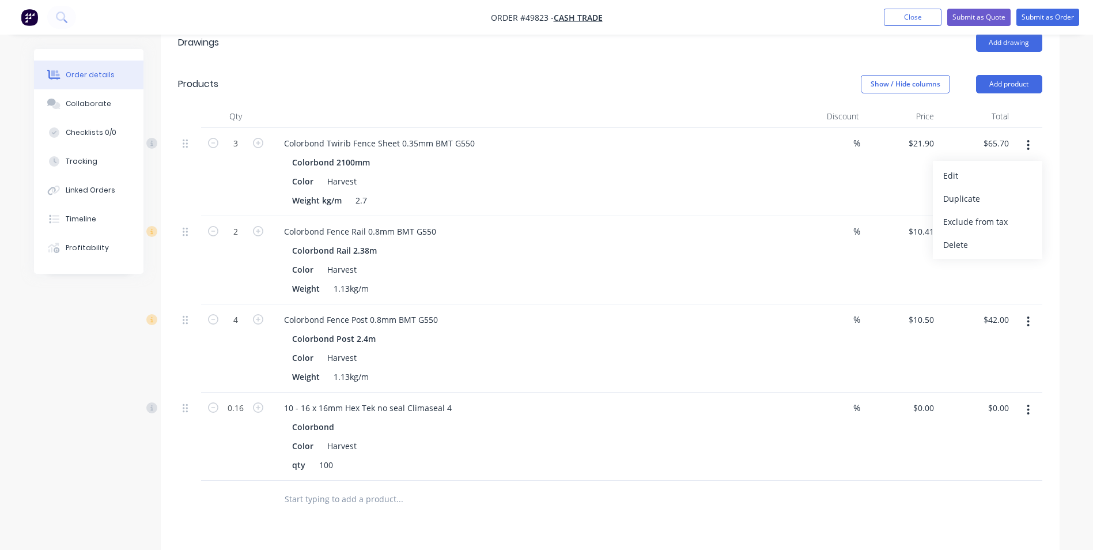
click at [645, 324] on div "Colorbond Fence Post 0.8mm BMT G550" at bounding box center [529, 319] width 509 height 17
click at [1024, 327] on button "button" at bounding box center [1027, 321] width 27 height 21
click at [993, 359] on div "Edit" at bounding box center [987, 351] width 89 height 17
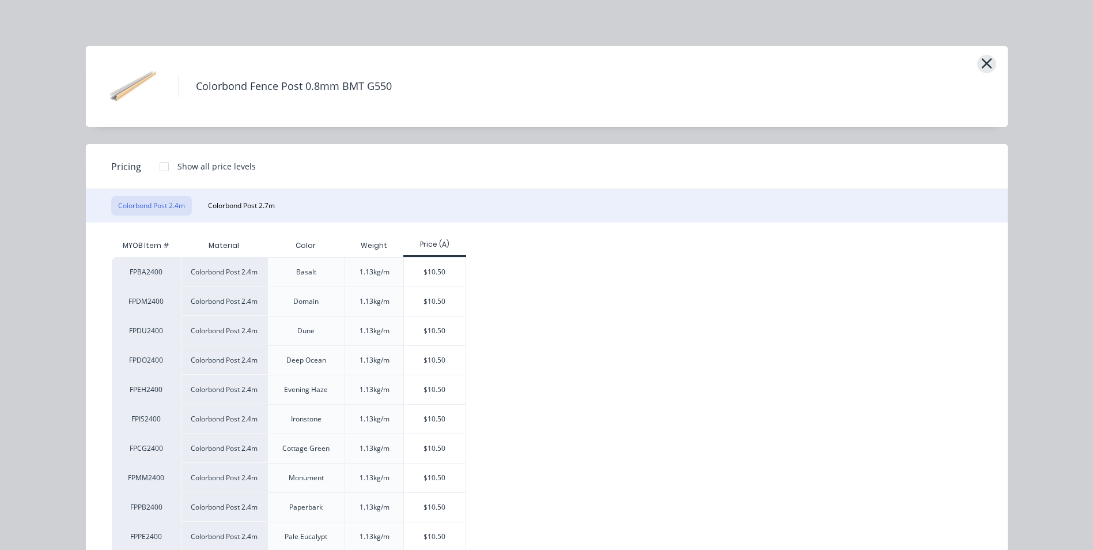
click at [977, 61] on button "button" at bounding box center [986, 64] width 19 height 18
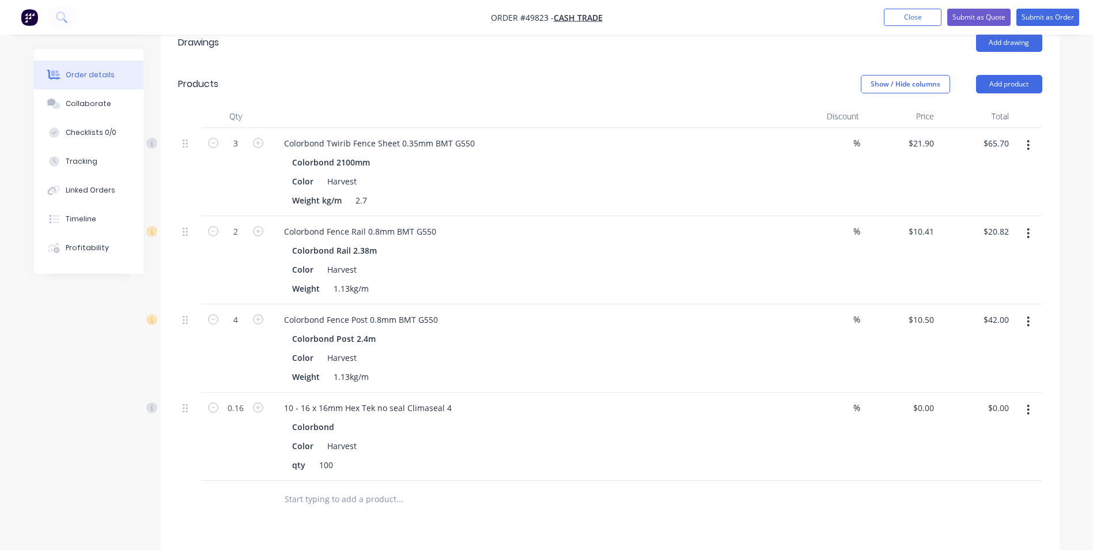
click at [1021, 320] on button "button" at bounding box center [1027, 321] width 27 height 21
click at [465, 379] on div "Weight 1.13kg/m" at bounding box center [526, 376] width 479 height 17
click at [456, 364] on div "Color Harvest" at bounding box center [526, 357] width 479 height 17
click at [445, 344] on div "Colorbond Post 2.4m" at bounding box center [529, 338] width 475 height 17
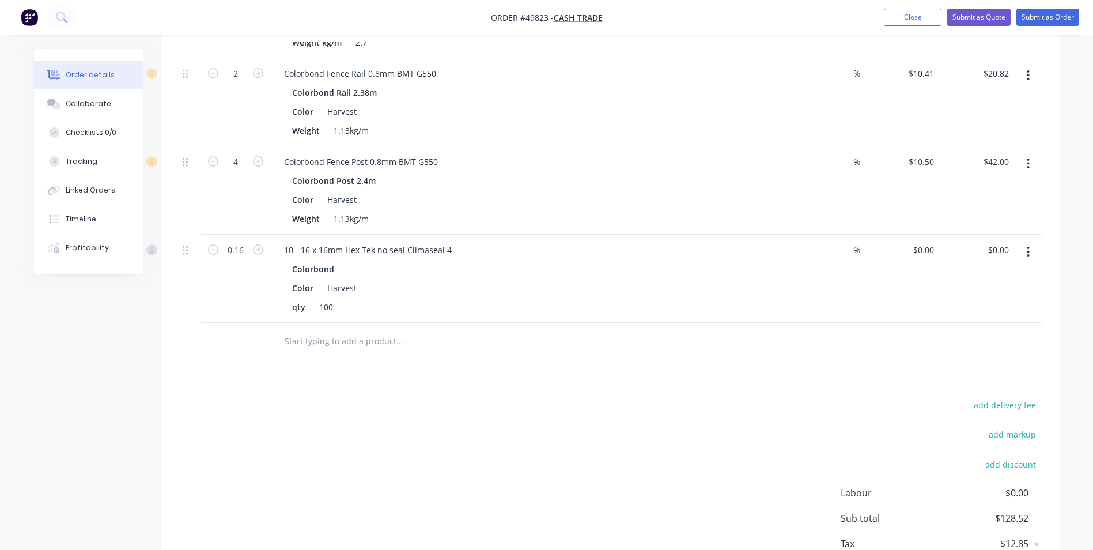
scroll to position [294, 0]
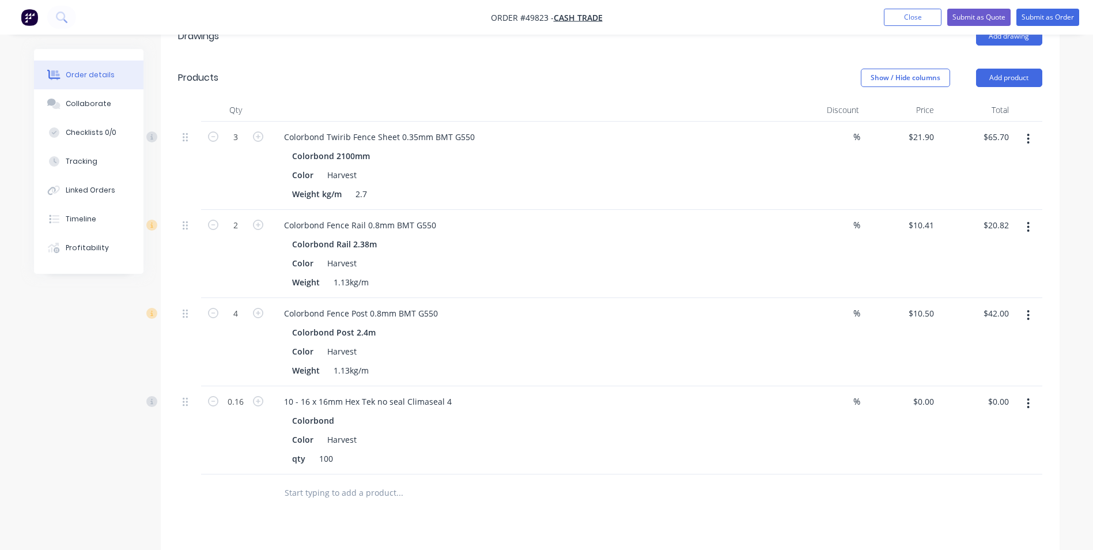
click at [197, 340] on div at bounding box center [189, 342] width 23 height 88
click at [1020, 316] on button "button" at bounding box center [1027, 315] width 27 height 21
click at [1010, 357] on button "Duplicate" at bounding box center [987, 368] width 109 height 23
type input "$10.50"
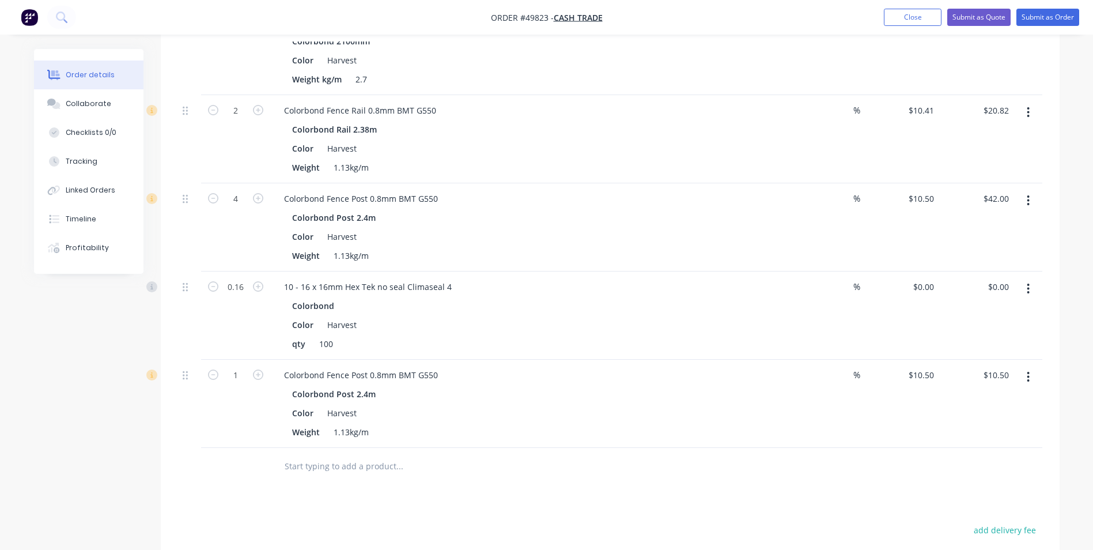
scroll to position [410, 0]
click at [1034, 382] on button "button" at bounding box center [1027, 376] width 27 height 21
click at [1007, 410] on div "Edit" at bounding box center [987, 406] width 89 height 17
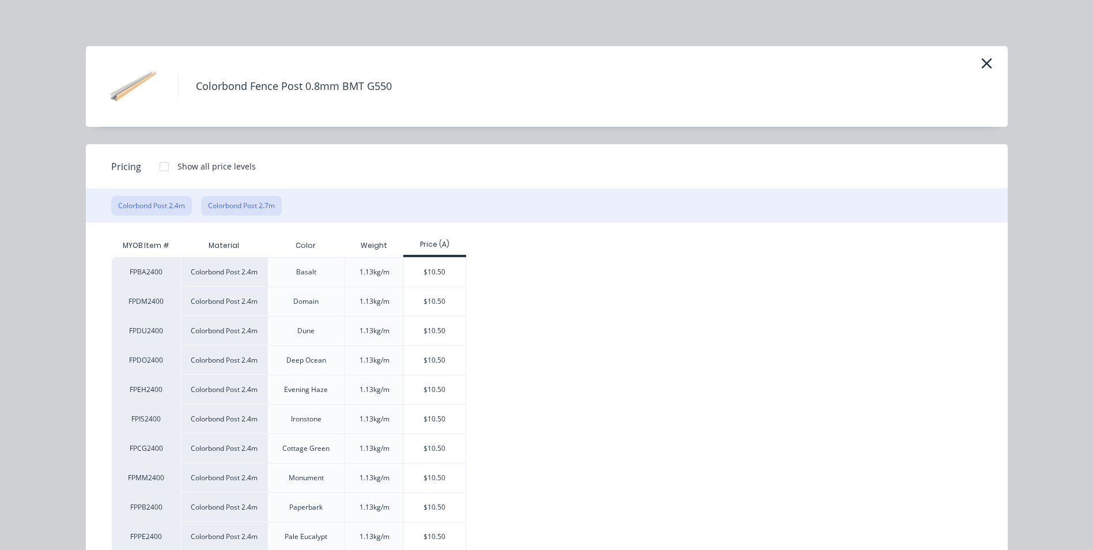
click at [267, 204] on button "Colorbond Post 2.7m" at bounding box center [241, 206] width 81 height 20
click at [431, 275] on div "$11.81" at bounding box center [435, 271] width 62 height 29
type input "$11.81"
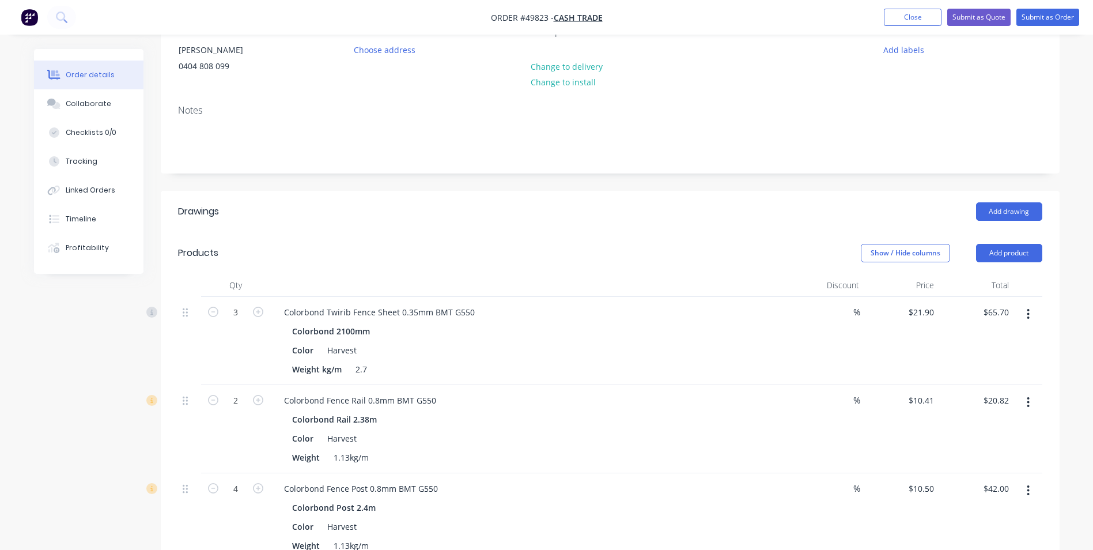
scroll to position [0, 0]
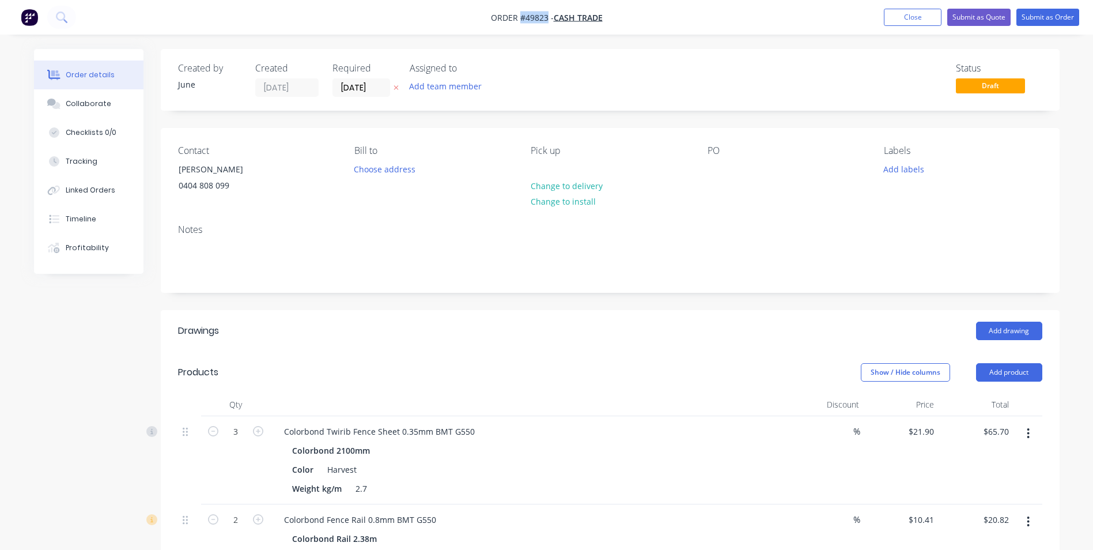
drag, startPoint x: 545, startPoint y: 17, endPoint x: 520, endPoint y: 20, distance: 26.1
click at [520, 20] on span "Order #49823 -" at bounding box center [522, 17] width 63 height 11
